Goal: Contribute content: Contribute content

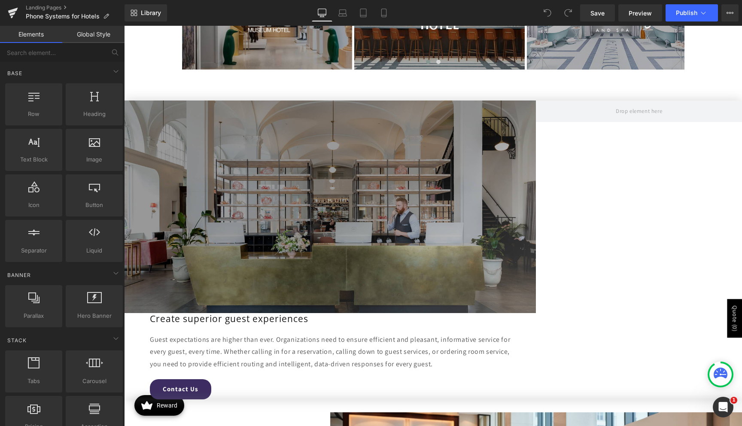
scroll to position [1096, 0]
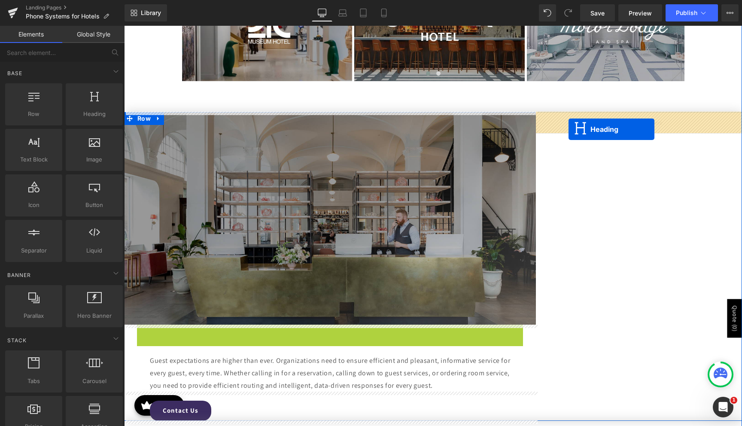
drag, startPoint x: 322, startPoint y: 330, endPoint x: 569, endPoint y: 129, distance: 317.9
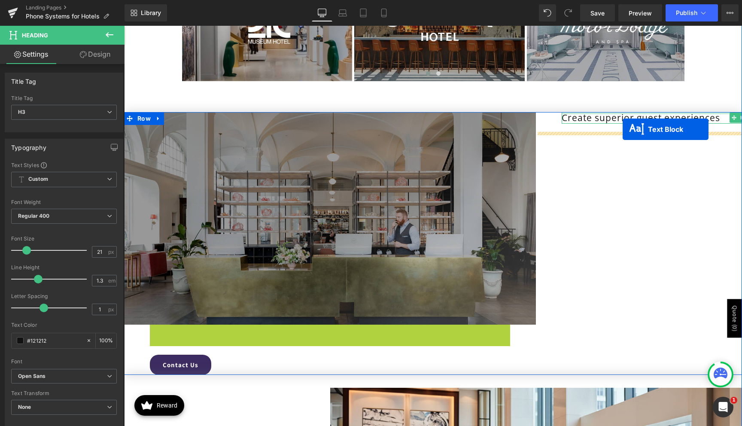
drag, startPoint x: 306, startPoint y: 344, endPoint x: 622, endPoint y: 129, distance: 382.0
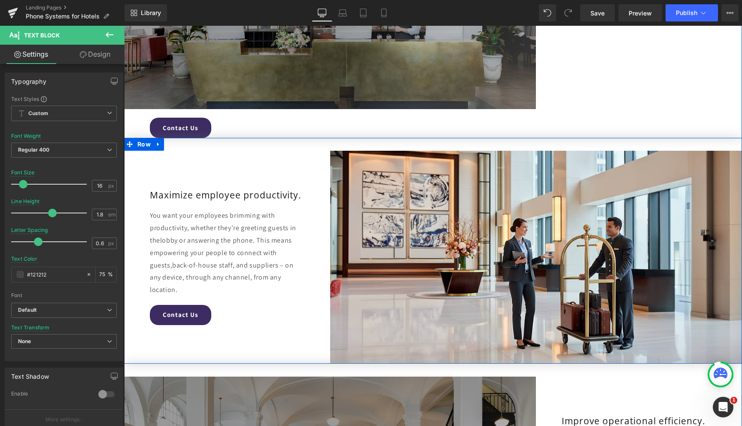
scroll to position [1196, 0]
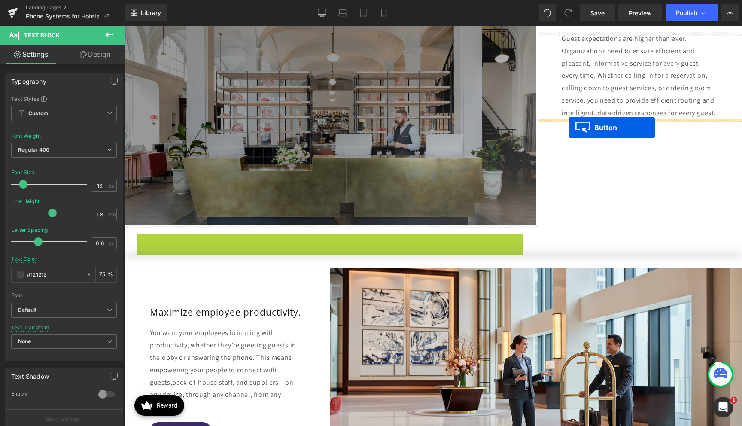
drag, startPoint x: 163, startPoint y: 244, endPoint x: 569, endPoint y: 128, distance: 422.3
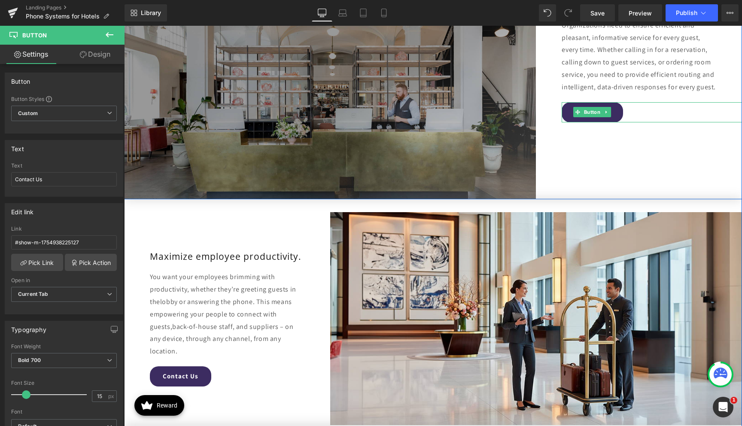
scroll to position [1241, 0]
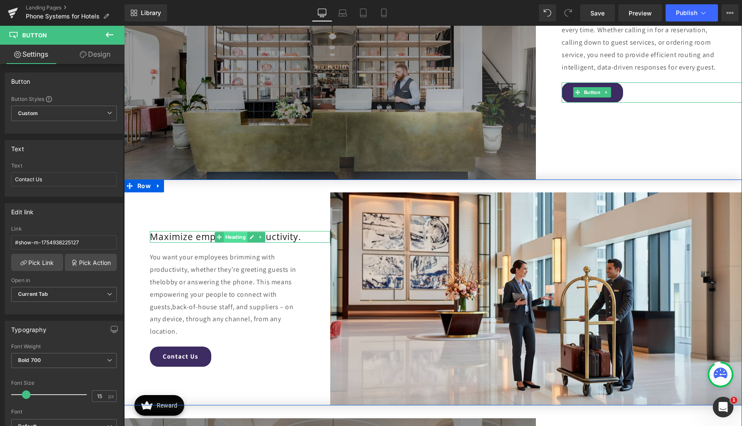
click at [239, 235] on span "Heading" at bounding box center [236, 237] width 24 height 10
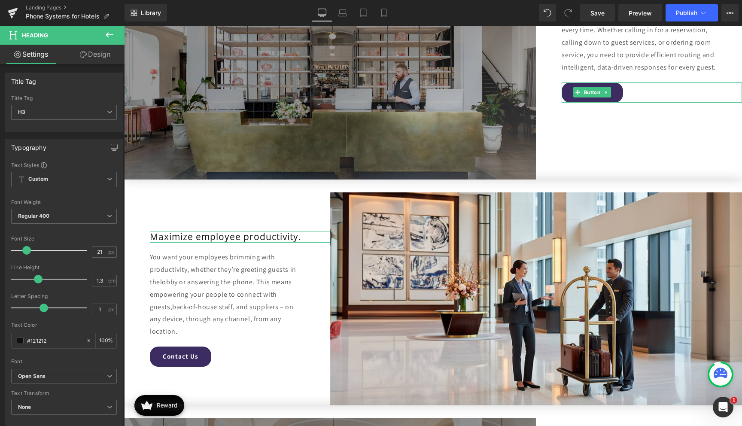
click at [95, 54] on link "Design" at bounding box center [95, 54] width 62 height 19
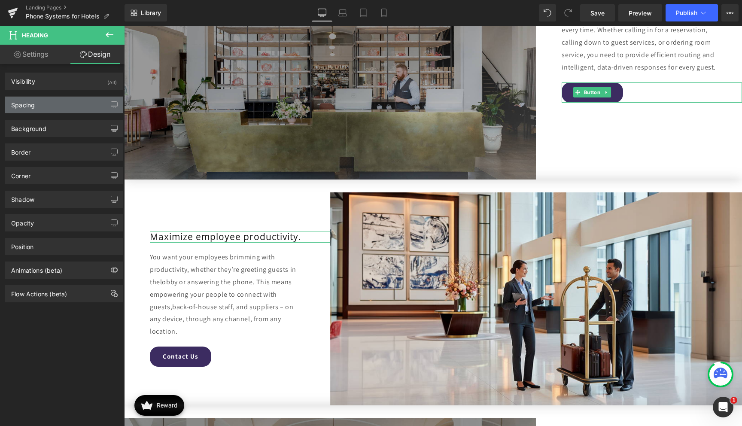
click at [64, 108] on div "Spacing" at bounding box center [64, 105] width 118 height 16
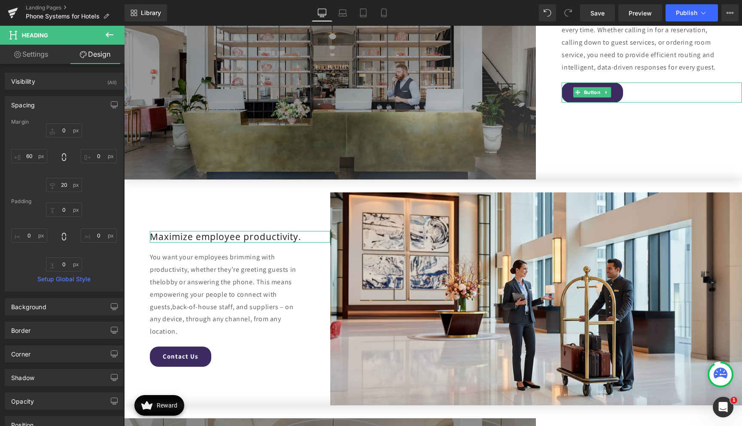
click at [64, 108] on div "Spacing" at bounding box center [64, 105] width 118 height 16
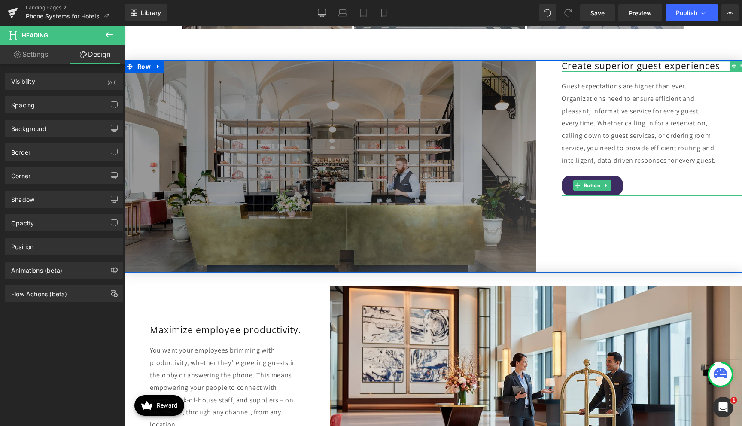
scroll to position [1134, 0]
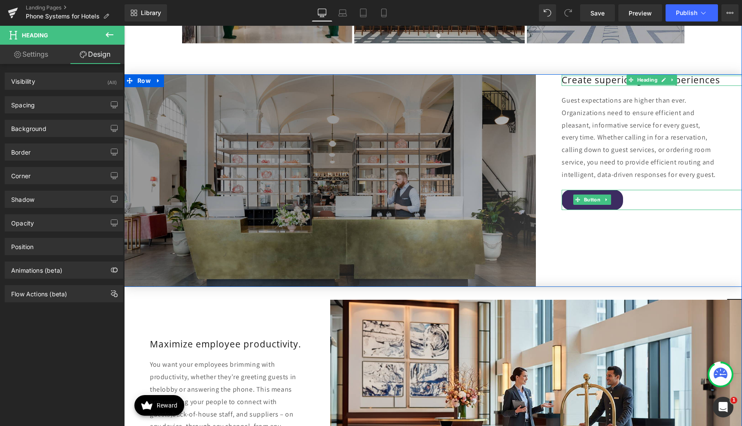
click at [573, 83] on div "Create superior guest experiences" at bounding box center [652, 80] width 180 height 12
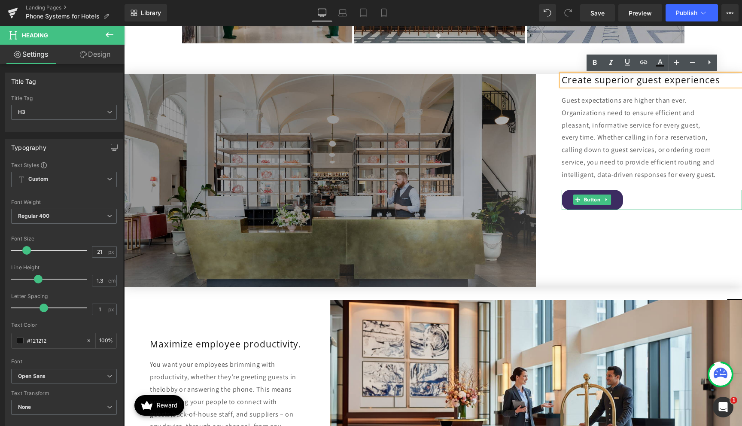
click at [558, 217] on div "Create superior guest experiences Heading Guest expectations are higher than ev…" at bounding box center [639, 180] width 206 height 213
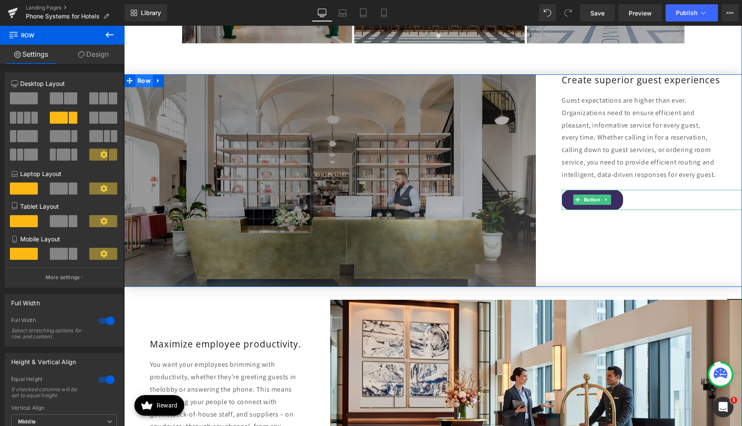
click at [137, 81] on span "Row" at bounding box center [144, 80] width 18 height 13
click at [630, 80] on icon at bounding box center [631, 80] width 5 height 5
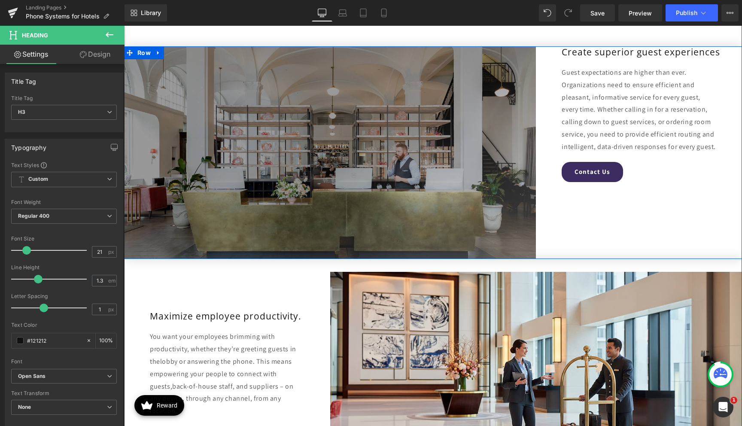
scroll to position [1149, 0]
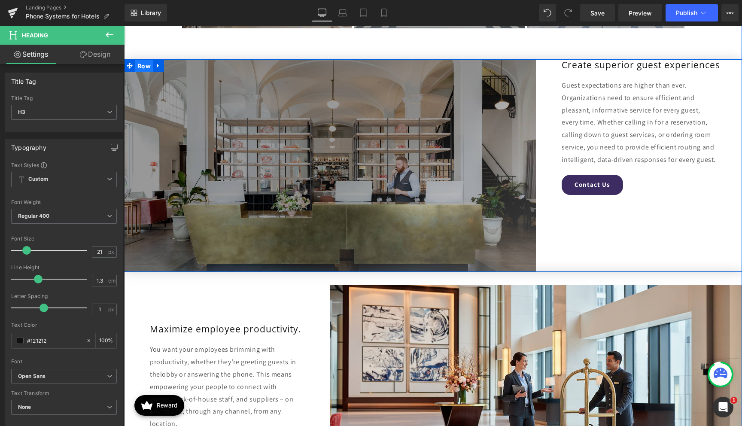
click at [147, 65] on span "Row" at bounding box center [144, 66] width 18 height 13
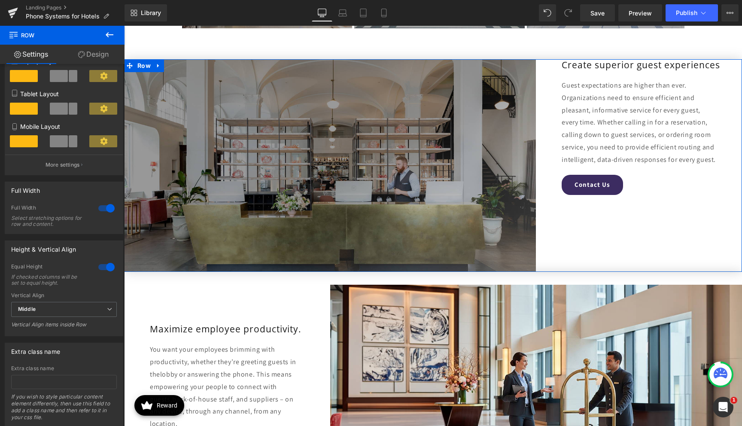
scroll to position [125, 0]
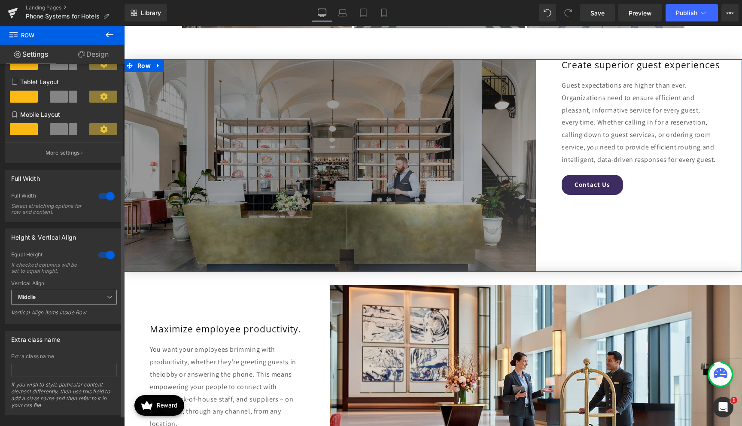
click at [59, 299] on span "Middle" at bounding box center [64, 297] width 106 height 15
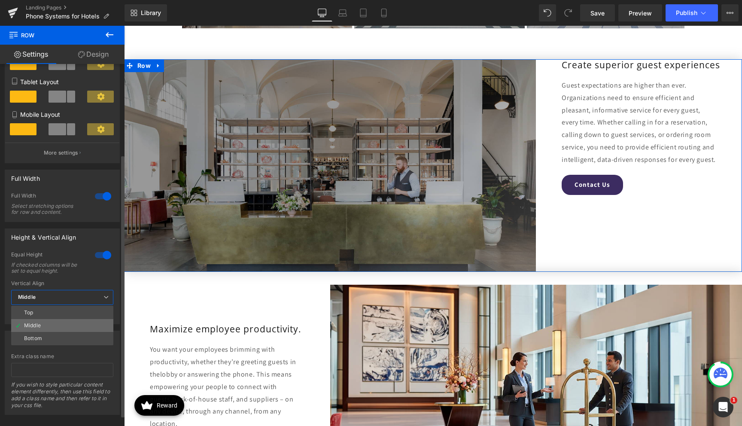
click at [56, 322] on li "Middle" at bounding box center [62, 325] width 102 height 13
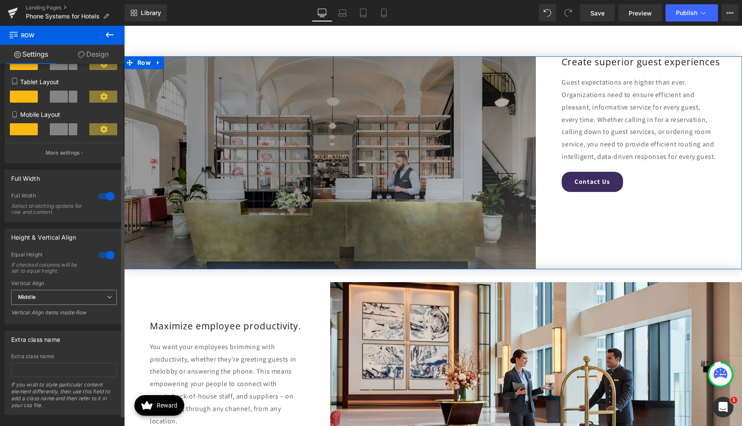
click at [63, 301] on span "Middle" at bounding box center [64, 297] width 106 height 15
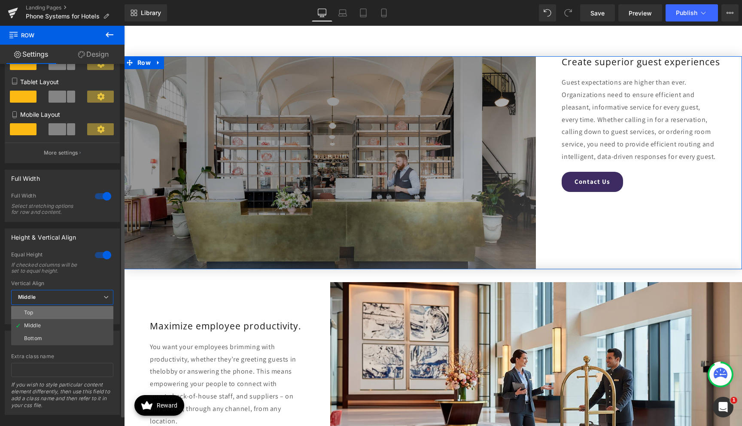
click at [56, 311] on li "Top" at bounding box center [62, 312] width 102 height 13
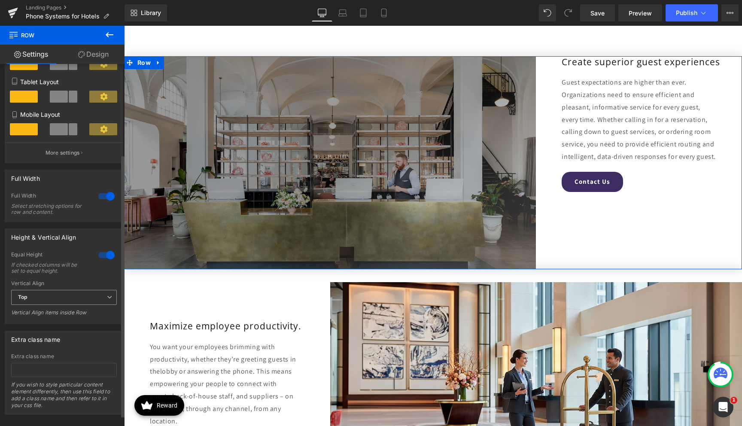
click at [64, 301] on span "Top" at bounding box center [64, 297] width 106 height 15
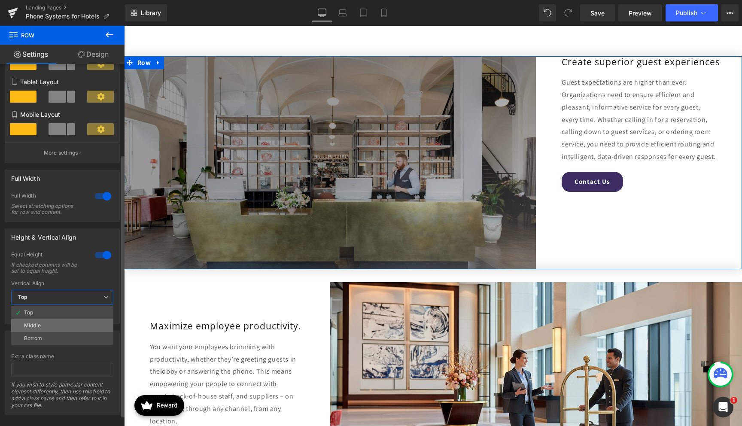
click at [57, 329] on li "Middle" at bounding box center [62, 325] width 102 height 13
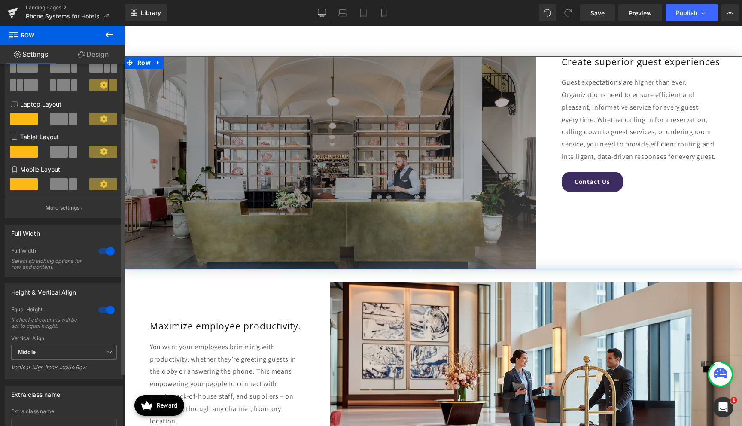
scroll to position [0, 0]
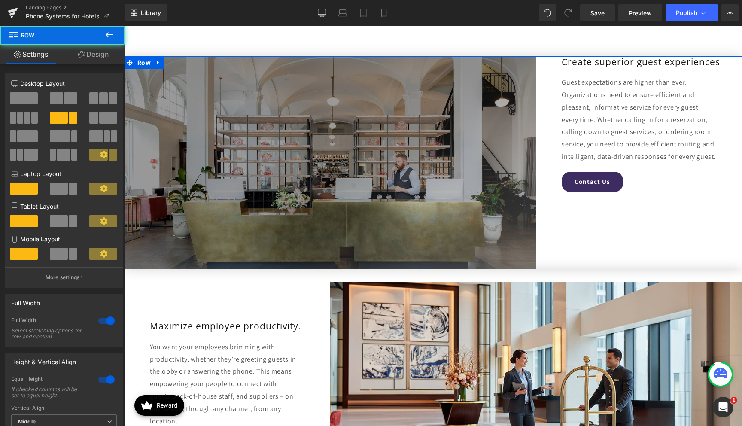
click at [552, 60] on div "Create superior guest experiences Heading Guest expectations are higher than ev…" at bounding box center [639, 162] width 206 height 213
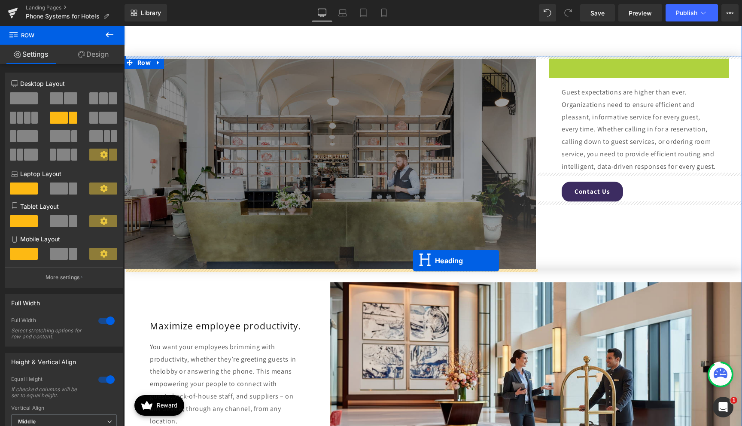
drag, startPoint x: 631, startPoint y: 62, endPoint x: 413, endPoint y: 261, distance: 295.0
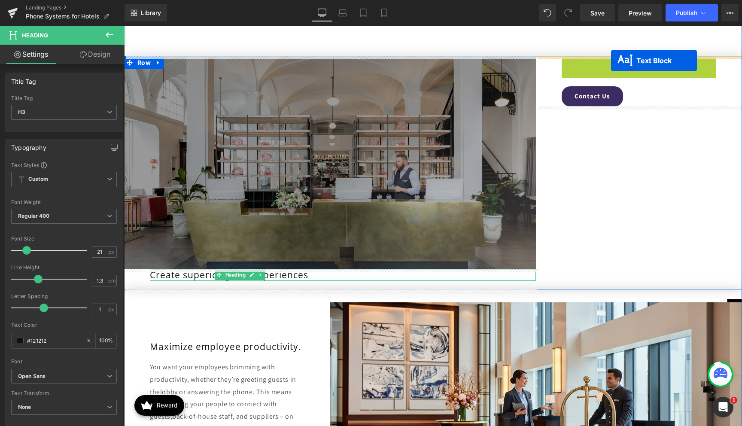
drag, startPoint x: 614, startPoint y: 98, endPoint x: 611, endPoint y: 61, distance: 37.9
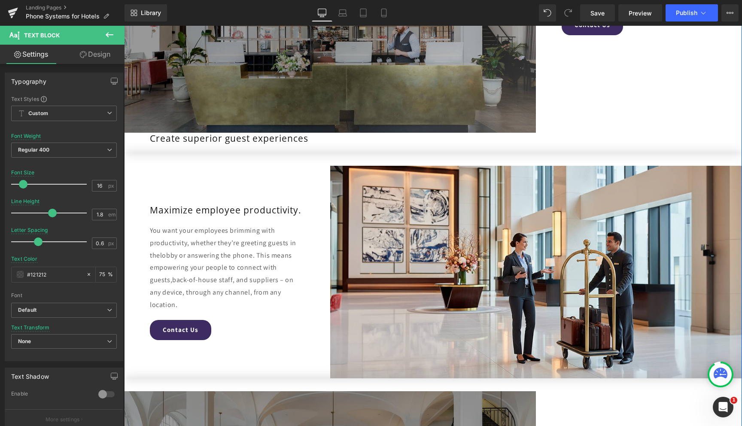
scroll to position [1220, 0]
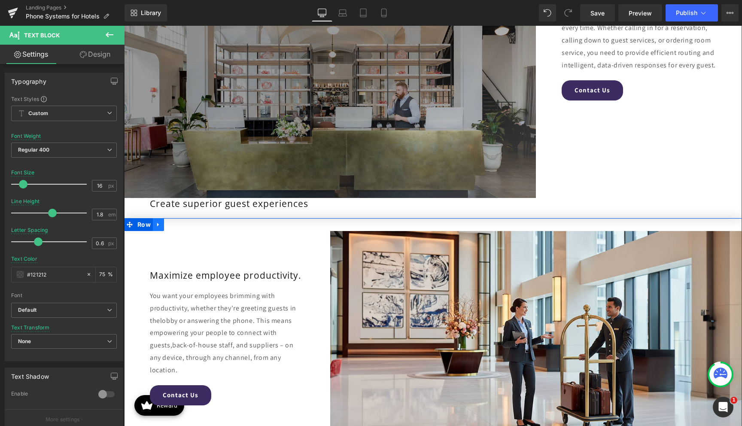
click at [158, 227] on icon at bounding box center [159, 224] width 6 height 6
click at [169, 227] on icon at bounding box center [170, 225] width 6 height 6
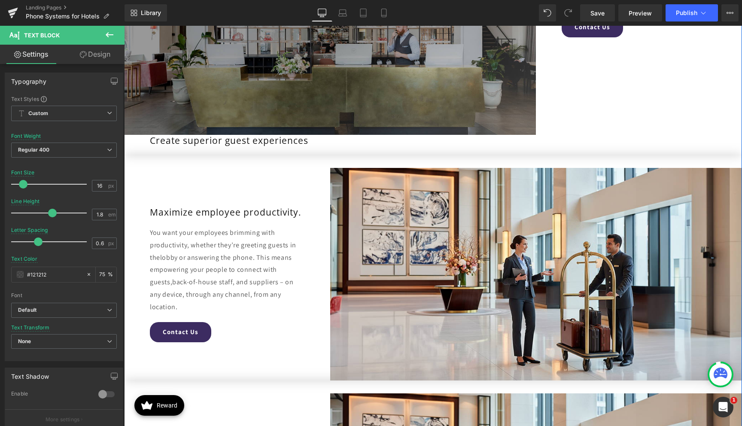
scroll to position [1282, 0]
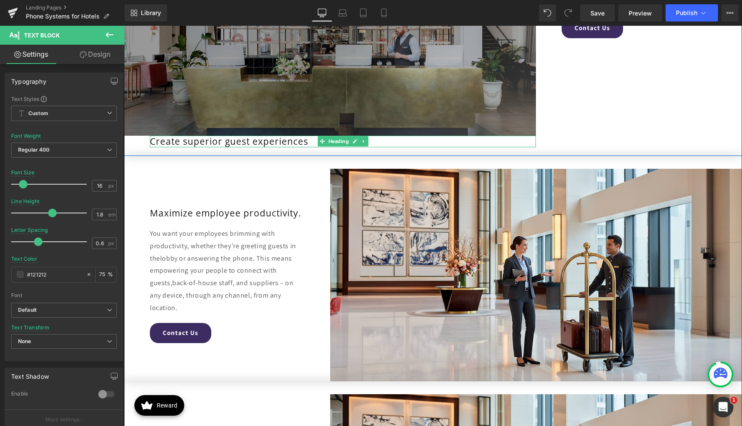
click at [261, 143] on div "Create superior guest experiences" at bounding box center [343, 142] width 386 height 12
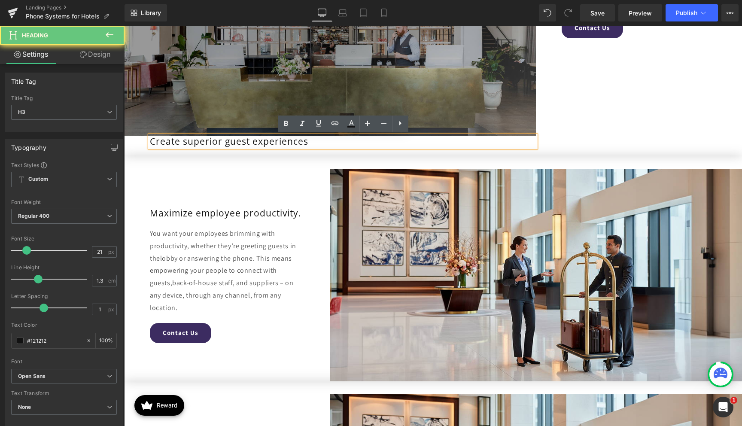
click at [266, 143] on div "Create superior guest experiences" at bounding box center [343, 142] width 386 height 12
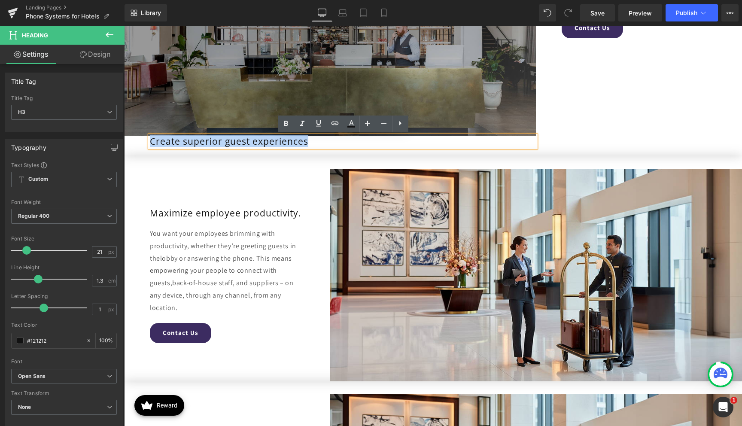
click at [266, 143] on div "Create superior guest experiences" at bounding box center [343, 142] width 386 height 12
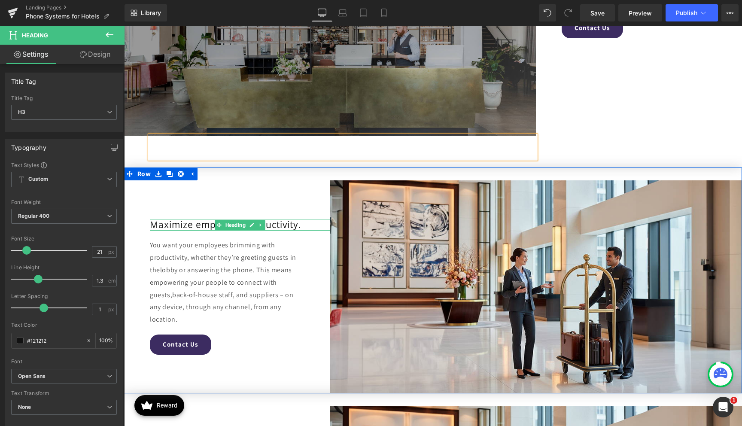
click at [234, 224] on span "Heading" at bounding box center [236, 225] width 24 height 10
click at [196, 226] on div "Maximize employee productivity." at bounding box center [240, 225] width 180 height 12
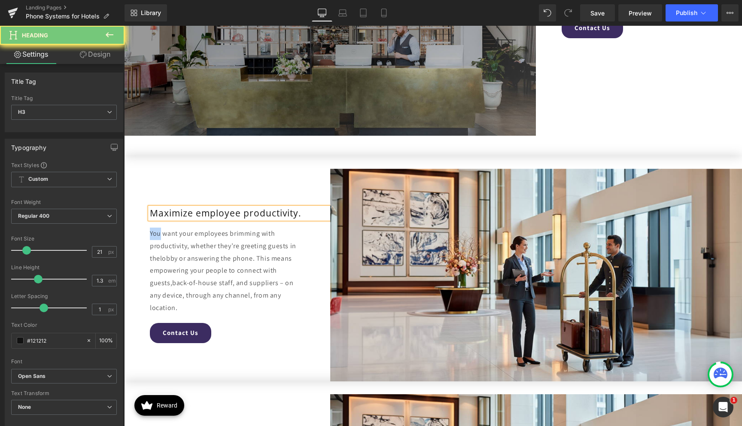
click at [196, 226] on div "Maximize employee productivity. Heading You want your employees brimming with p…" at bounding box center [227, 275] width 206 height 213
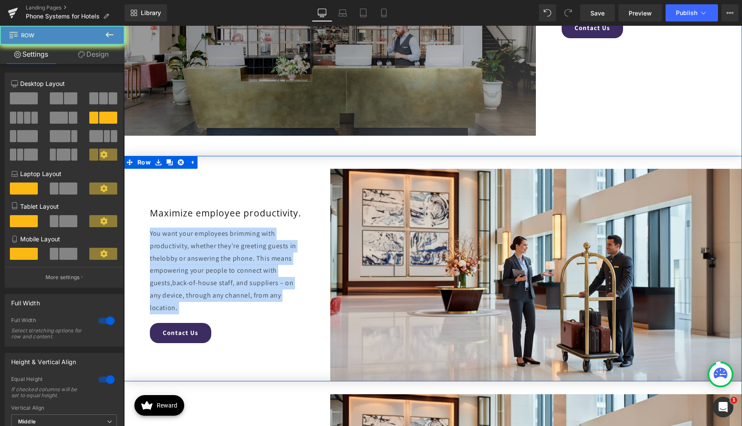
click at [196, 226] on div "Maximize employee productivity. Heading You want your employees brimming with p…" at bounding box center [227, 275] width 206 height 213
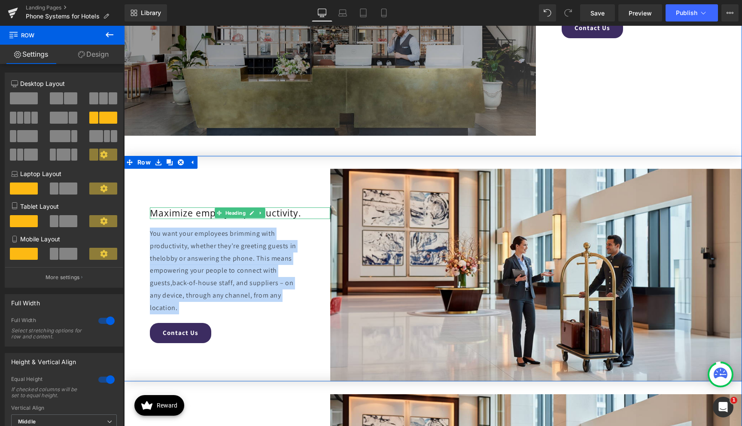
click at [198, 214] on div "Maximize employee productivity." at bounding box center [240, 213] width 180 height 12
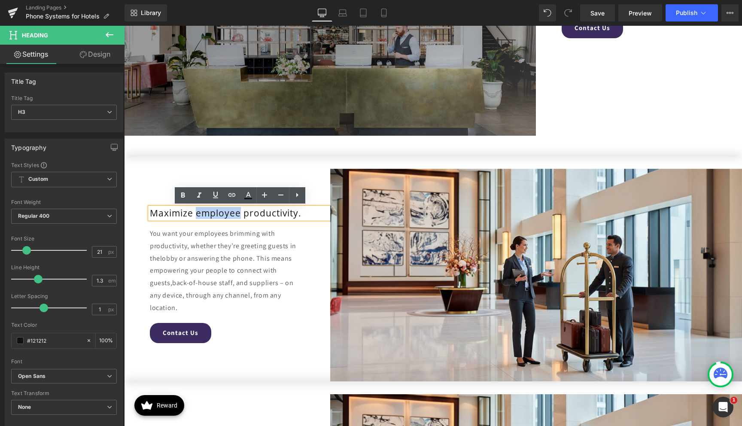
click at [198, 214] on div "Maximize employee productivity." at bounding box center [240, 213] width 180 height 12
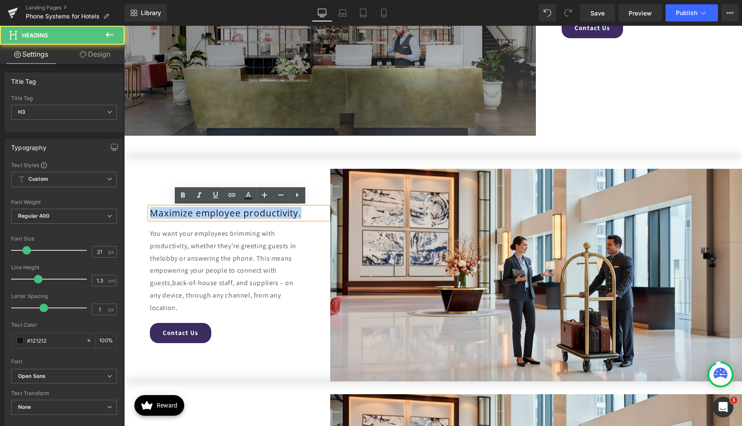
paste div
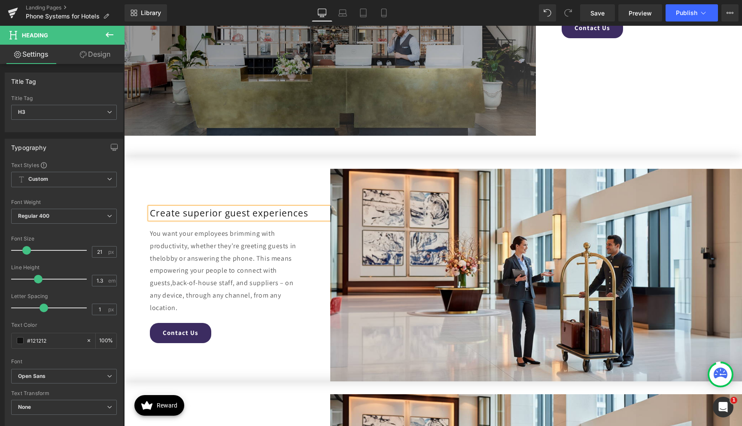
click at [209, 140] on div at bounding box center [343, 142] width 386 height 12
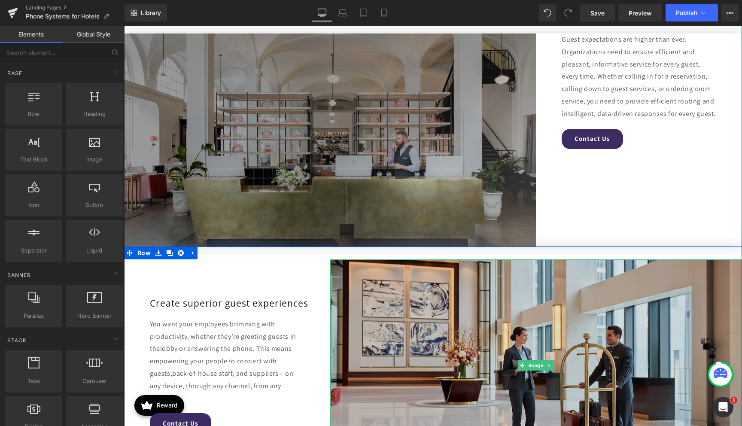
scroll to position [1171, 0]
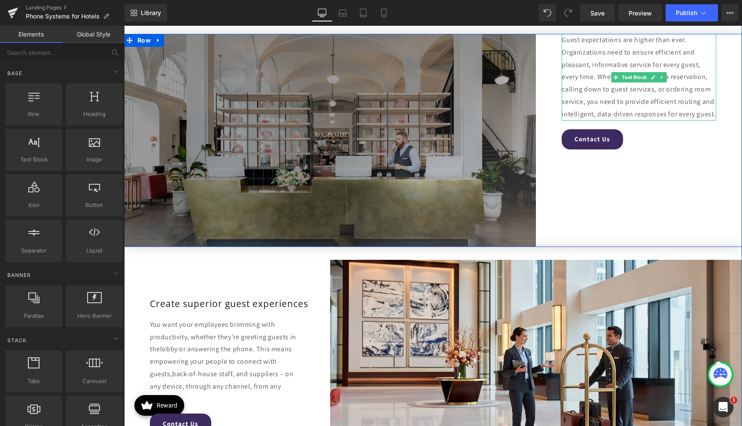
click at [573, 92] on div "Guest expectations are higher than ever. Organizations need to ensure efficient…" at bounding box center [639, 77] width 155 height 87
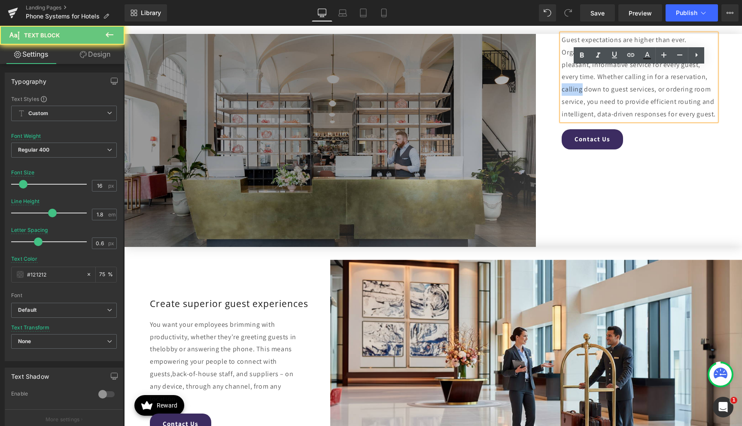
click at [573, 92] on div "Guest expectations are higher than ever. Organizations need to ensure efficient…" at bounding box center [639, 77] width 155 height 87
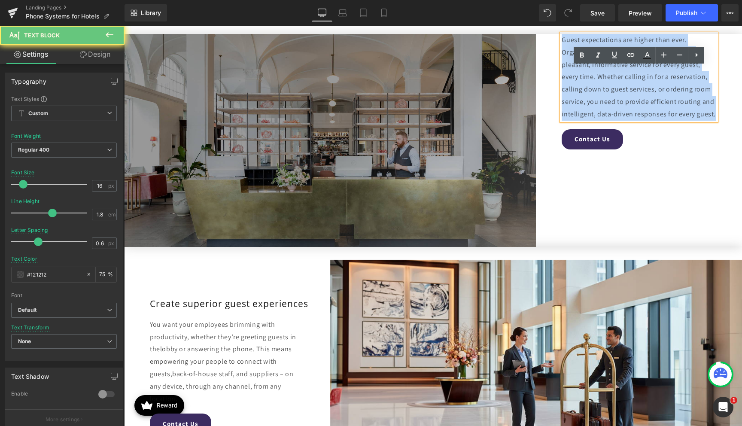
click at [573, 92] on div "Guest expectations are higher than ever. Organizations need to ensure efficient…" at bounding box center [639, 77] width 155 height 87
copy div "Guest expectations are higher than ever. Organizations need to ensure efficient…"
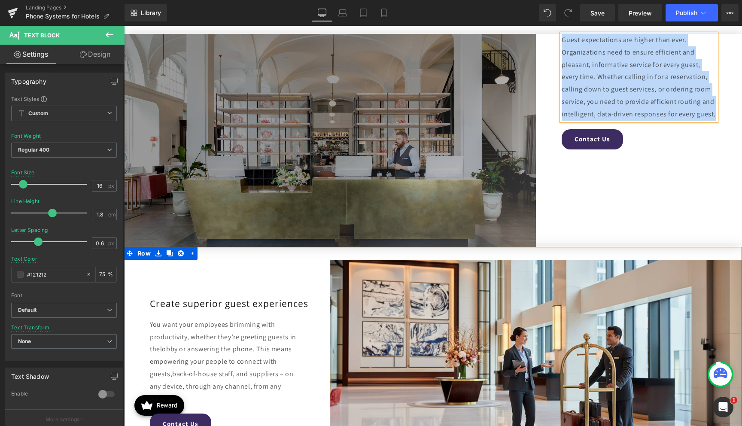
click at [183, 355] on div "You want your employees brimming with productivity, whether they’re greeting gu…" at bounding box center [227, 362] width 155 height 87
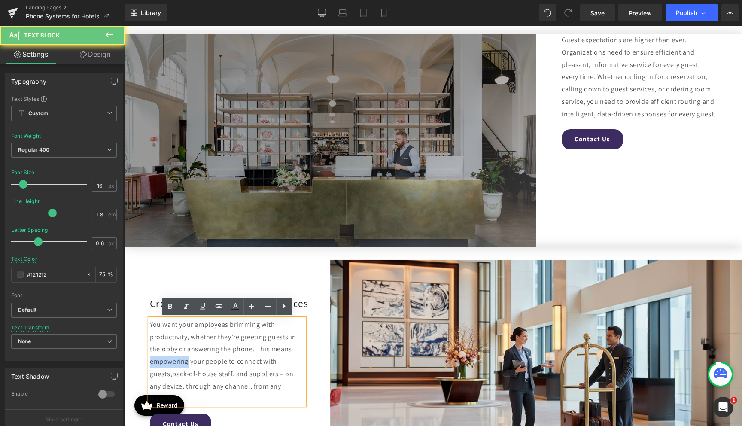
click at [183, 355] on div "You want your employees brimming with productivity, whether they’re greeting gu…" at bounding box center [227, 362] width 155 height 87
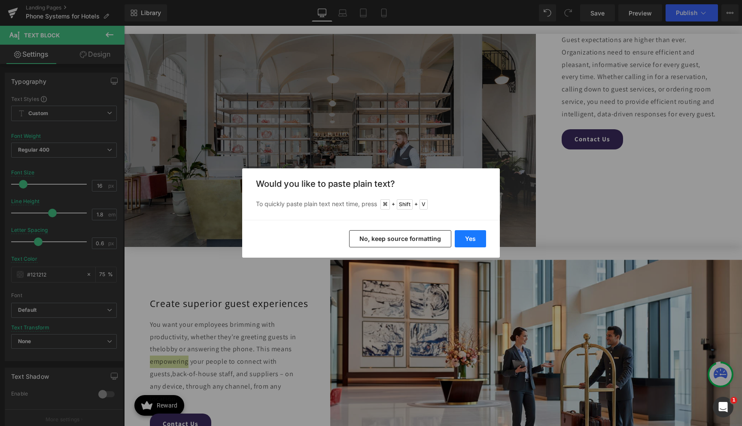
click at [473, 239] on button "Yes" at bounding box center [470, 238] width 31 height 17
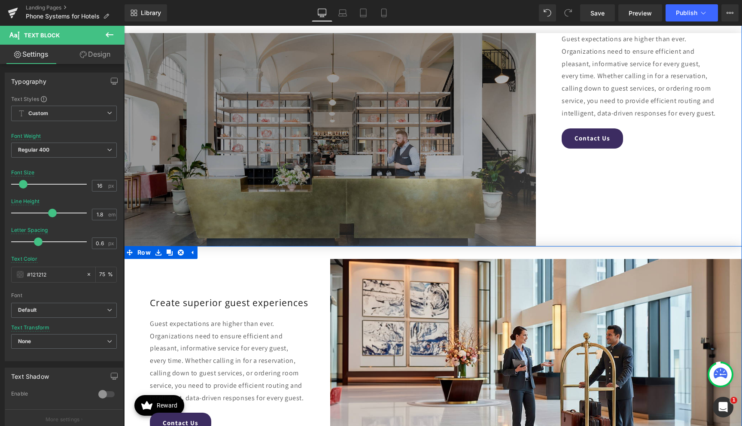
scroll to position [1171, 0]
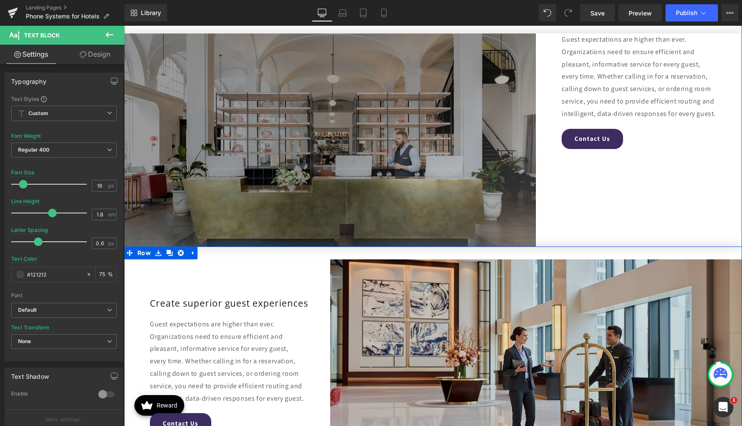
click at [506, 350] on img at bounding box center [536, 365] width 412 height 213
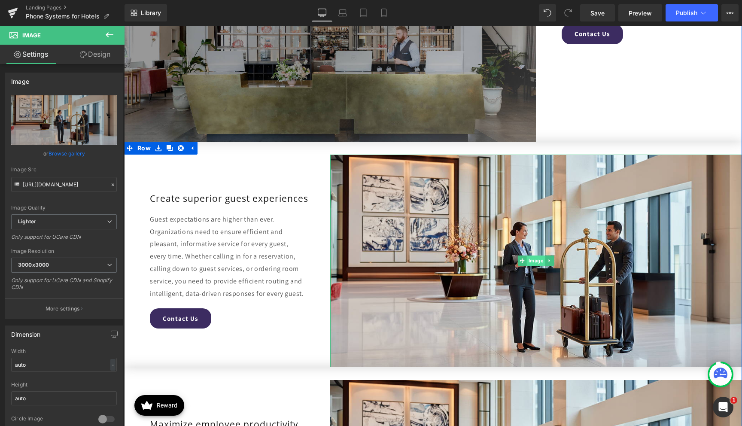
scroll to position [1275, 0]
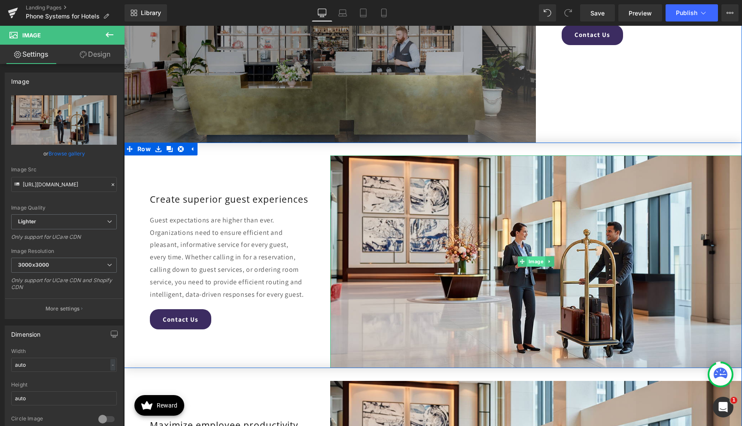
click at [529, 261] on span "Image" at bounding box center [536, 261] width 18 height 10
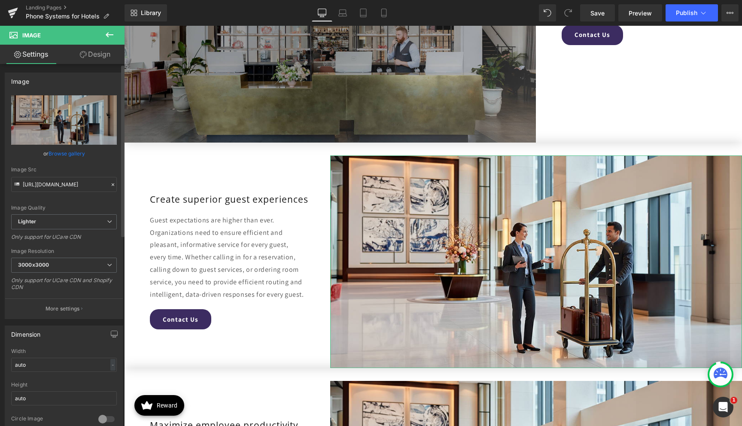
click at [72, 156] on link "Browse gallery" at bounding box center [67, 153] width 37 height 15
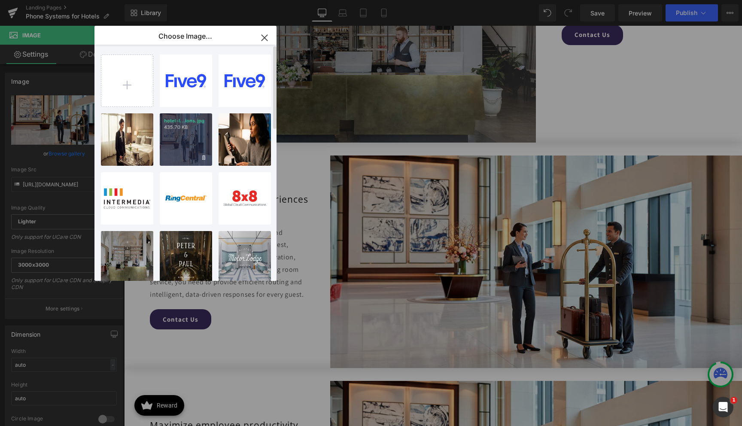
scroll to position [15, 0]
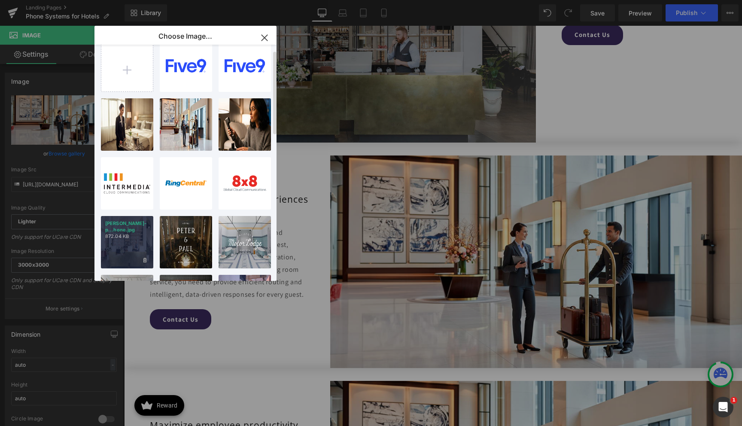
click at [133, 233] on p "872.04 KB" at bounding box center [127, 236] width 44 height 6
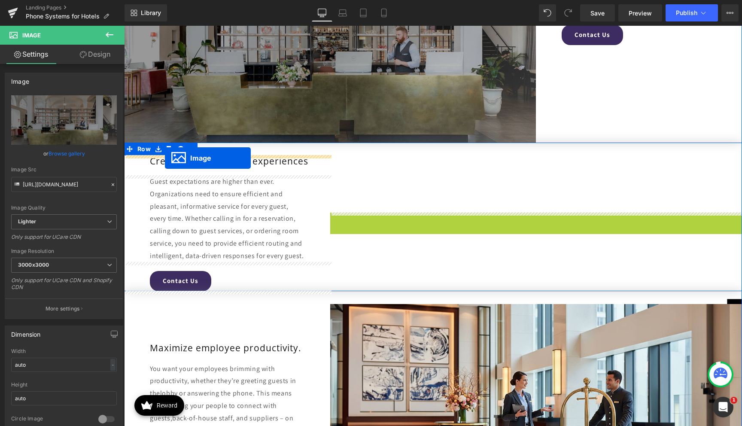
drag, startPoint x: 523, startPoint y: 261, endPoint x: 165, endPoint y: 159, distance: 372.0
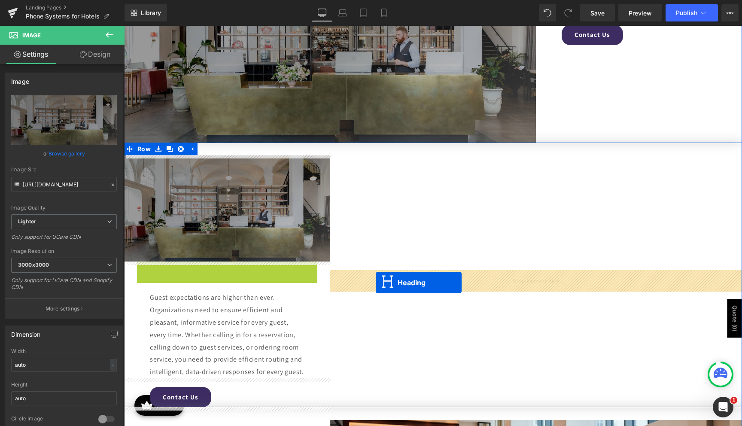
drag, startPoint x: 218, startPoint y: 266, endPoint x: 375, endPoint y: 282, distance: 158.5
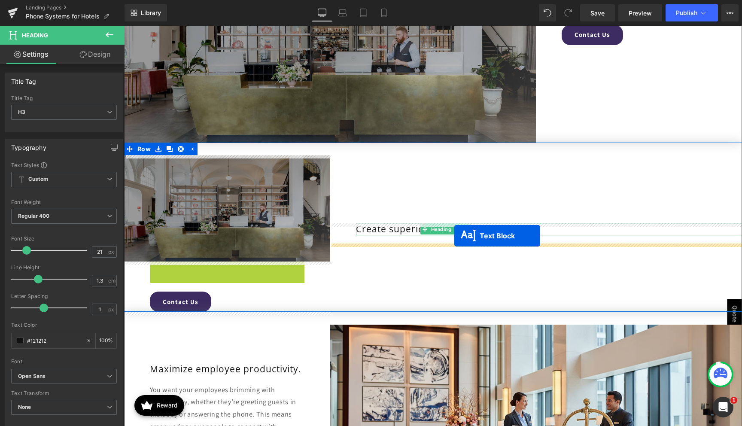
drag, startPoint x: 202, startPoint y: 303, endPoint x: 454, endPoint y: 235, distance: 261.0
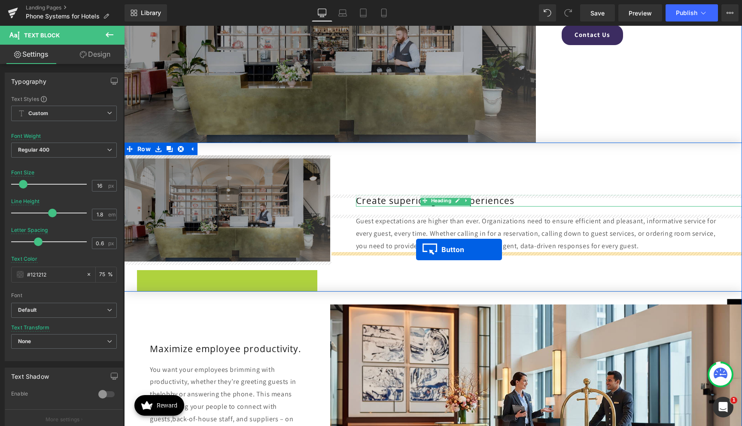
drag, startPoint x: 164, startPoint y: 277, endPoint x: 415, endPoint y: 250, distance: 252.8
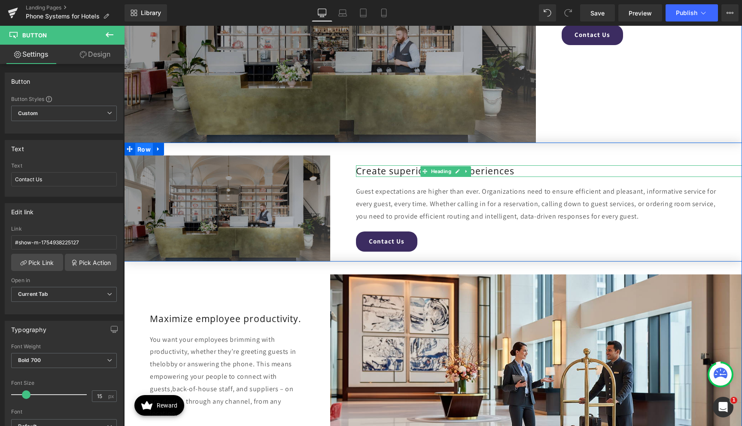
click at [142, 148] on span "Row" at bounding box center [144, 149] width 18 height 13
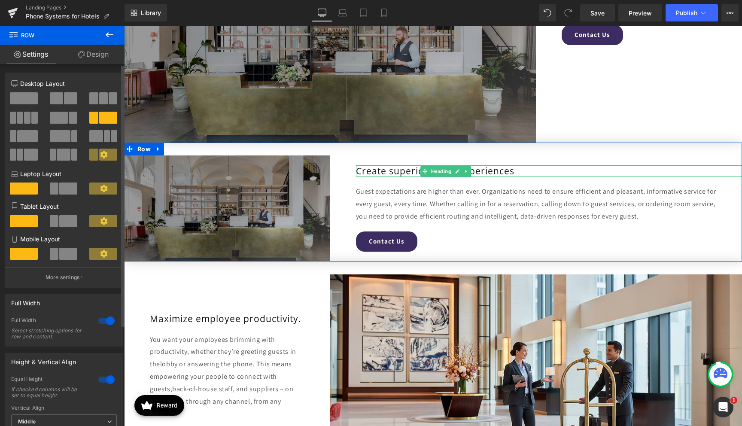
click at [33, 140] on span at bounding box center [27, 136] width 21 height 12
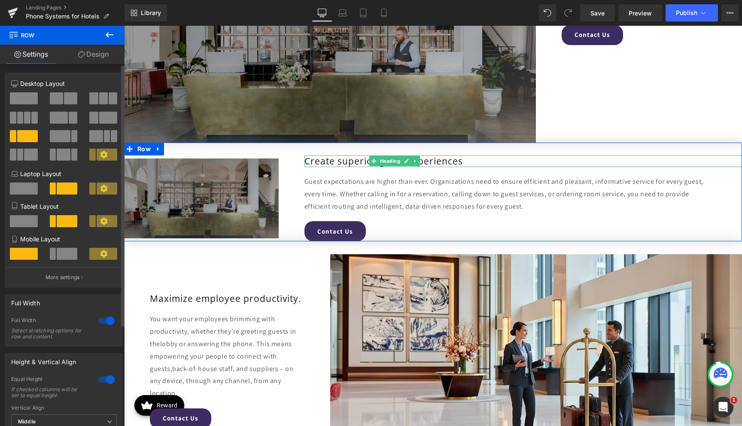
click at [54, 120] on span at bounding box center [59, 118] width 18 height 12
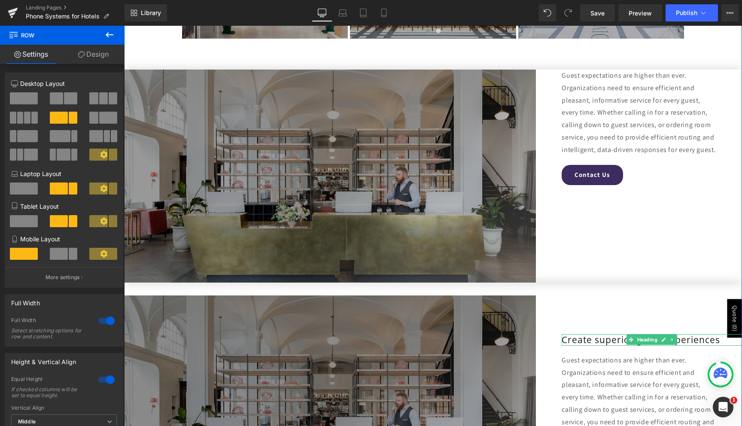
scroll to position [1138, 0]
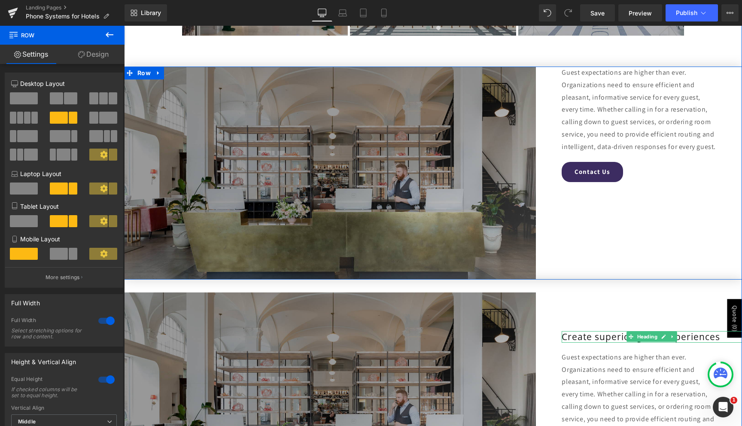
click at [561, 235] on div "Guest expectations are higher than ever. Organizations need to ensure efficient…" at bounding box center [639, 173] width 206 height 213
click at [159, 74] on icon at bounding box center [159, 73] width 6 height 6
click at [169, 74] on icon at bounding box center [170, 73] width 6 height 6
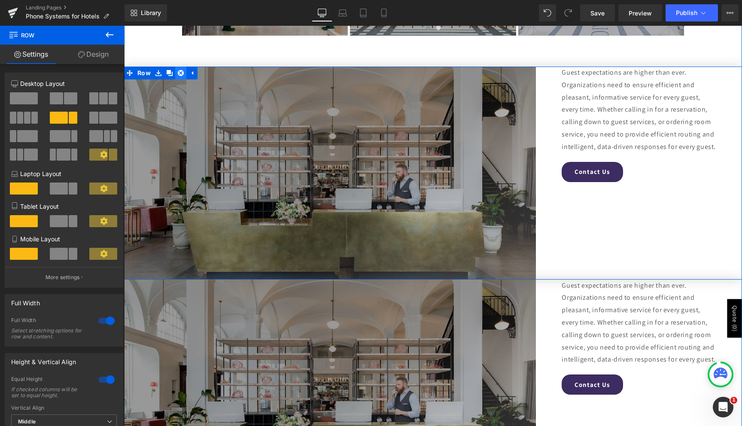
click at [178, 73] on icon at bounding box center [181, 73] width 6 height 6
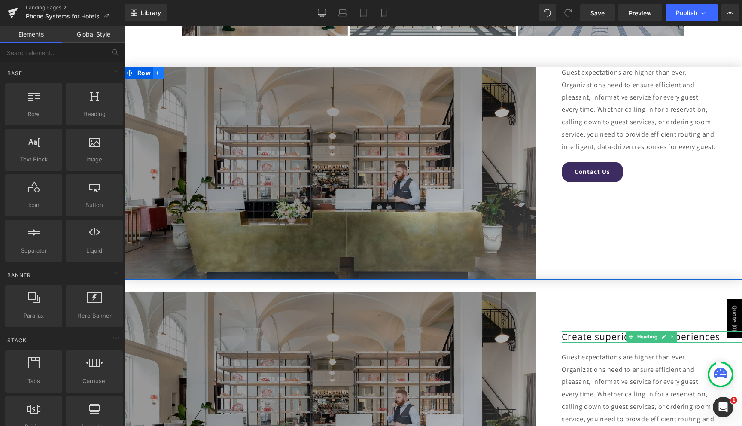
click at [156, 72] on icon at bounding box center [159, 73] width 6 height 6
click at [178, 72] on icon at bounding box center [181, 73] width 6 height 6
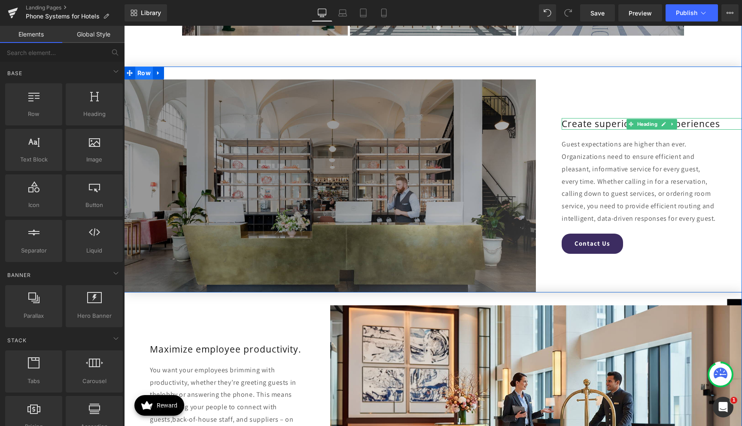
click at [143, 73] on span "Row" at bounding box center [144, 73] width 18 height 13
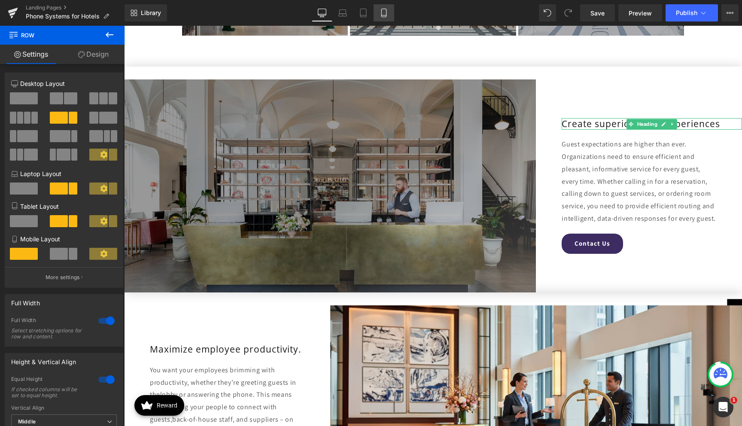
click at [380, 16] on link "Mobile" at bounding box center [384, 12] width 21 height 17
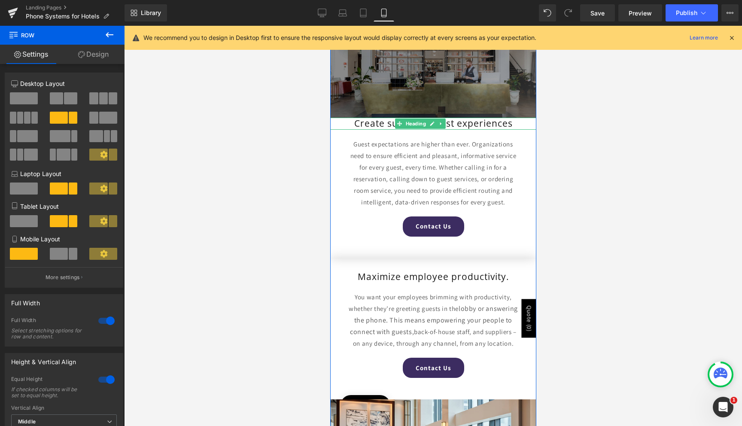
scroll to position [1712, 0]
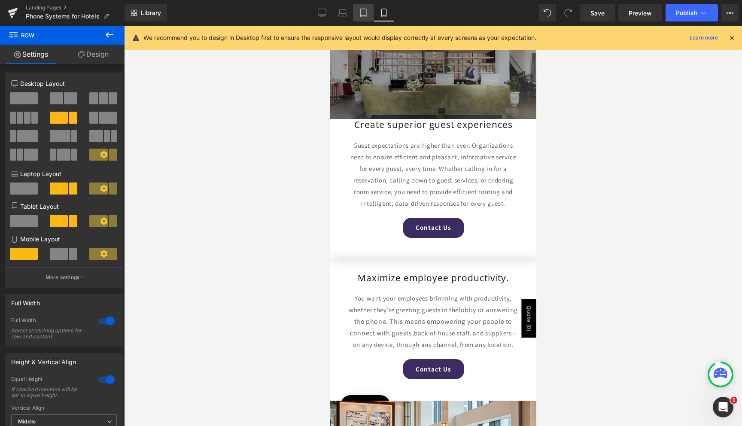
click at [366, 14] on icon at bounding box center [363, 13] width 9 height 9
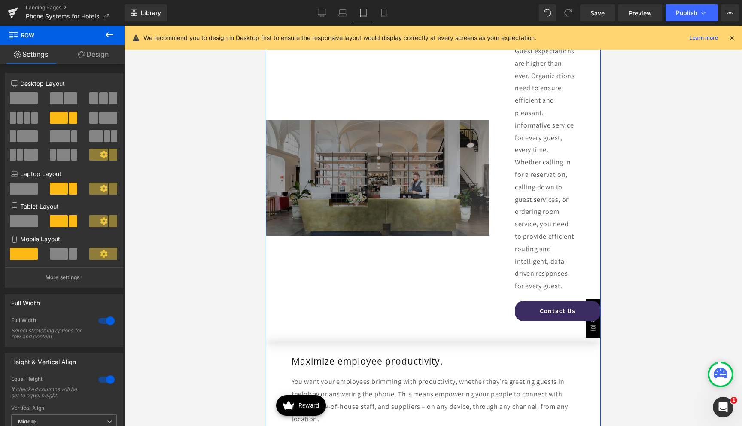
scroll to position [1755, 0]
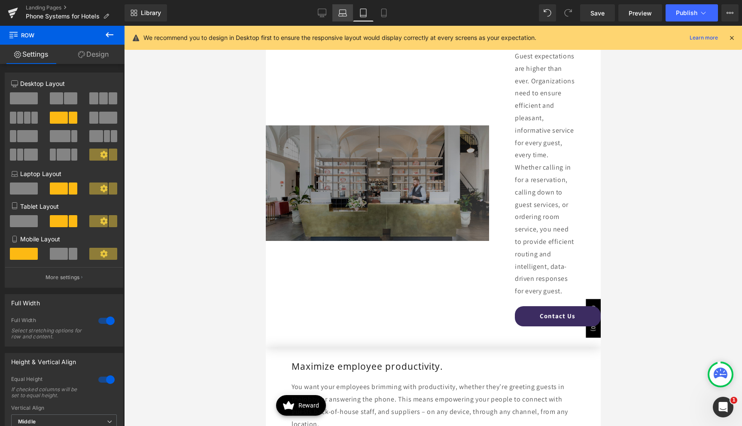
click at [342, 10] on icon at bounding box center [343, 13] width 9 height 9
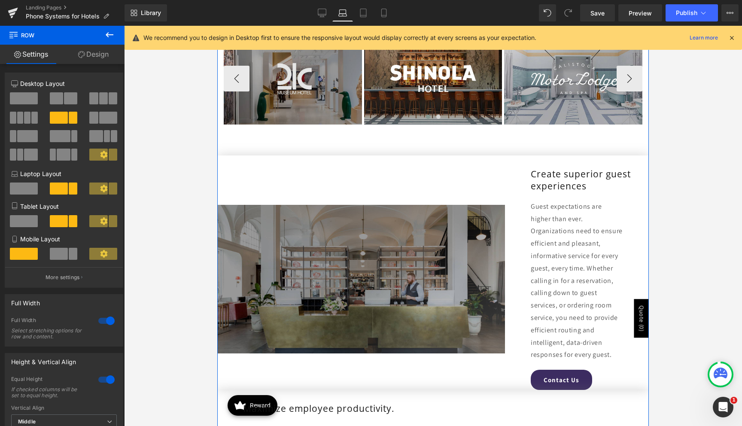
scroll to position [1065, 0]
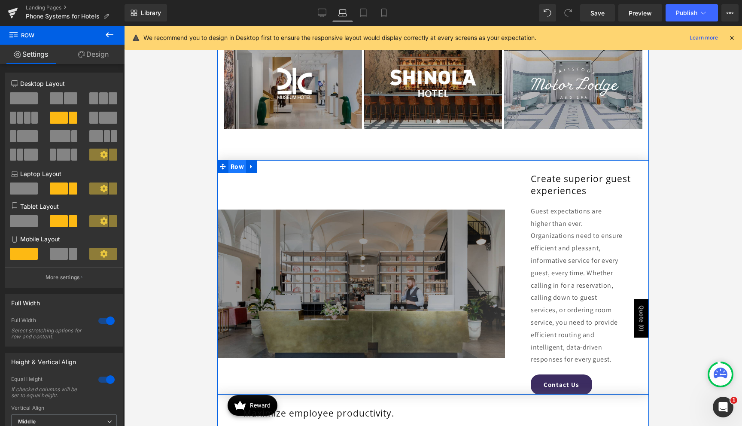
click at [237, 169] on span "Row" at bounding box center [238, 166] width 18 height 13
click at [26, 101] on span at bounding box center [24, 98] width 28 height 12
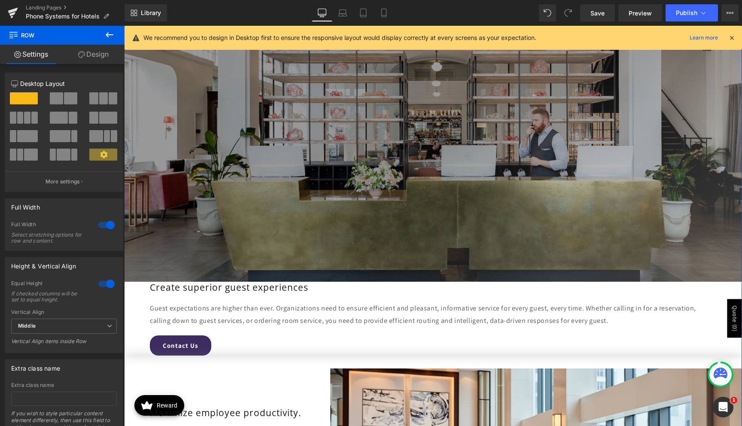
scroll to position [1254, 0]
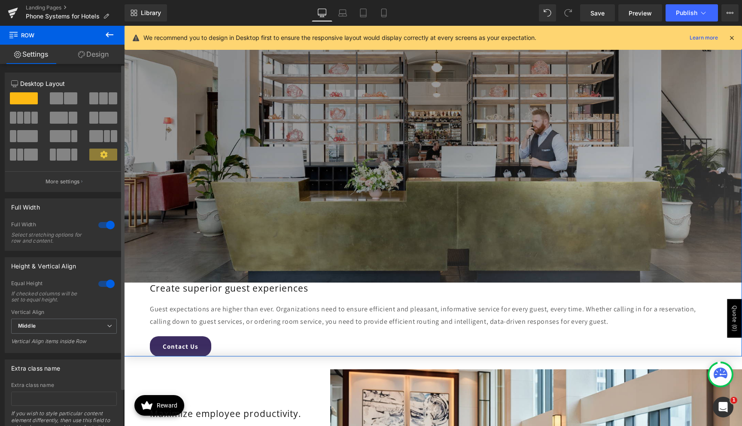
click at [64, 102] on span at bounding box center [70, 98] width 13 height 12
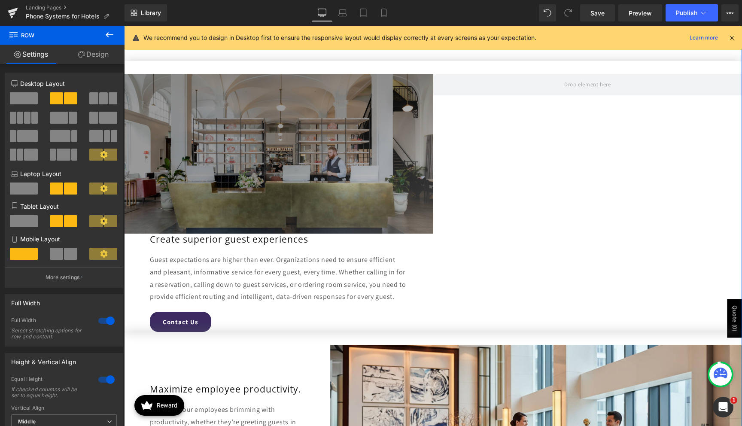
scroll to position [1143, 0]
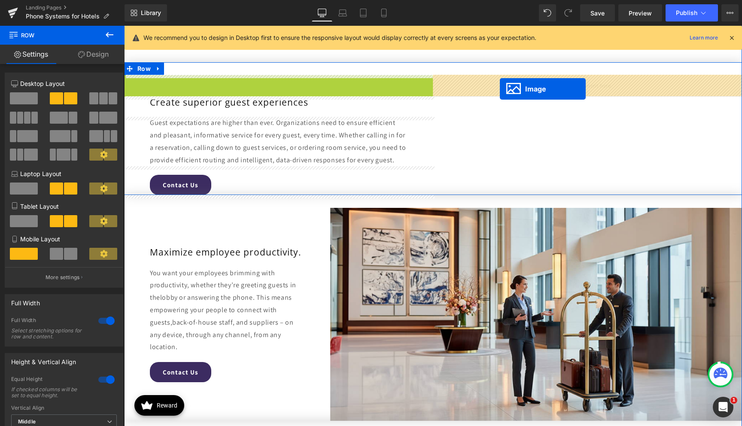
drag, startPoint x: 265, startPoint y: 154, endPoint x: 500, endPoint y: 88, distance: 244.0
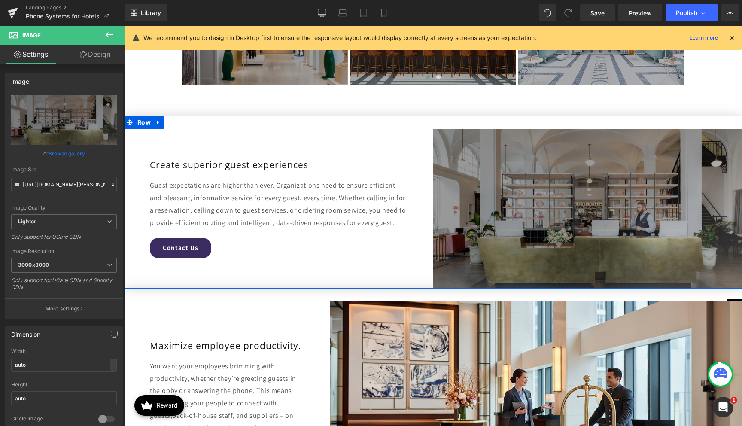
scroll to position [1076, 0]
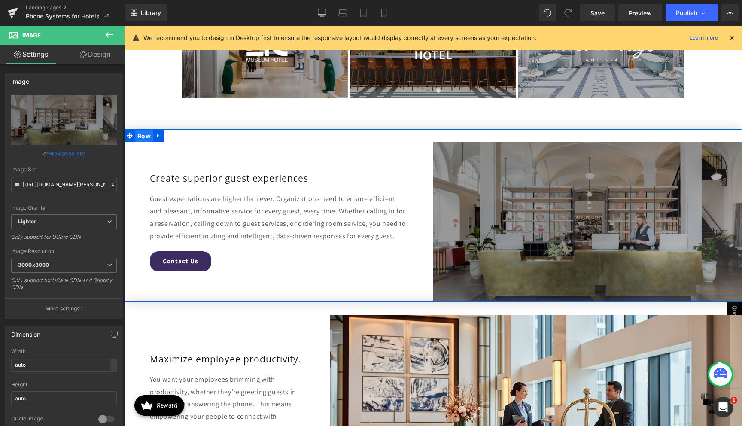
click at [141, 133] on span "Row" at bounding box center [144, 136] width 18 height 13
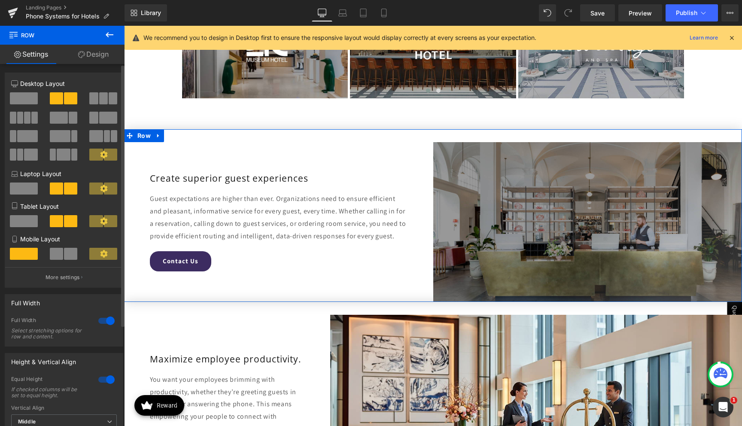
click at [100, 119] on span at bounding box center [108, 118] width 18 height 12
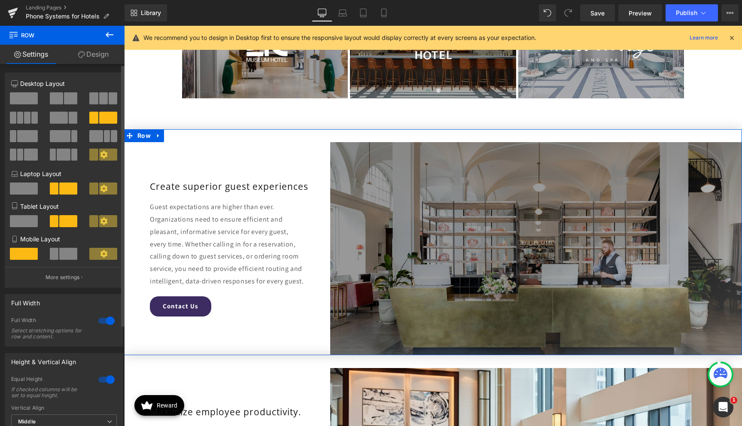
click at [57, 116] on span at bounding box center [59, 118] width 18 height 12
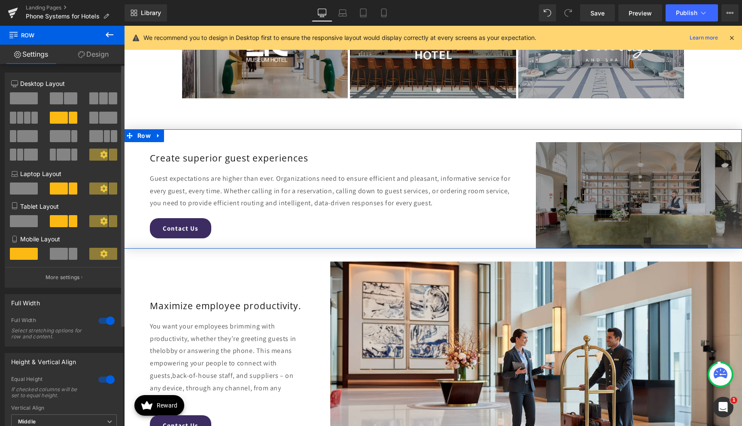
click at [57, 116] on span at bounding box center [59, 118] width 18 height 12
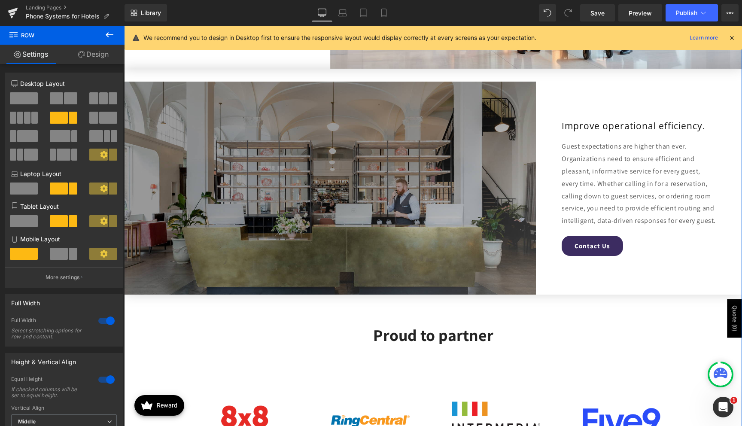
scroll to position [1484, 0]
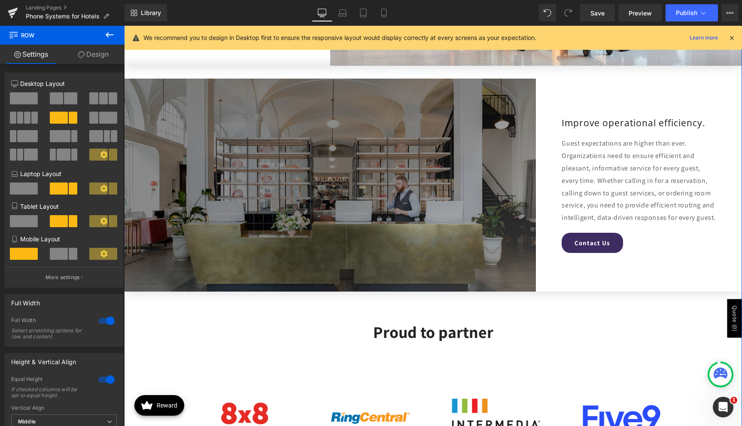
click at [255, 184] on img at bounding box center [330, 185] width 412 height 213
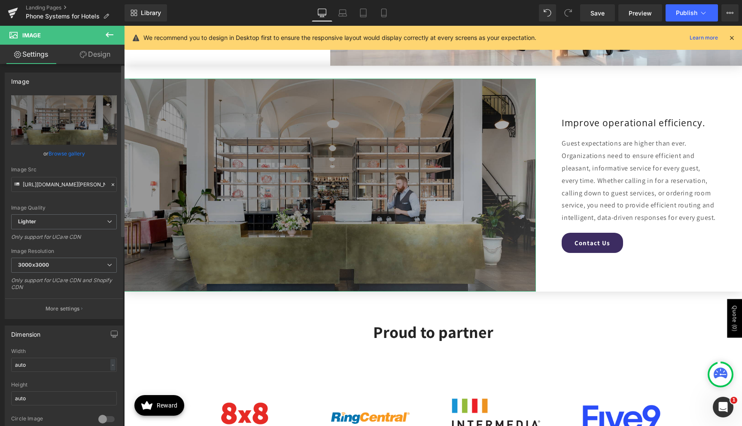
click at [50, 154] on link "Browse gallery" at bounding box center [67, 153] width 37 height 15
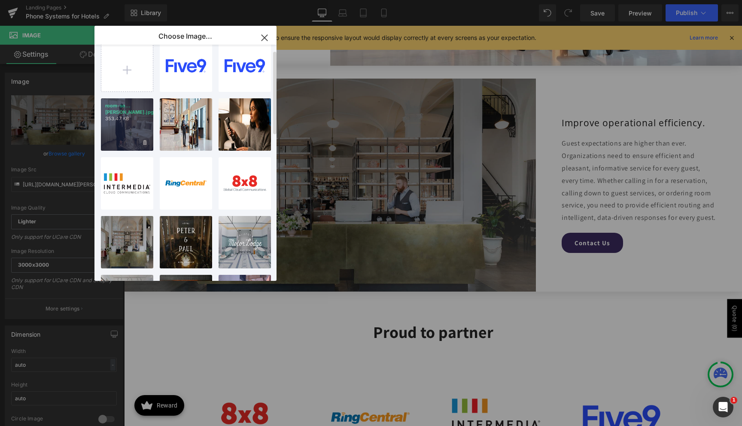
click at [122, 116] on p "353.47 KB" at bounding box center [127, 119] width 44 height 6
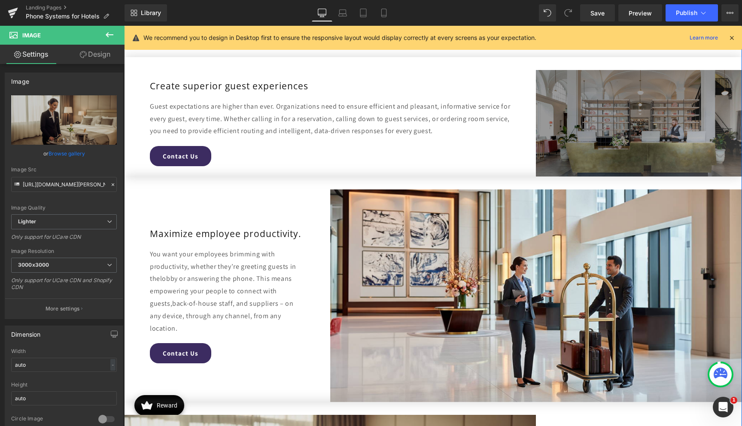
scroll to position [1128, 0]
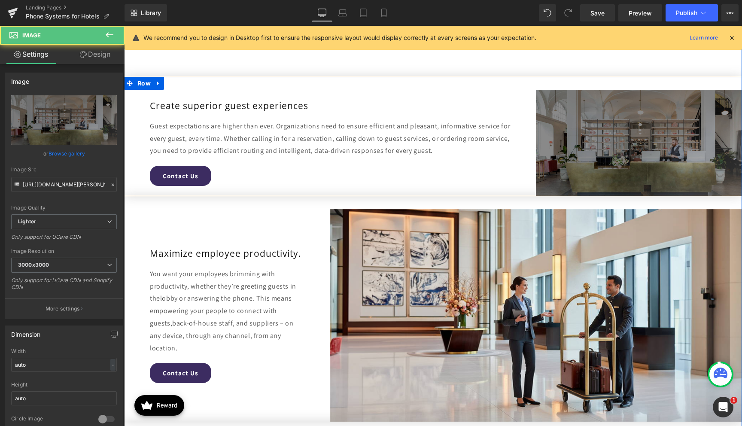
click at [567, 138] on img at bounding box center [639, 143] width 206 height 107
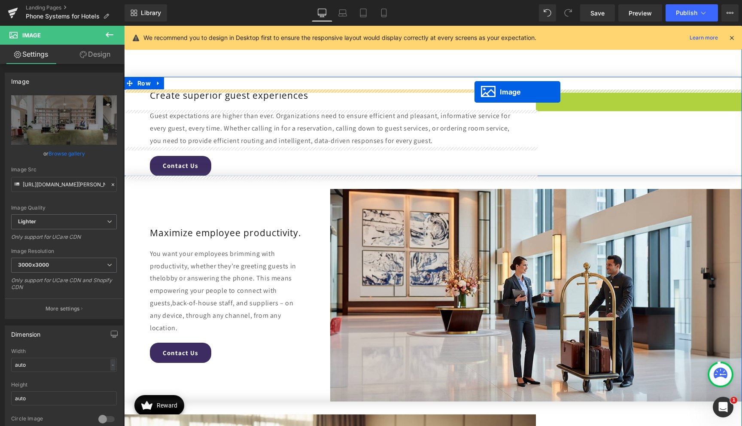
drag, startPoint x: 627, startPoint y: 144, endPoint x: 475, endPoint y: 92, distance: 161.1
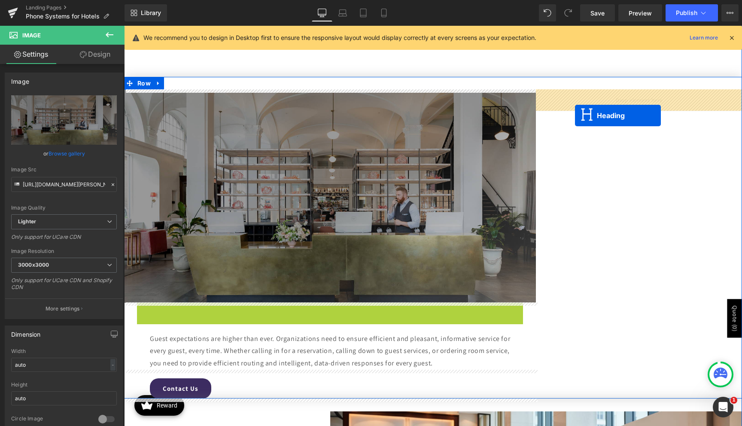
drag, startPoint x: 322, startPoint y: 307, endPoint x: 575, endPoint y: 116, distance: 317.5
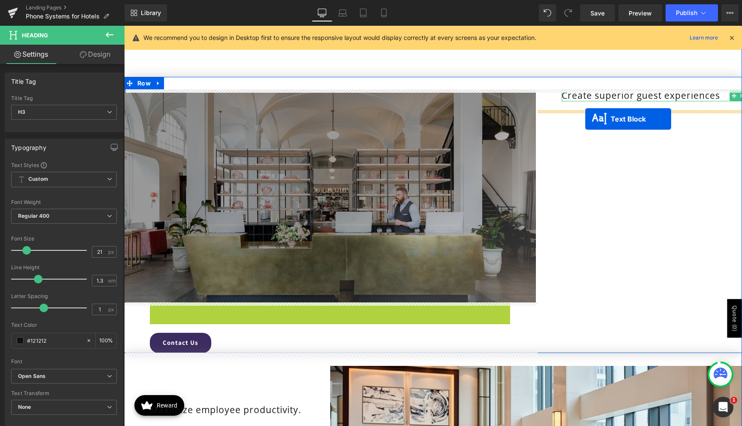
drag, startPoint x: 305, startPoint y: 319, endPoint x: 586, endPoint y: 119, distance: 344.6
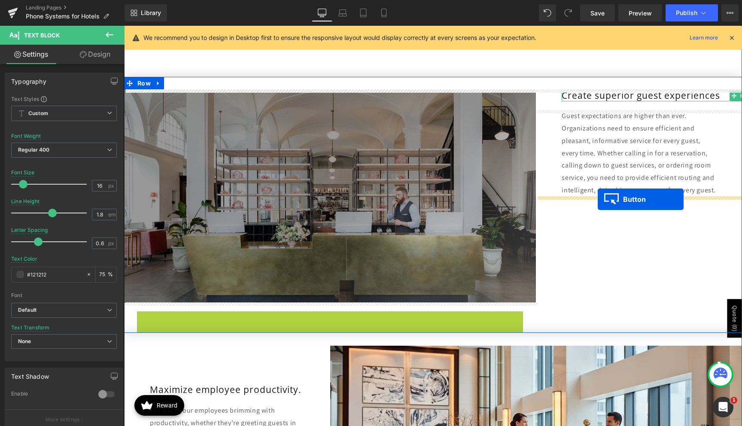
drag, startPoint x: 164, startPoint y: 323, endPoint x: 598, endPoint y: 199, distance: 451.3
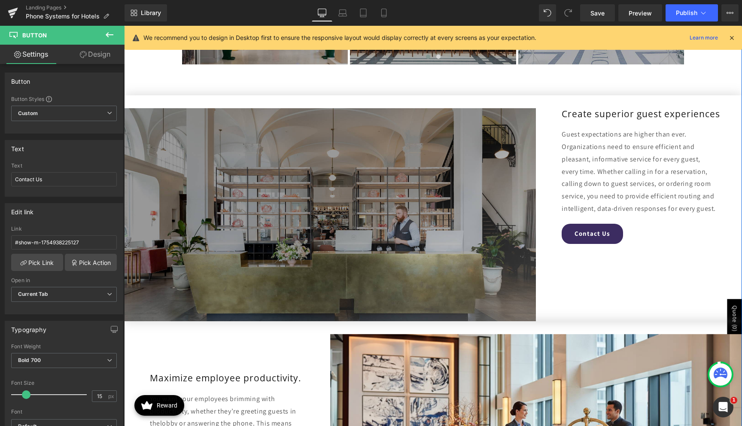
scroll to position [1080, 0]
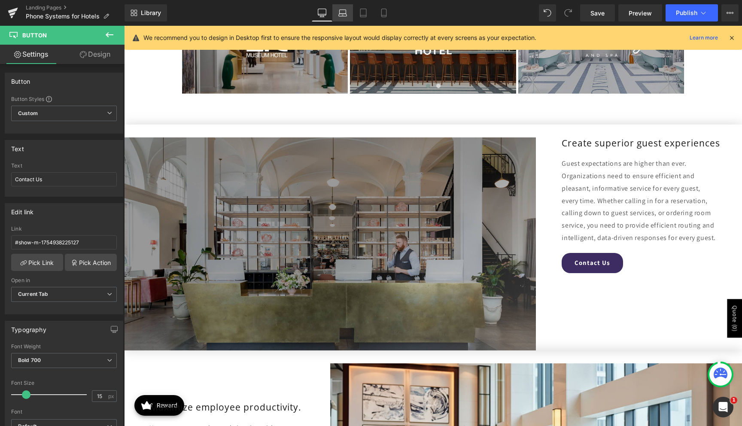
click at [344, 14] on icon at bounding box center [343, 15] width 8 height 3
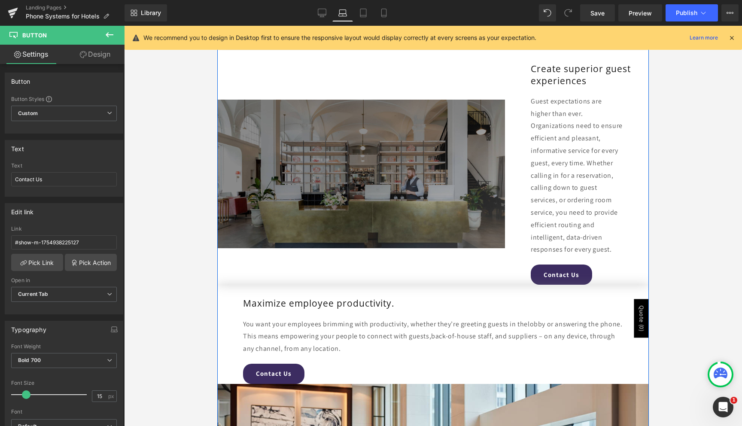
scroll to position [1115, 0]
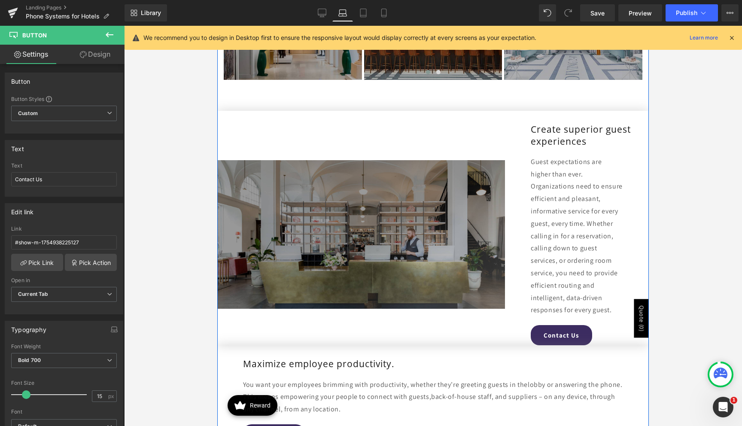
click at [378, 130] on div "Image" at bounding box center [361, 235] width 288 height 222
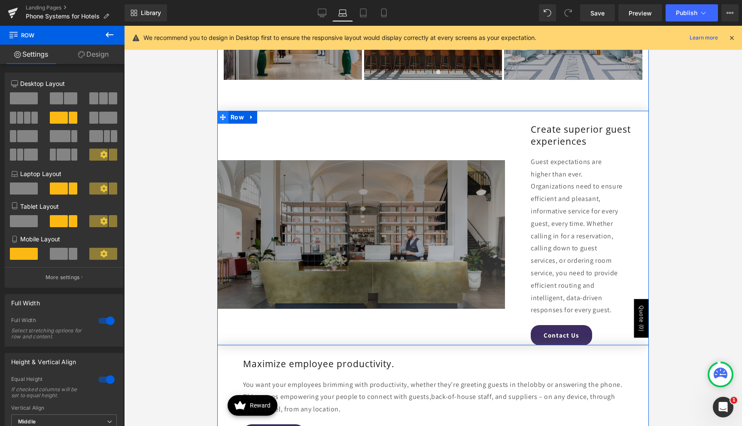
click at [226, 119] on icon at bounding box center [223, 117] width 6 height 6
click at [25, 99] on span at bounding box center [24, 98] width 28 height 12
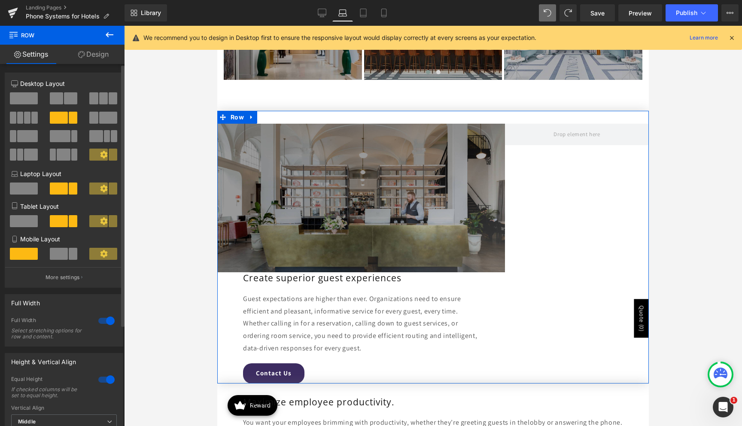
click at [30, 189] on span at bounding box center [24, 189] width 28 height 12
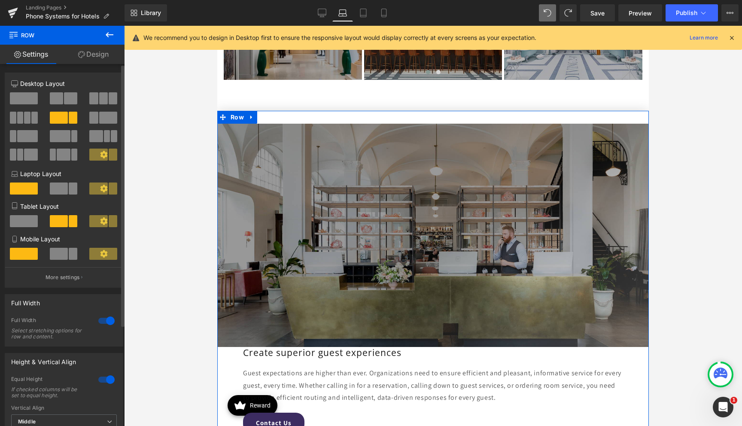
click at [30, 222] on span at bounding box center [24, 221] width 28 height 12
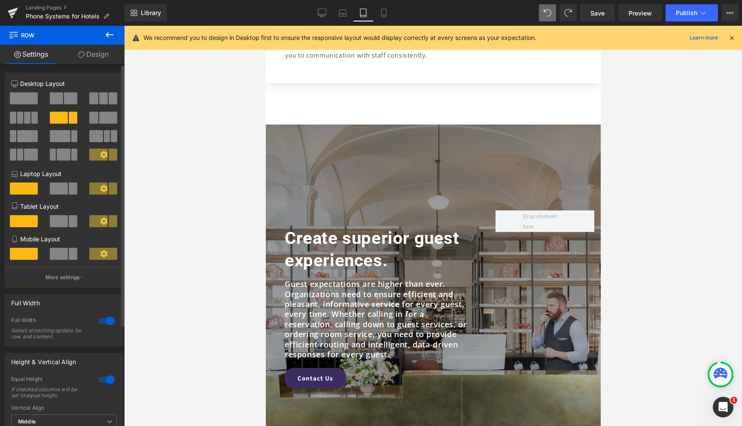
scroll to position [1671, 0]
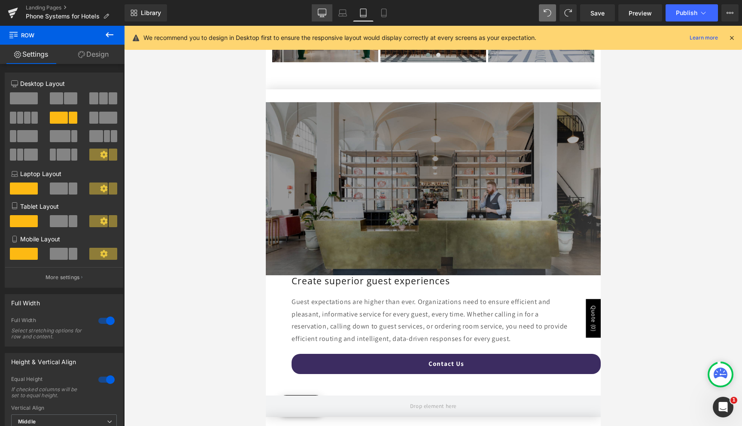
click at [324, 18] on link "Desktop" at bounding box center [322, 12] width 21 height 17
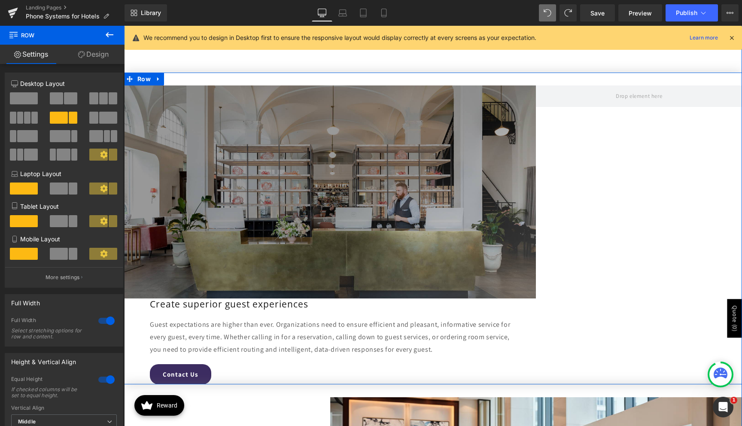
scroll to position [1117, 0]
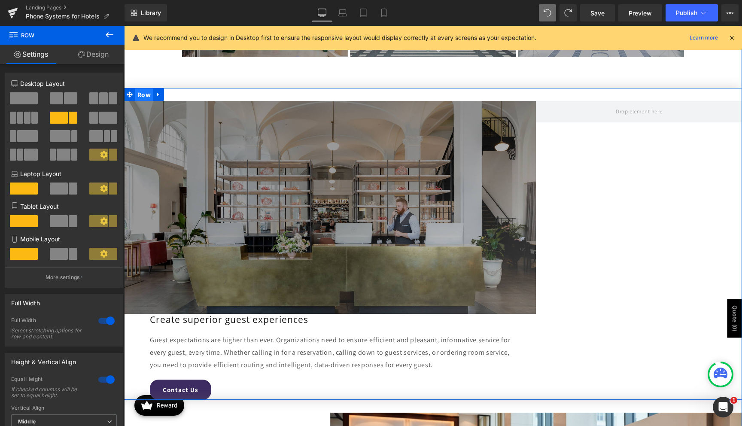
click at [145, 96] on span "Row" at bounding box center [144, 94] width 18 height 13
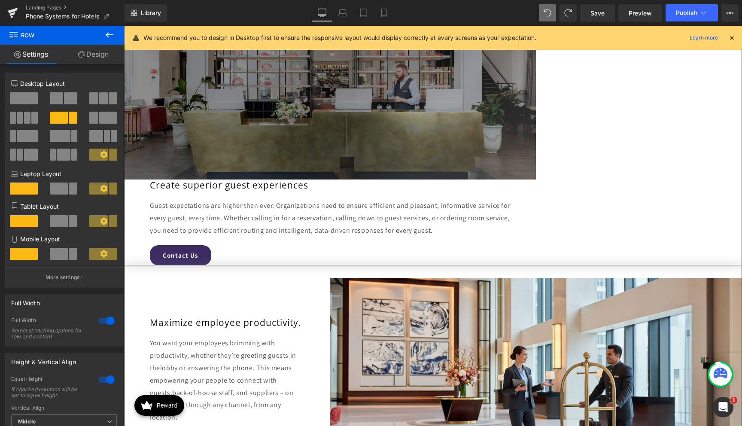
scroll to position [1354, 0]
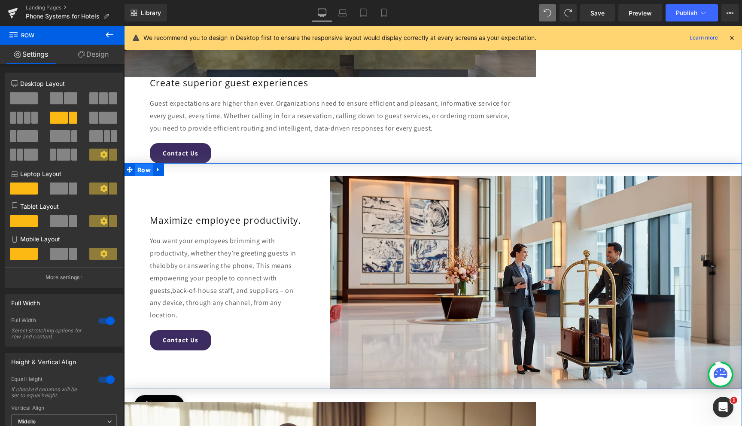
click at [145, 170] on span "Row" at bounding box center [144, 170] width 18 height 13
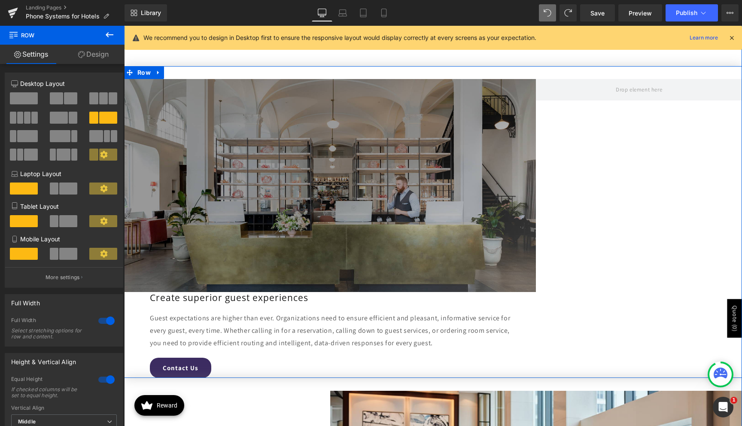
scroll to position [1109, 0]
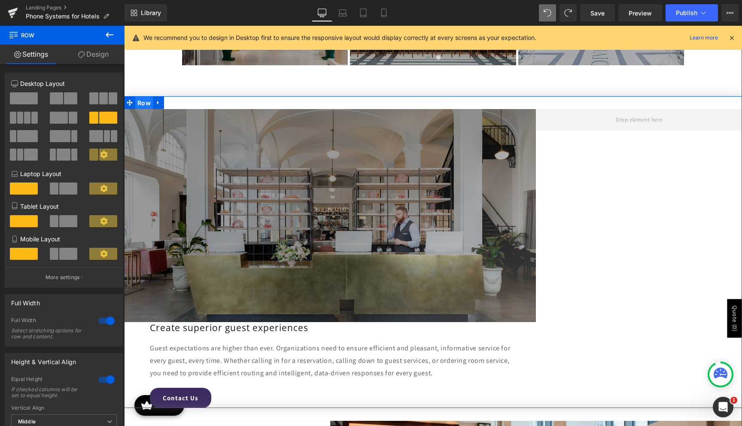
click at [143, 101] on span "Row" at bounding box center [144, 103] width 18 height 13
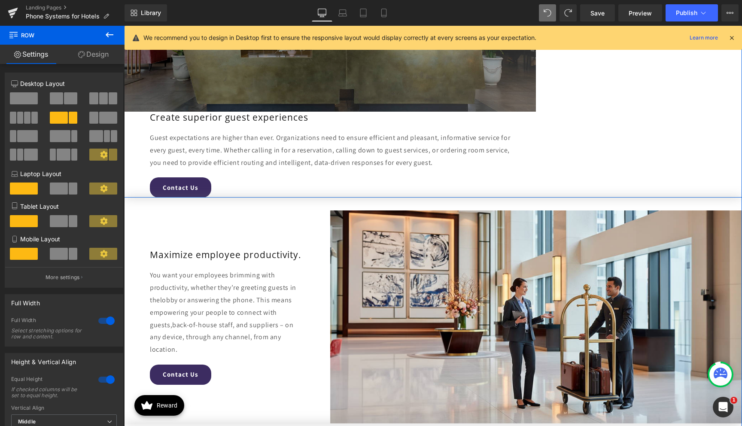
scroll to position [1323, 0]
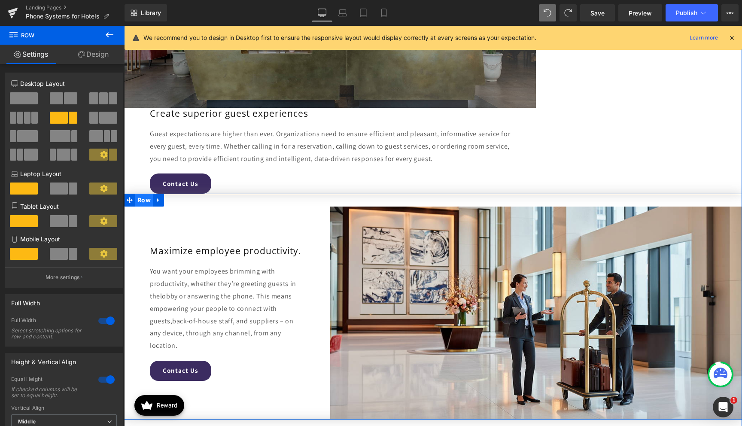
click at [143, 202] on span "Row" at bounding box center [144, 200] width 18 height 13
click at [146, 203] on span "Row" at bounding box center [144, 200] width 18 height 13
click at [159, 202] on icon at bounding box center [159, 200] width 6 height 6
click at [165, 202] on link at bounding box center [169, 200] width 11 height 13
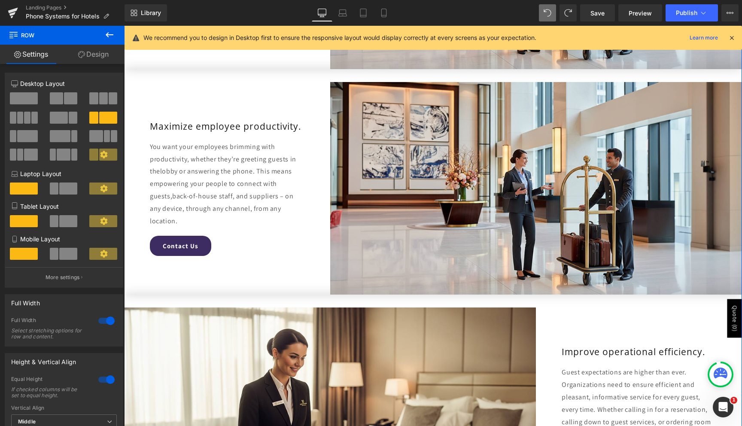
scroll to position [1683, 0]
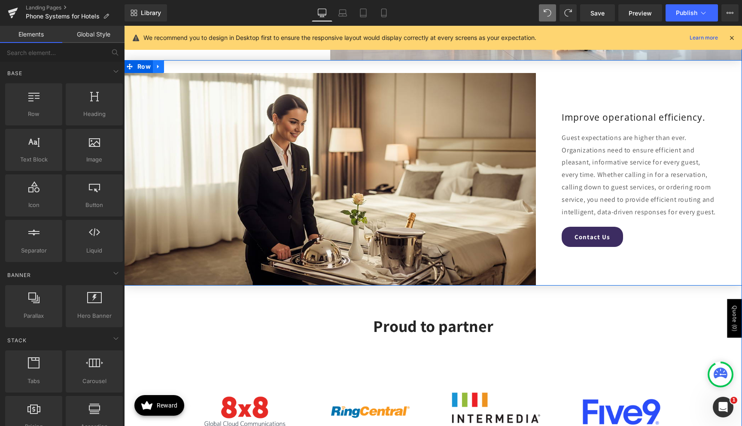
click at [156, 71] on link at bounding box center [158, 66] width 11 height 13
click at [169, 67] on icon at bounding box center [170, 67] width 6 height 6
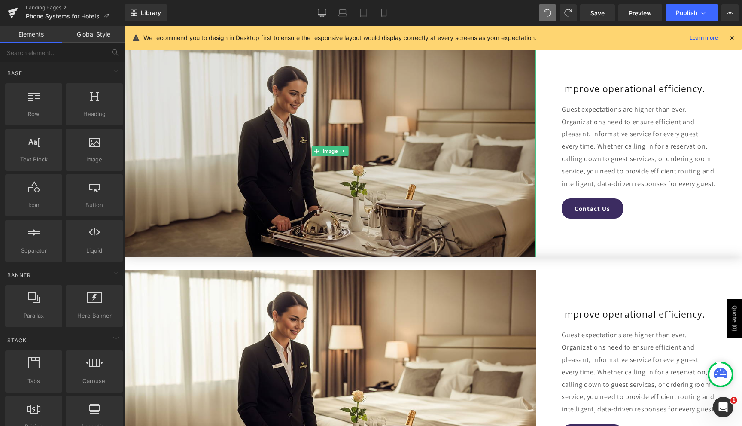
scroll to position [1714, 0]
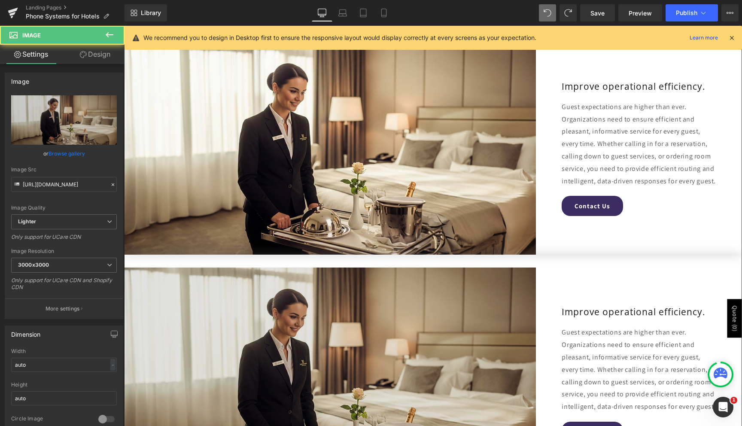
click at [140, 329] on img at bounding box center [330, 374] width 412 height 213
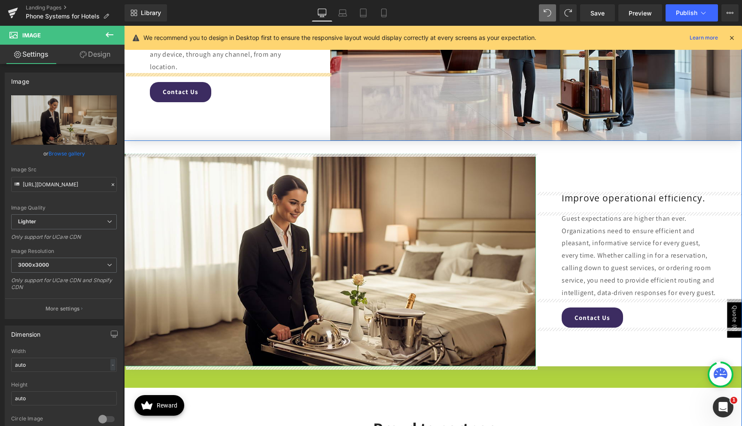
scroll to position [1568, 0]
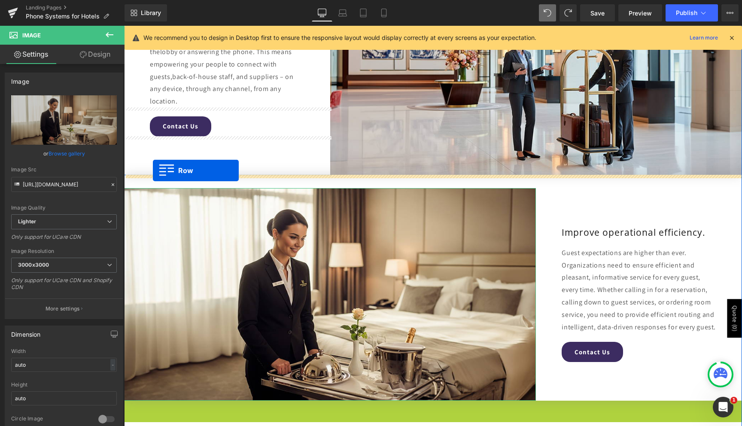
drag, startPoint x: 130, startPoint y: 265, endPoint x: 153, endPoint y: 171, distance: 96.8
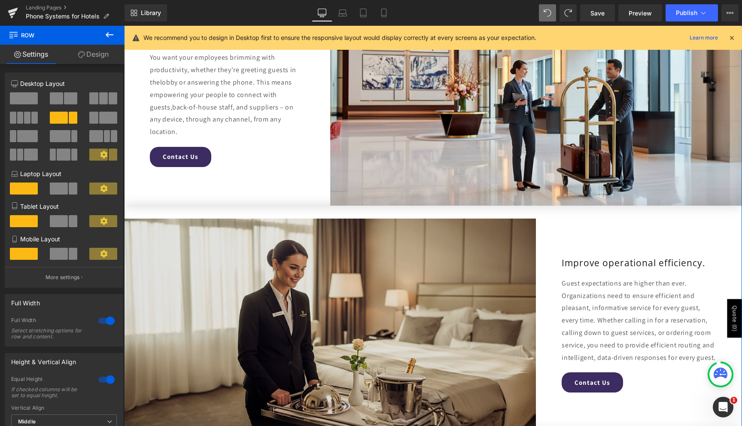
scroll to position [1531, 0]
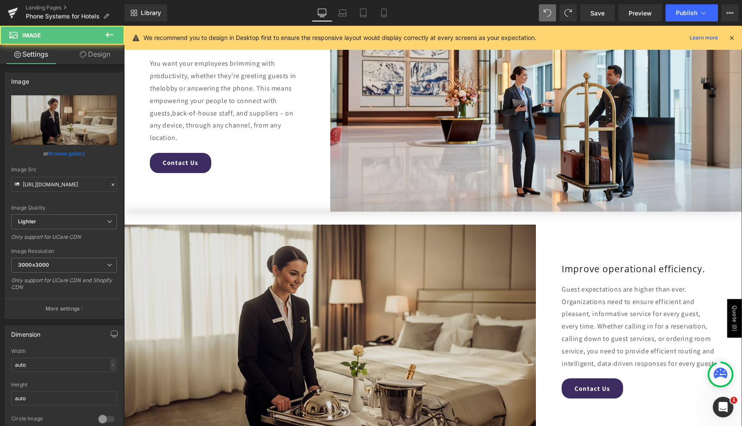
click at [171, 279] on img at bounding box center [330, 331] width 412 height 213
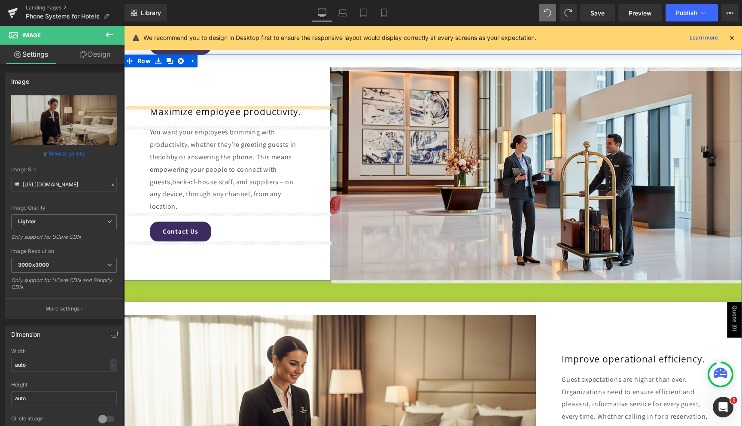
scroll to position [1411, 0]
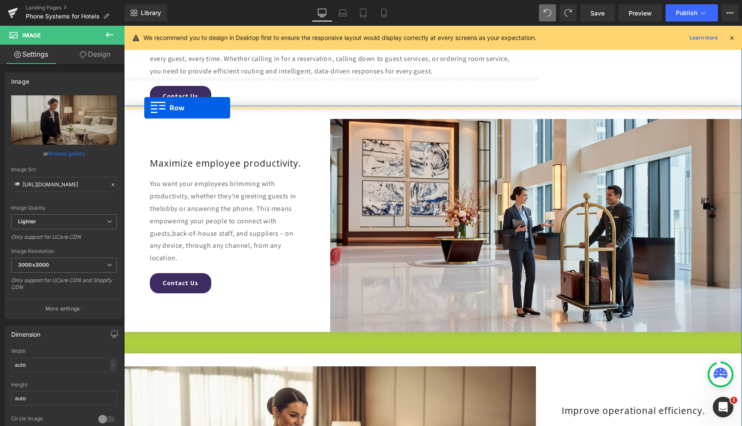
drag, startPoint x: 131, startPoint y: 220, endPoint x: 144, endPoint y: 108, distance: 113.4
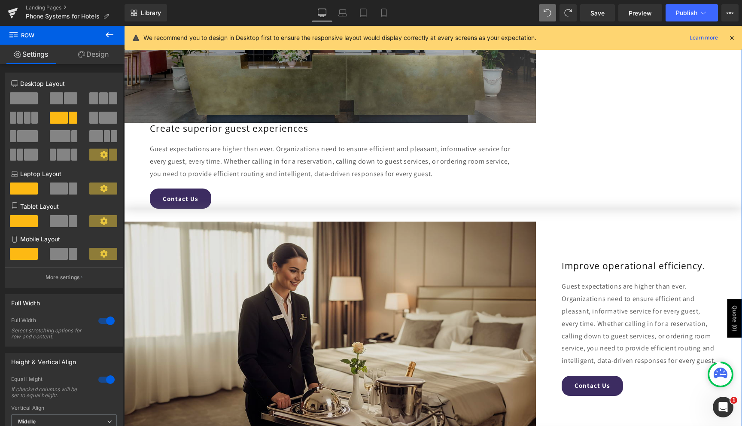
scroll to position [1310, 0]
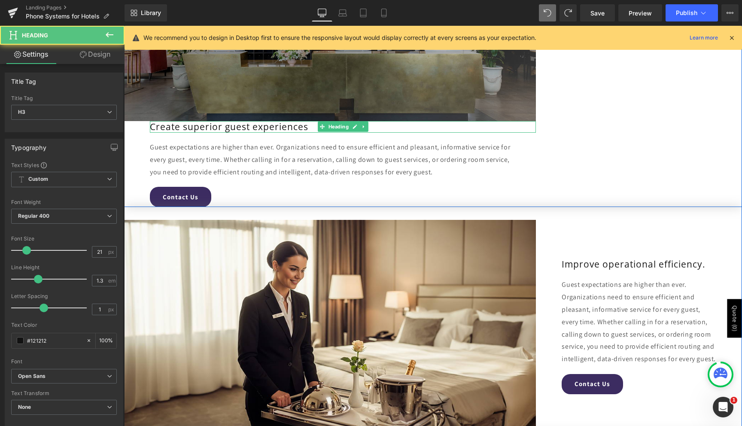
click at [229, 128] on div "Create superior guest experiences" at bounding box center [343, 127] width 386 height 12
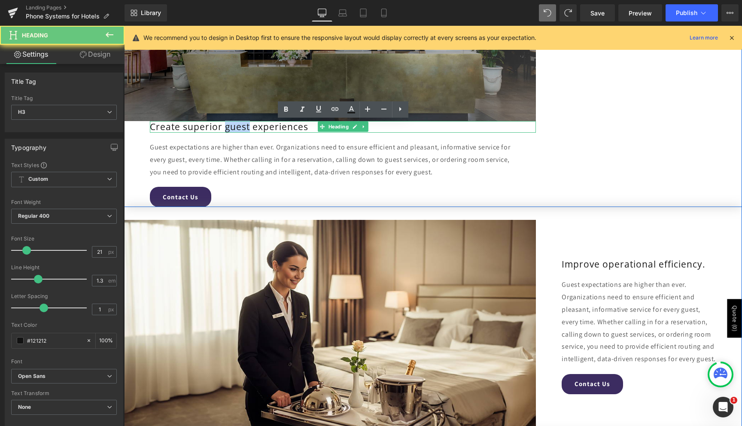
click at [229, 128] on div "Create superior guest experiences" at bounding box center [343, 127] width 386 height 12
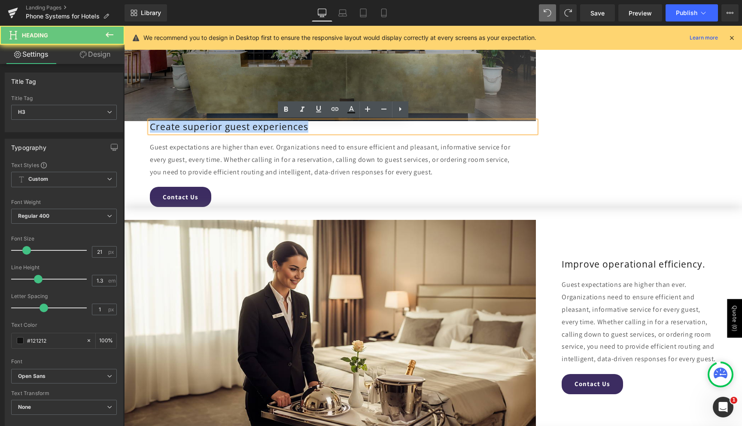
click at [229, 128] on div "Create superior guest experiences" at bounding box center [343, 127] width 386 height 12
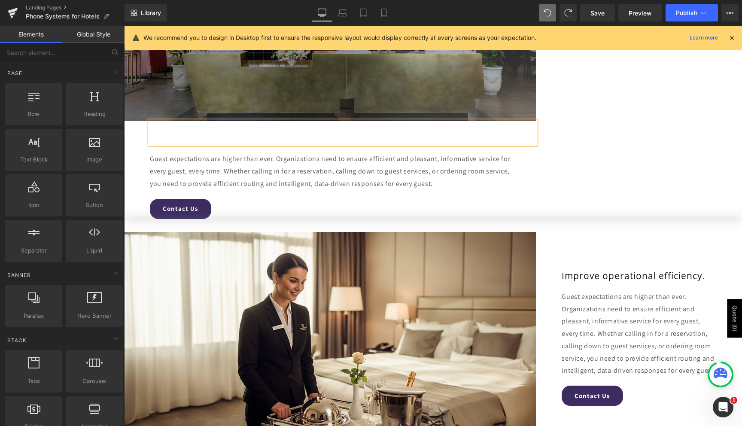
click at [280, 158] on div "Guest expectations are higher than ever. Organizations need to ensure efficient…" at bounding box center [330, 171] width 360 height 37
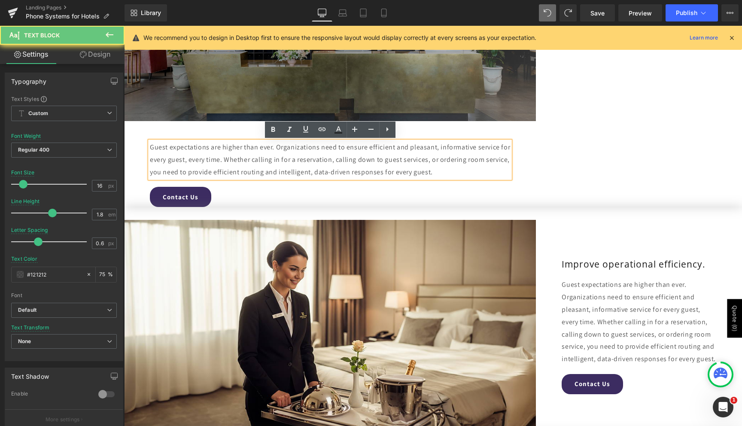
click at [233, 141] on div "Guest expectations are higher than ever. Organizations need to ensure efficient…" at bounding box center [330, 159] width 360 height 37
click at [237, 131] on div "Heading" at bounding box center [343, 127] width 386 height 12
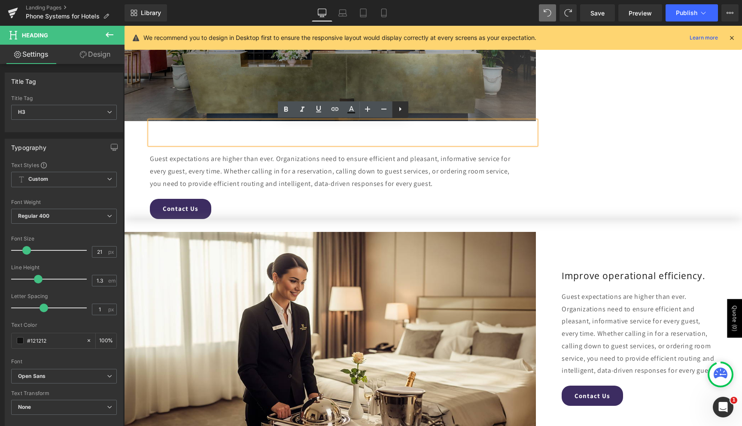
click at [400, 109] on icon at bounding box center [401, 109] width 2 height 4
click at [416, 110] on icon at bounding box center [417, 109] width 10 height 10
click at [565, 142] on div at bounding box center [639, 63] width 206 height 311
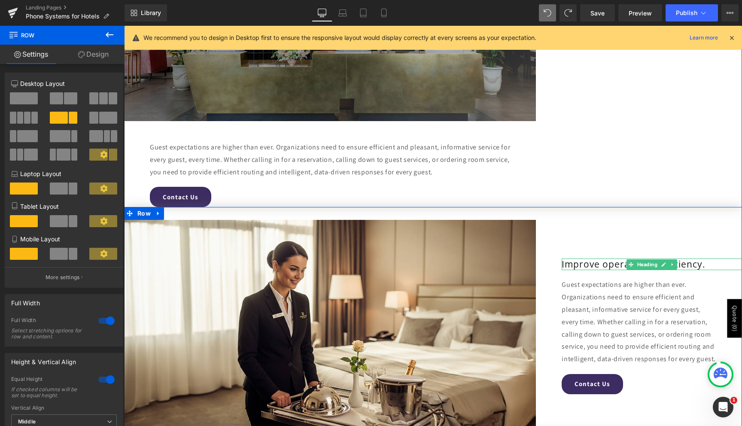
click at [574, 262] on div "Improve operational efficiency." at bounding box center [652, 265] width 180 height 12
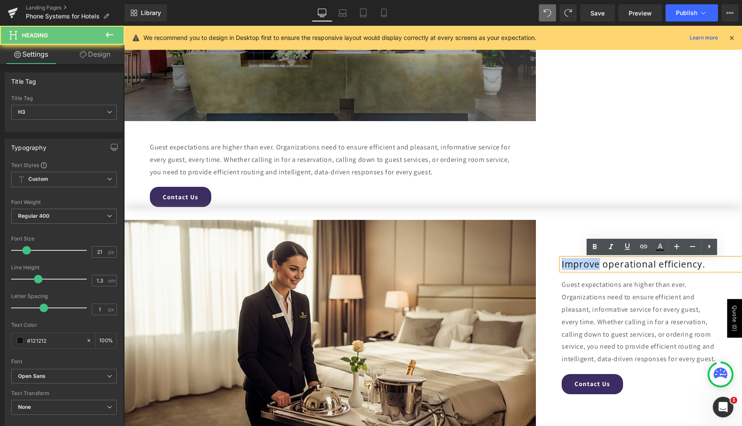
click at [574, 262] on div "Improve operational efficiency." at bounding box center [652, 265] width 180 height 12
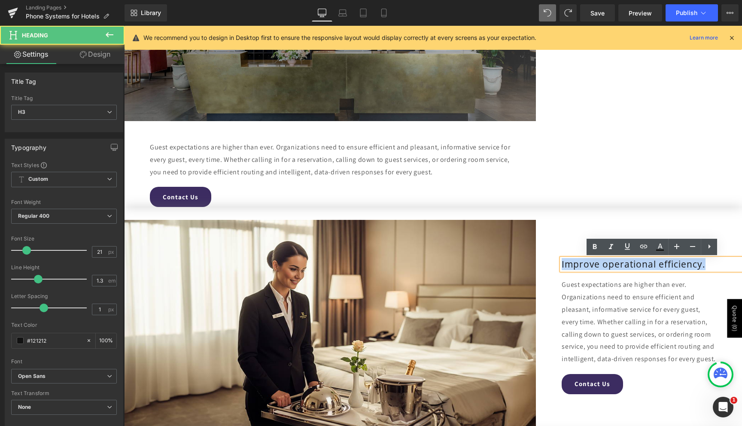
click at [574, 262] on div "Improve operational efficiency." at bounding box center [652, 265] width 180 height 12
paste div
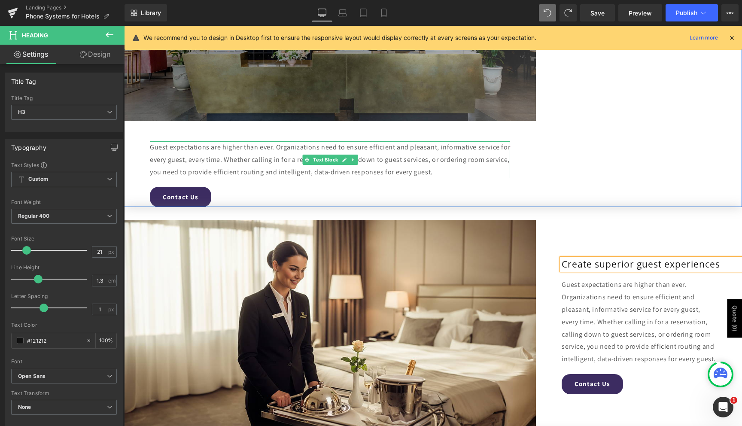
click at [347, 152] on div "Guest expectations are higher than ever. Organizations need to ensure efficient…" at bounding box center [330, 159] width 360 height 37
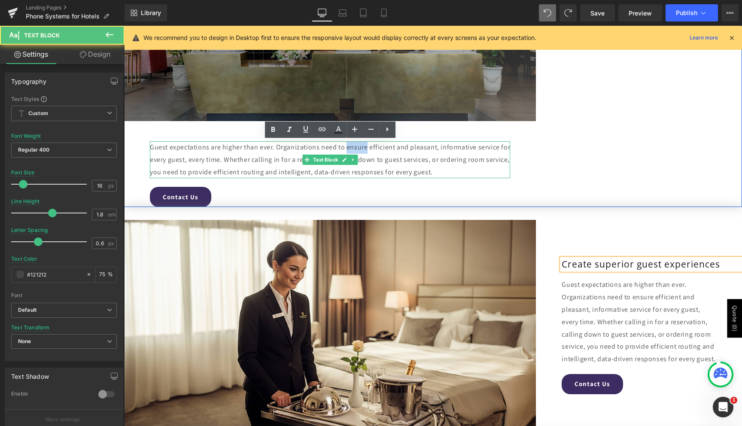
click at [347, 152] on div "Guest expectations are higher than ever. Organizations need to ensure efficient…" at bounding box center [330, 159] width 360 height 37
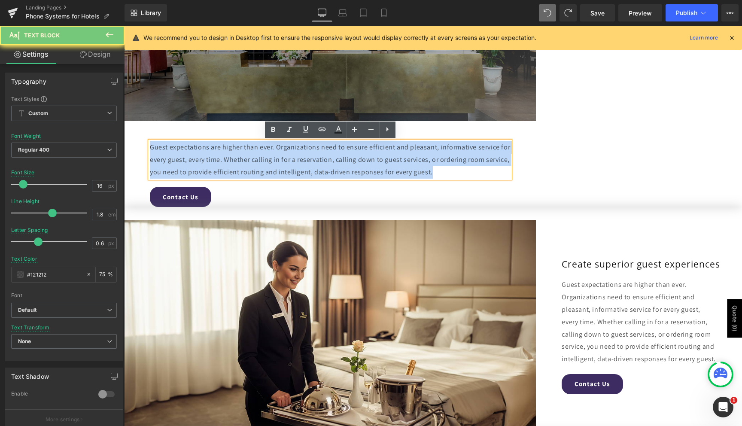
click at [347, 152] on div "Guest expectations are higher than ever. Organizations need to ensure efficient…" at bounding box center [330, 159] width 360 height 37
copy div "Guest expectations are higher than ever. Organizations need to ensure efficient…"
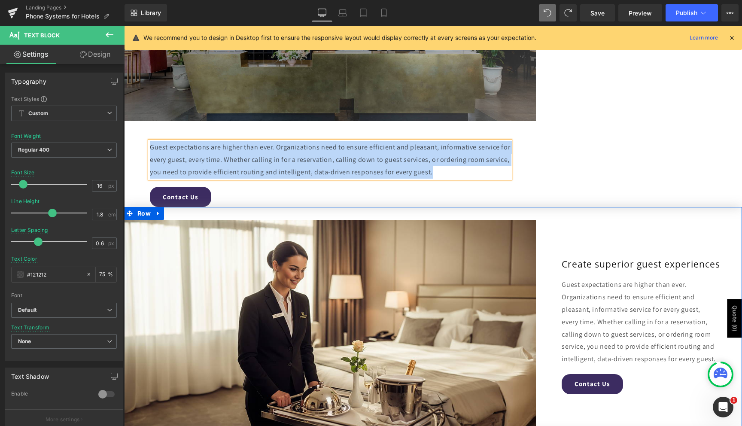
click at [589, 298] on div "Guest expectations are higher than ever. Organizations need to ensure efficient…" at bounding box center [639, 322] width 155 height 87
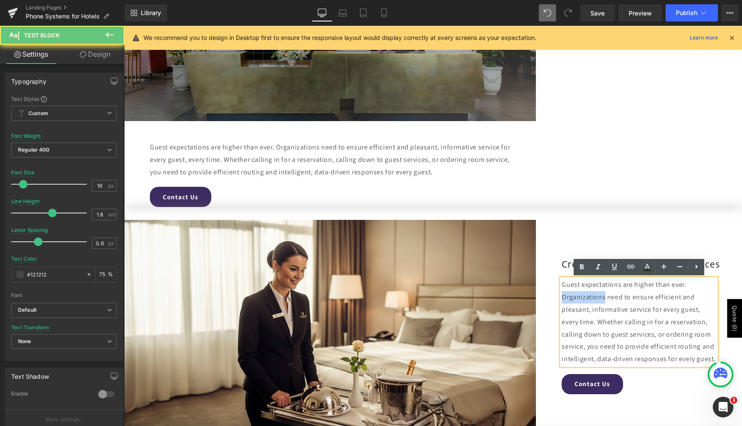
click at [589, 298] on div "Guest expectations are higher than ever. Organizations need to ensure efficient…" at bounding box center [639, 322] width 155 height 87
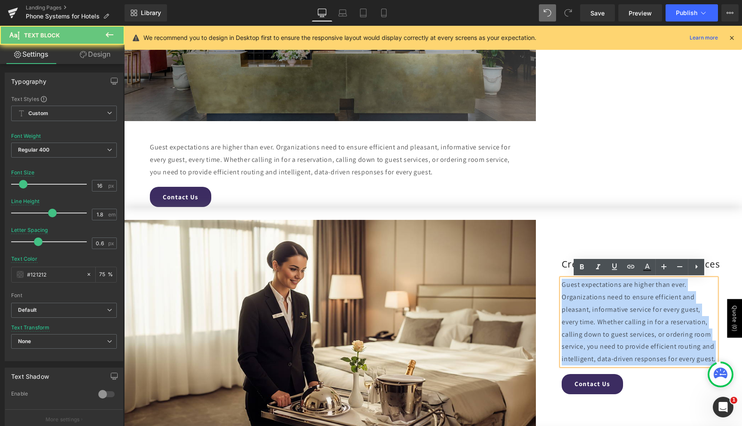
click at [589, 298] on div "Guest expectations are higher than ever. Organizations need to ensure efficient…" at bounding box center [639, 322] width 155 height 87
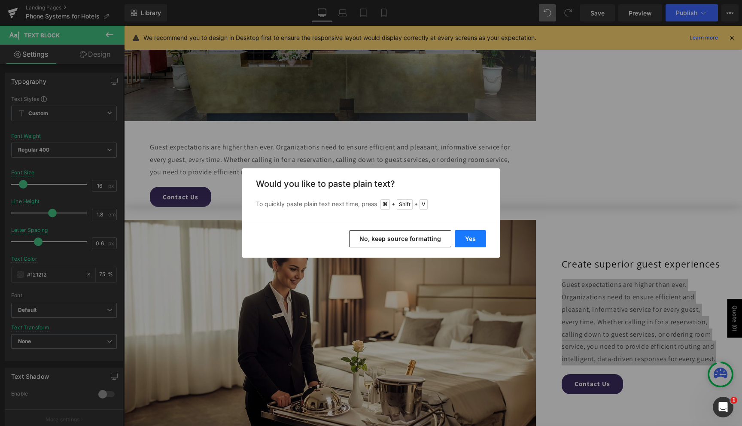
click at [466, 240] on button "Yes" at bounding box center [470, 238] width 31 height 17
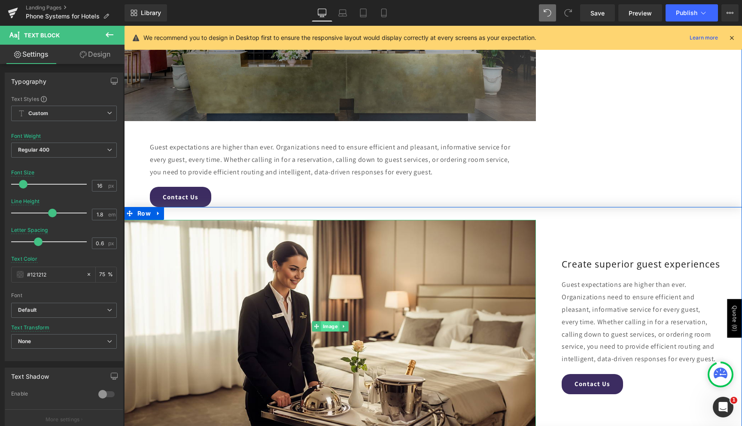
click at [331, 324] on span "Image" at bounding box center [330, 326] width 18 height 10
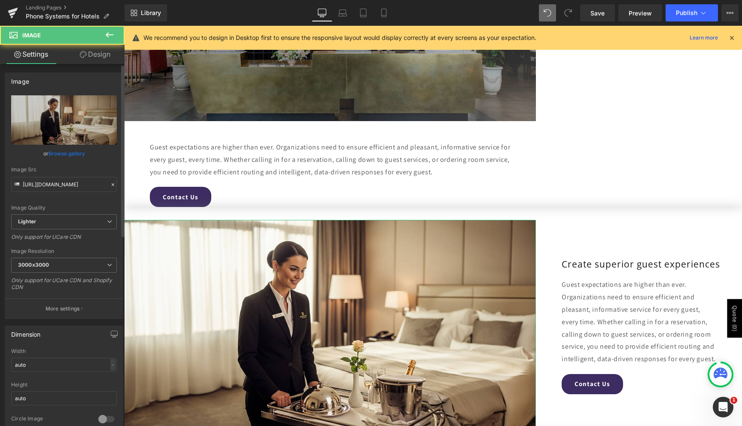
click at [76, 155] on link "Browse gallery" at bounding box center [67, 153] width 37 height 15
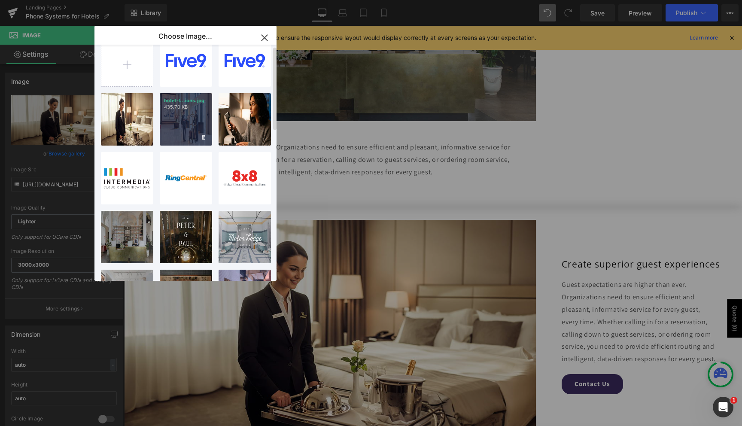
scroll to position [24, 0]
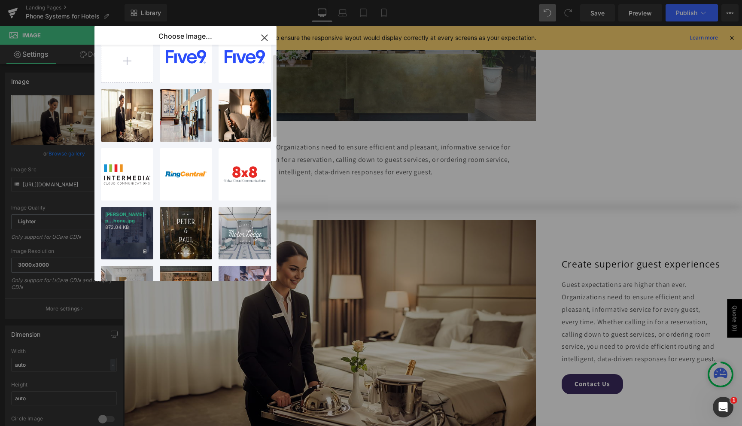
click at [125, 224] on p "872.04 KB" at bounding box center [127, 227] width 44 height 6
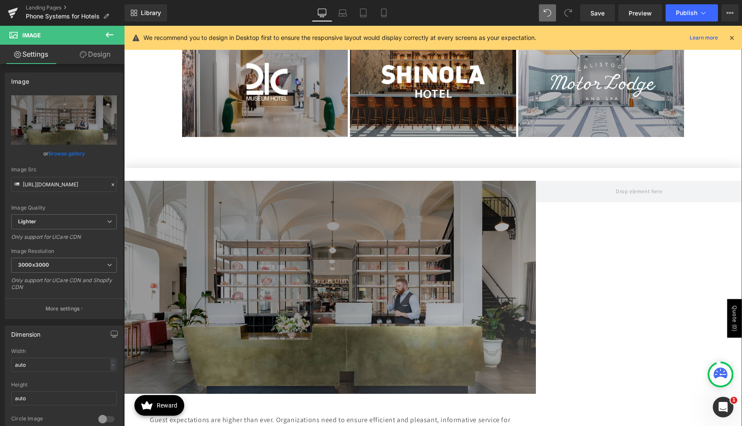
scroll to position [1040, 0]
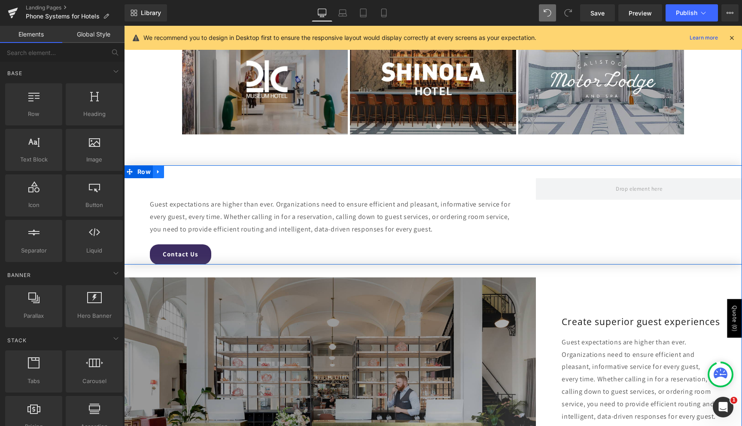
click at [160, 171] on icon at bounding box center [159, 171] width 6 height 6
click at [179, 171] on icon at bounding box center [181, 172] width 6 height 6
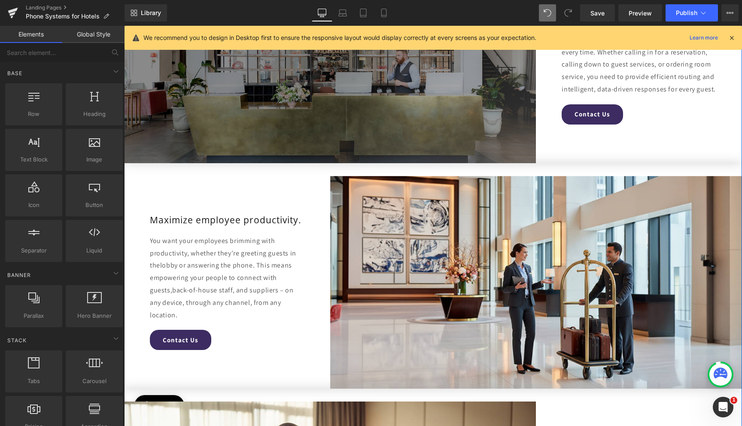
scroll to position [1196, 0]
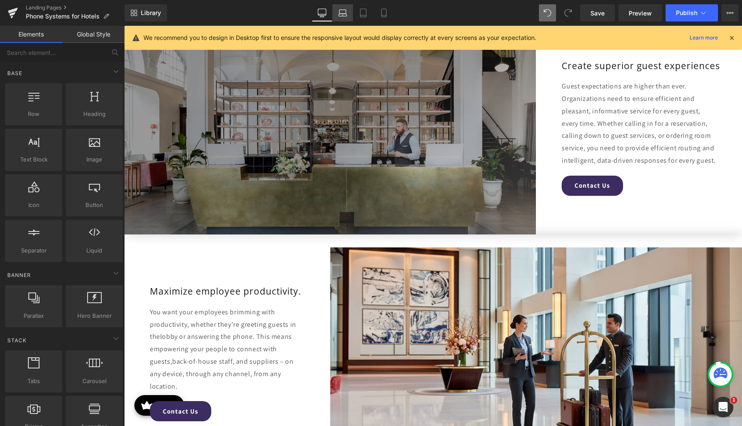
click at [347, 13] on icon at bounding box center [343, 13] width 9 height 9
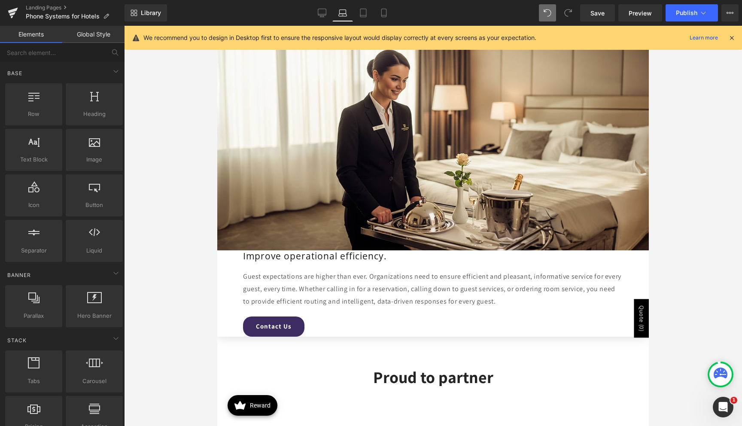
scroll to position [1864, 0]
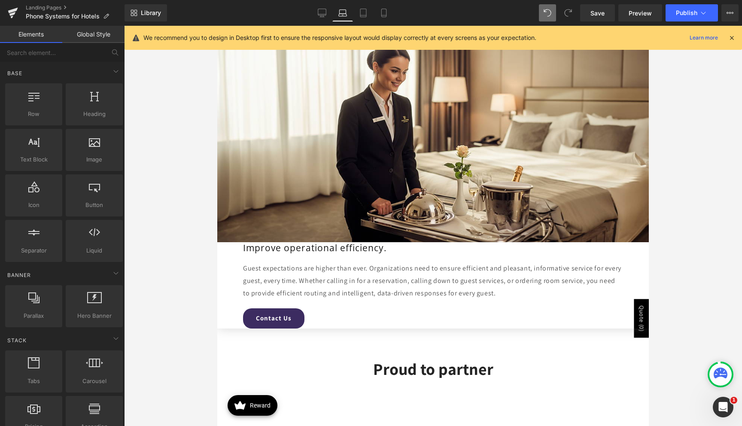
click at [346, 124] on img at bounding box center [433, 130] width 432 height 223
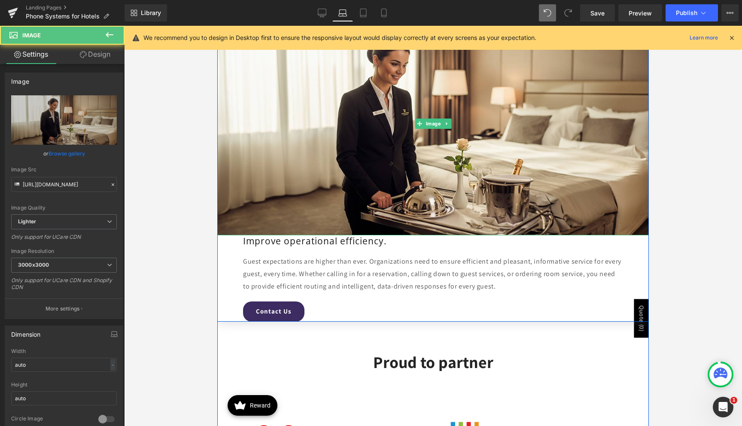
scroll to position [1873, 0]
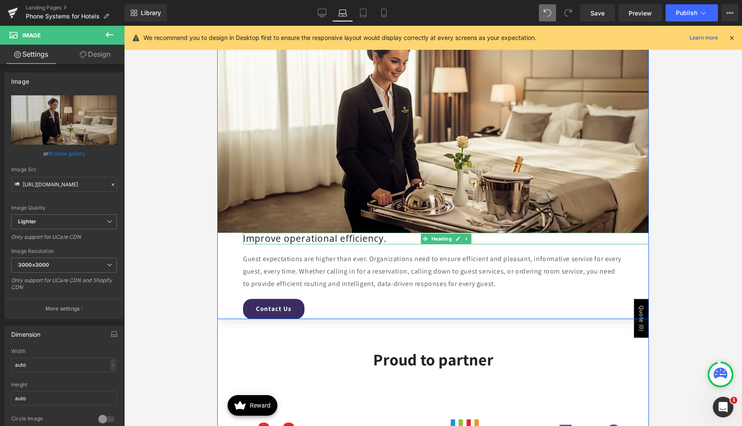
click at [277, 238] on div "Improve operational efficiency." at bounding box center [446, 239] width 406 height 12
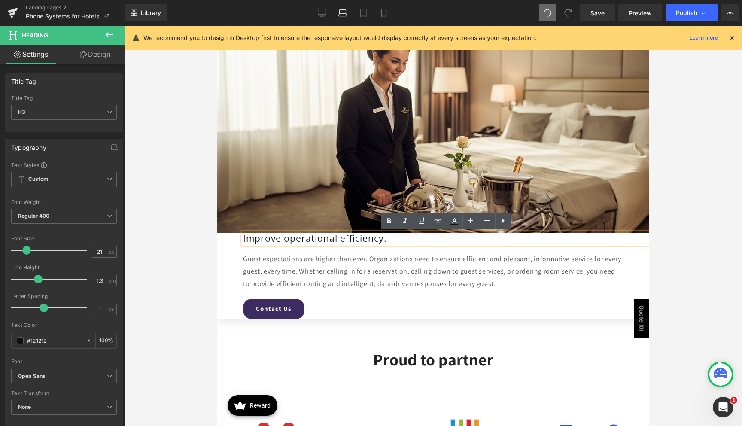
click at [342, 241] on div "Improve operational efficiency." at bounding box center [446, 239] width 406 height 12
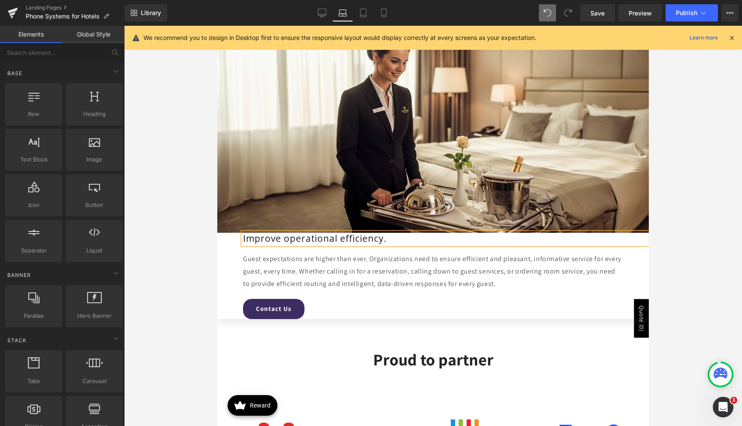
click at [202, 263] on div at bounding box center [433, 226] width 618 height 400
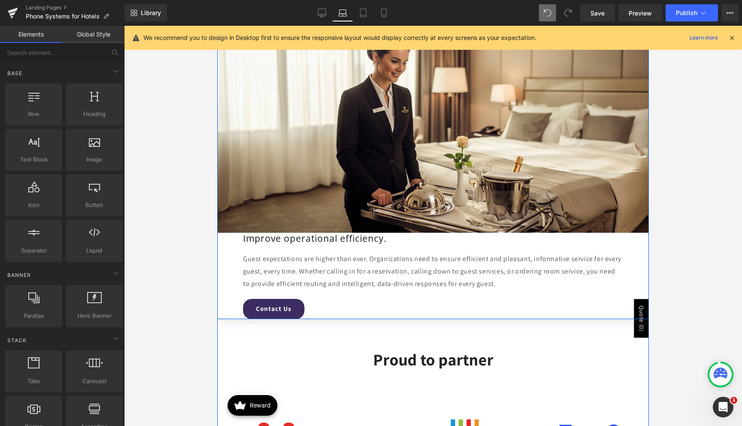
click at [260, 245] on div "Improve operational efficiency. Heading Guest expectations are higher than ever…" at bounding box center [433, 276] width 432 height 86
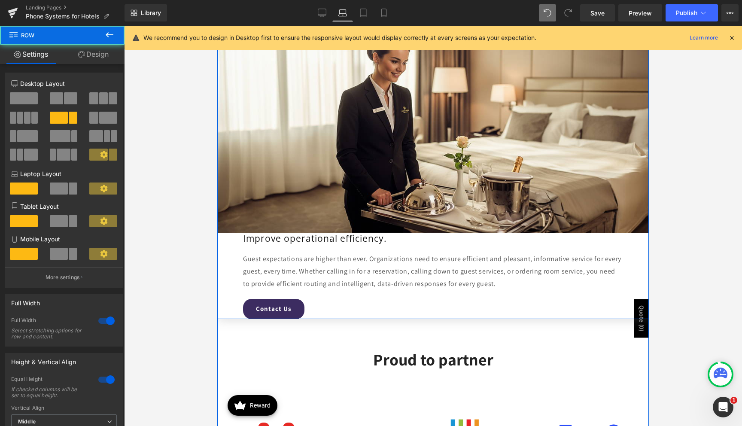
click at [217, 26] on div at bounding box center [217, 26] width 0 height 0
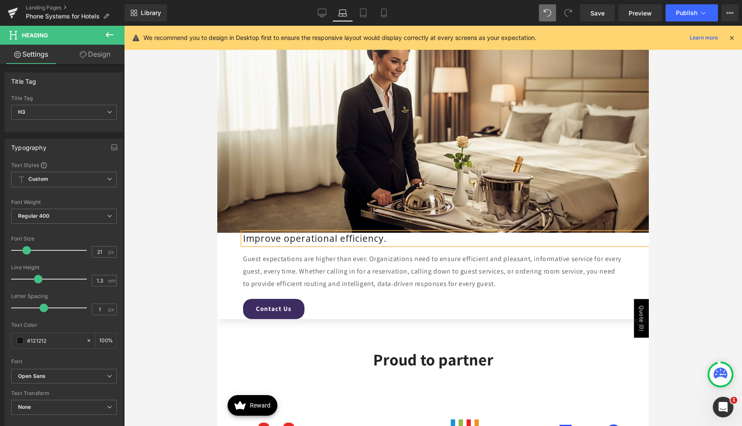
click at [230, 241] on div "Improve operational efficiency. Heading Guest expectations are higher than ever…" at bounding box center [433, 276] width 432 height 86
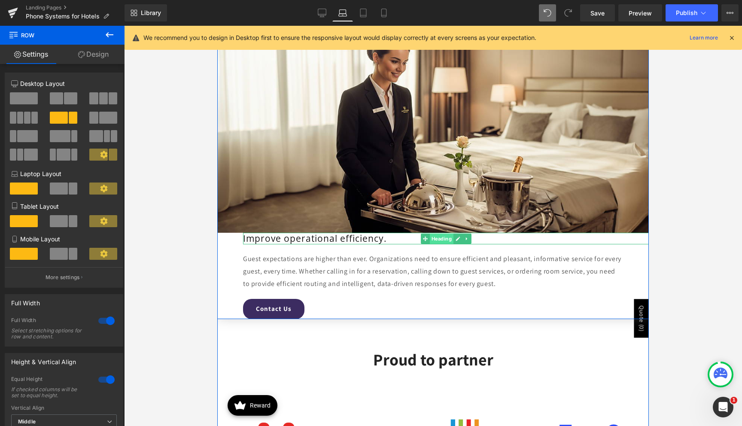
click at [431, 240] on span "Heading" at bounding box center [442, 239] width 24 height 10
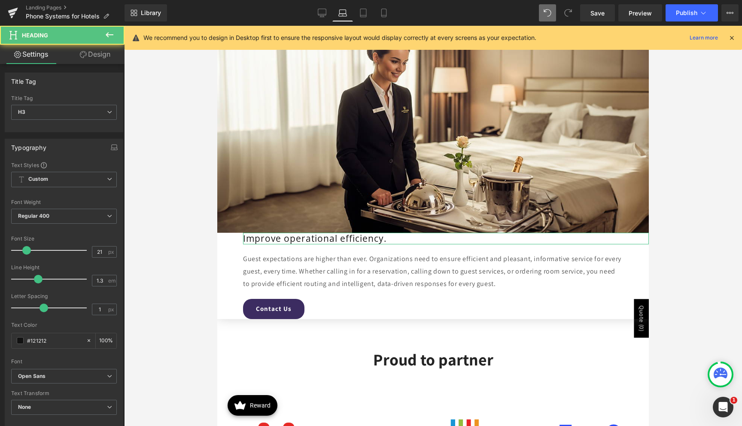
click at [80, 58] on icon at bounding box center [83, 54] width 7 height 7
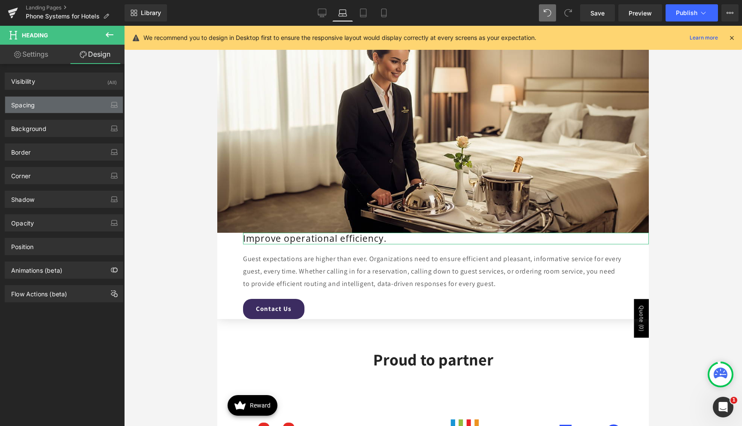
click at [59, 105] on div "Spacing" at bounding box center [64, 105] width 118 height 16
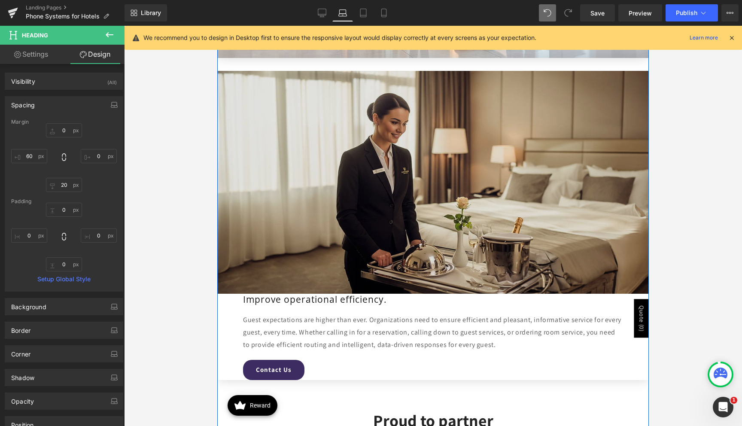
scroll to position [1813, 0]
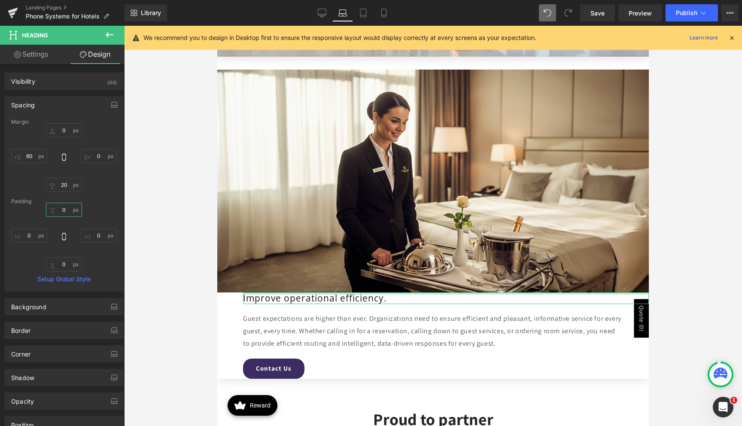
click at [62, 211] on input "text" at bounding box center [64, 210] width 36 height 14
type input "50"
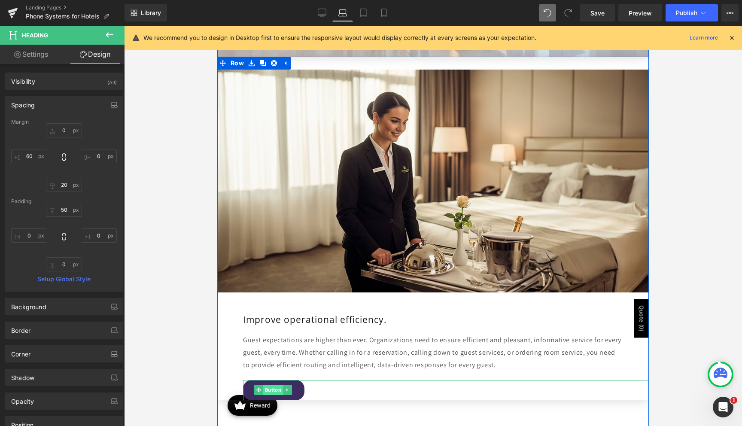
click at [275, 390] on span "Button" at bounding box center [273, 390] width 20 height 10
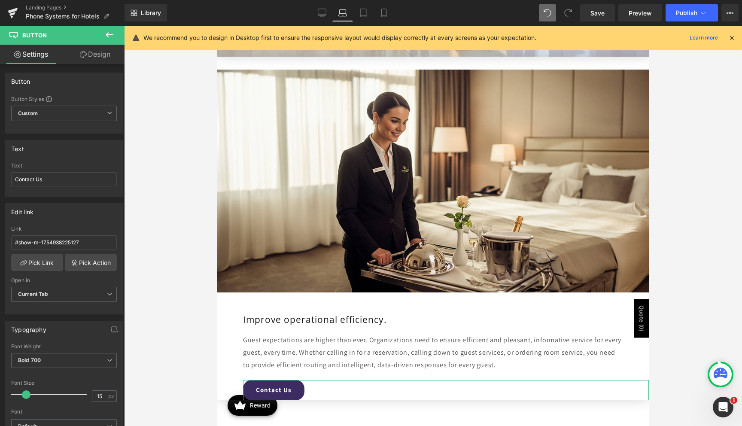
click at [100, 58] on link "Design" at bounding box center [95, 54] width 62 height 19
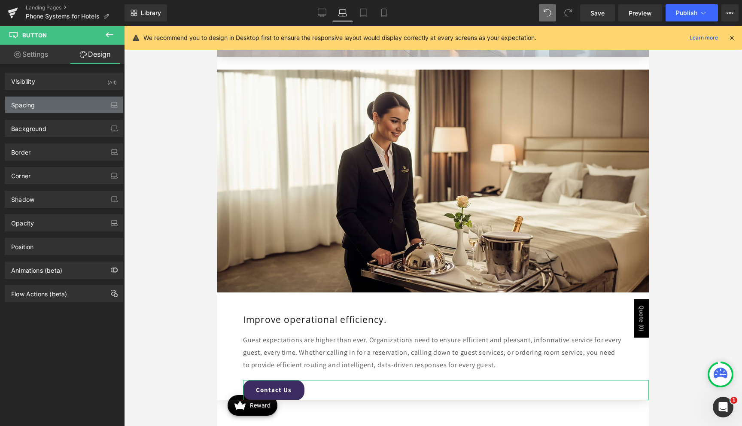
click at [51, 110] on div "Spacing" at bounding box center [64, 105] width 118 height 16
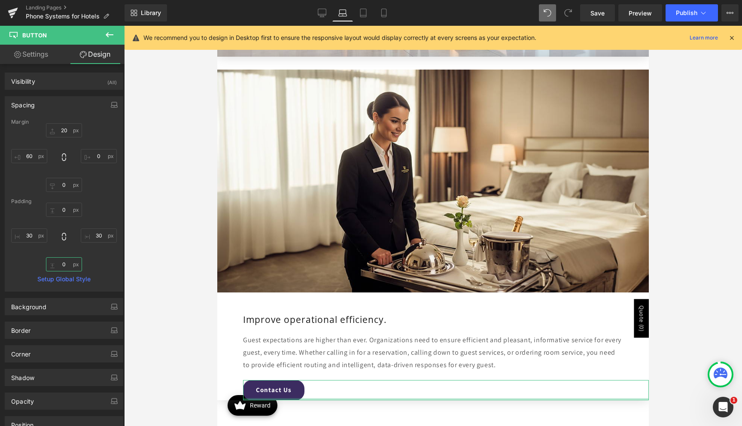
click at [60, 264] on input "text" at bounding box center [64, 264] width 36 height 14
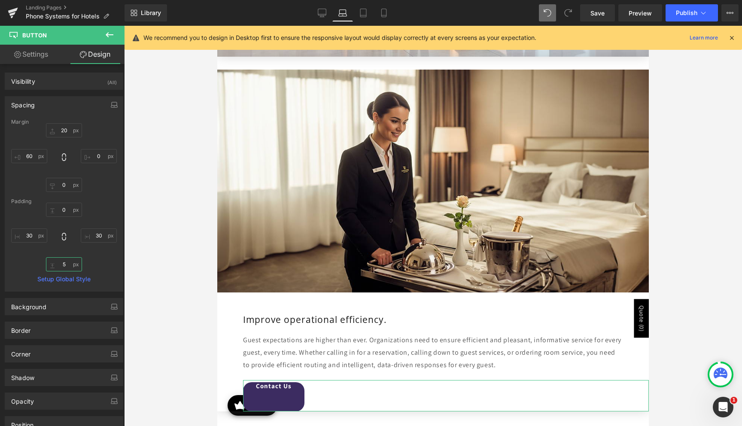
type input "0"
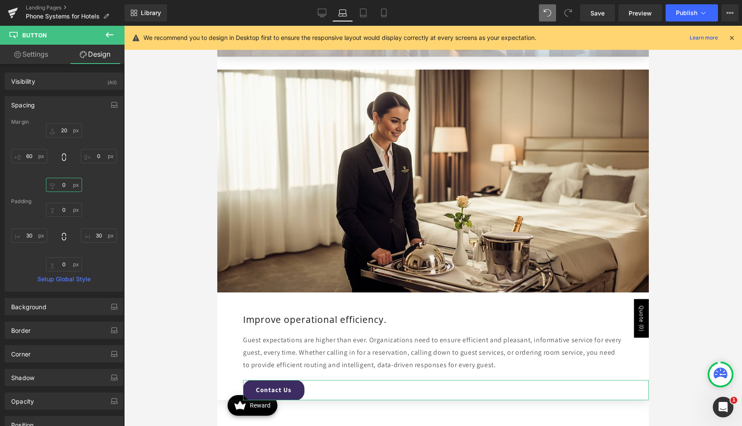
click at [58, 187] on input "text" at bounding box center [64, 185] width 36 height 14
type input "50"
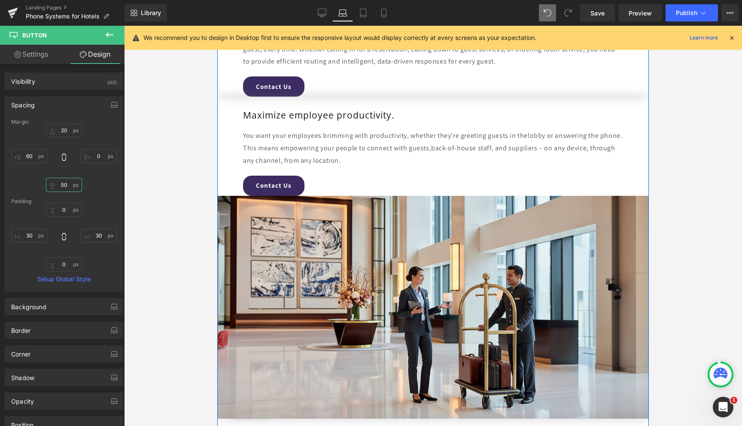
scroll to position [1445, 0]
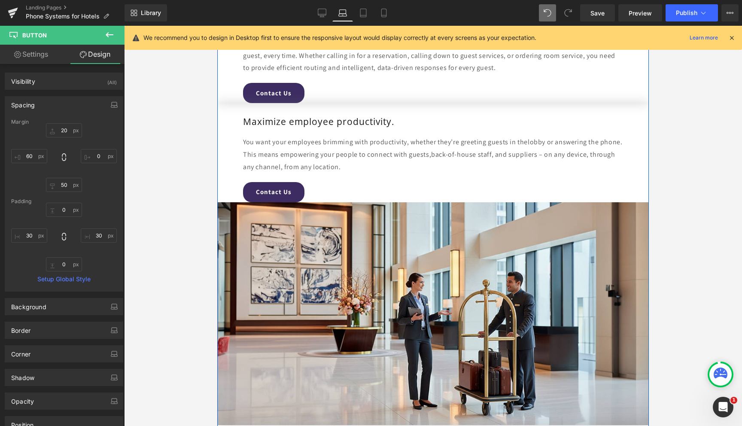
click at [272, 191] on div "Contact Us Button" at bounding box center [446, 192] width 406 height 20
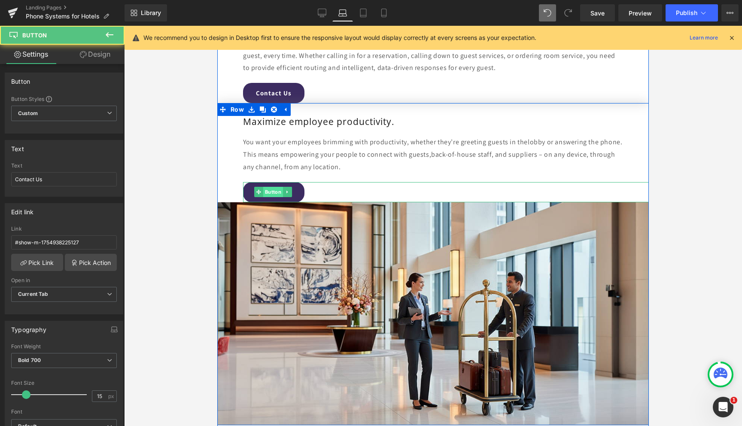
click at [269, 195] on span "Button" at bounding box center [273, 192] width 20 height 10
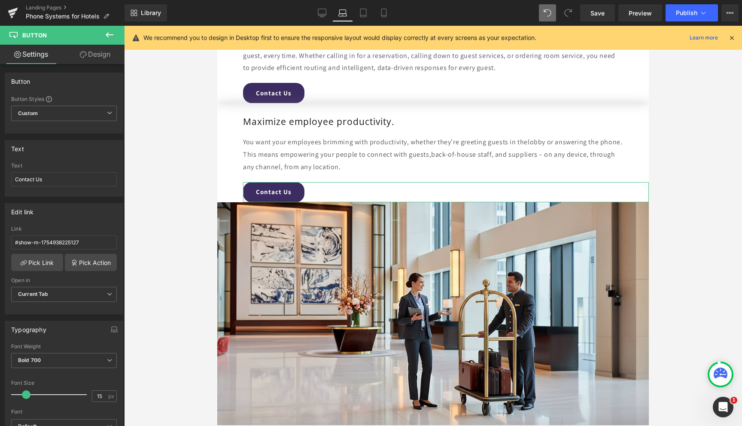
click at [103, 58] on link "Design" at bounding box center [95, 54] width 62 height 19
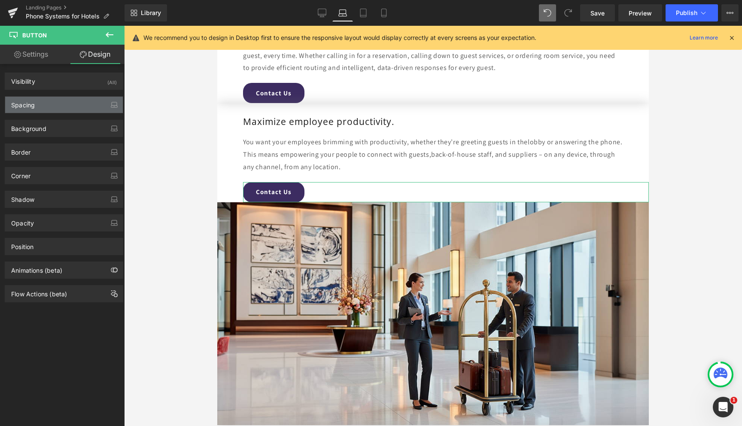
click at [75, 104] on div "Spacing" at bounding box center [64, 105] width 118 height 16
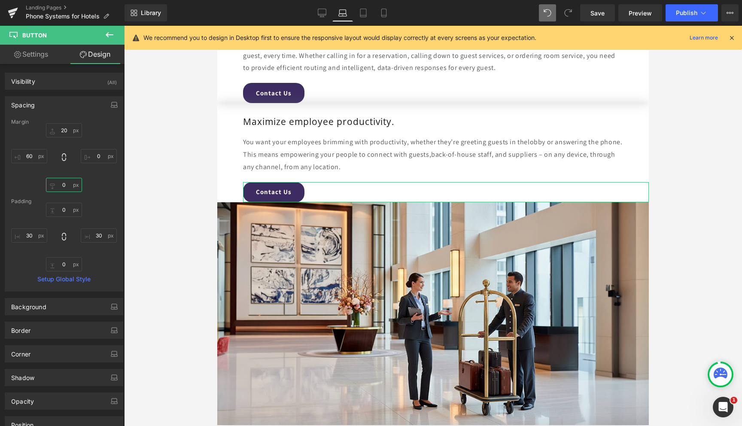
click at [59, 185] on input "0" at bounding box center [64, 185] width 36 height 14
type input "50"
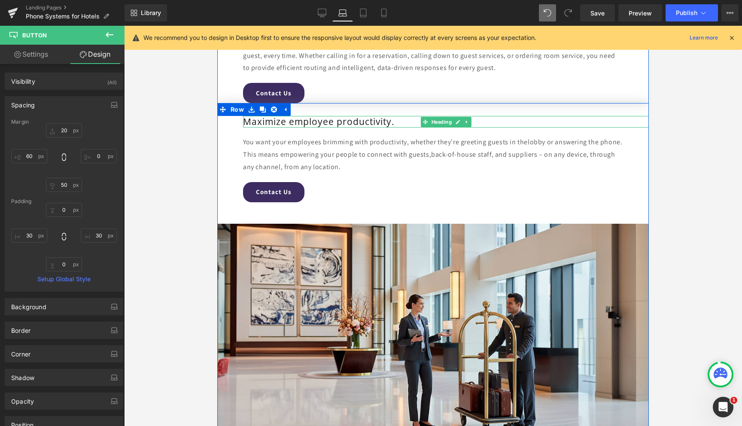
click at [286, 122] on div "Maximize employee productivity." at bounding box center [446, 122] width 406 height 12
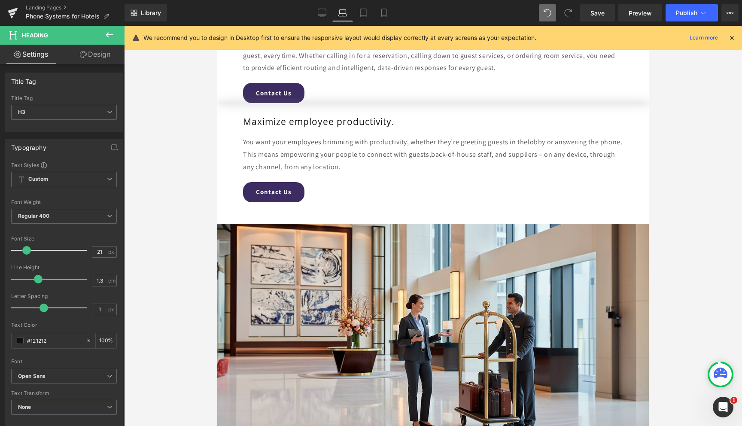
click at [108, 57] on link "Design" at bounding box center [95, 54] width 62 height 19
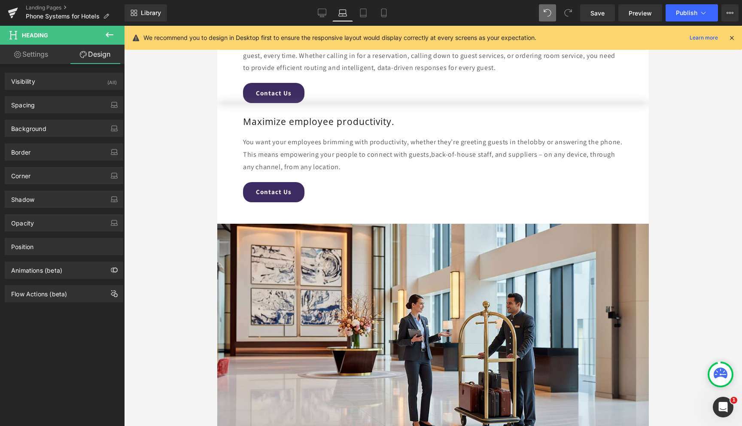
click at [61, 118] on div "Background Color & Image color Color transparent 0 % Image Replace Image Upload…" at bounding box center [64, 125] width 128 height 24
click at [64, 110] on div "Spacing" at bounding box center [64, 105] width 118 height 16
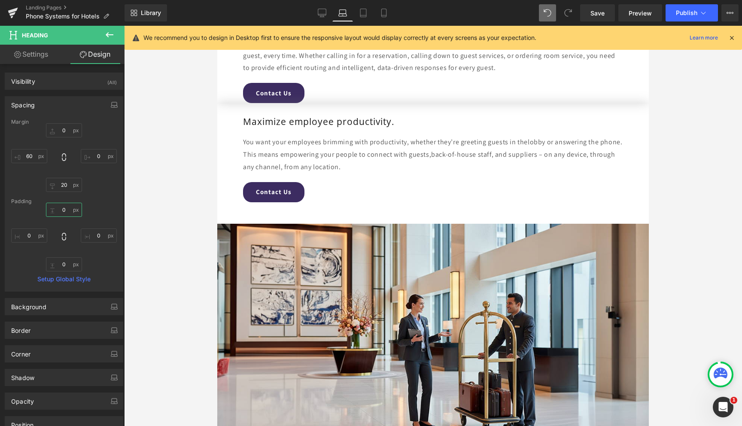
click at [57, 206] on input "0" at bounding box center [64, 210] width 36 height 14
type input "50"
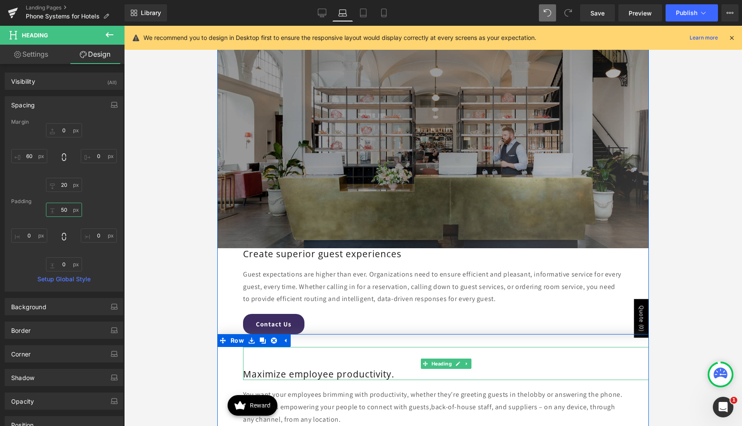
scroll to position [1208, 0]
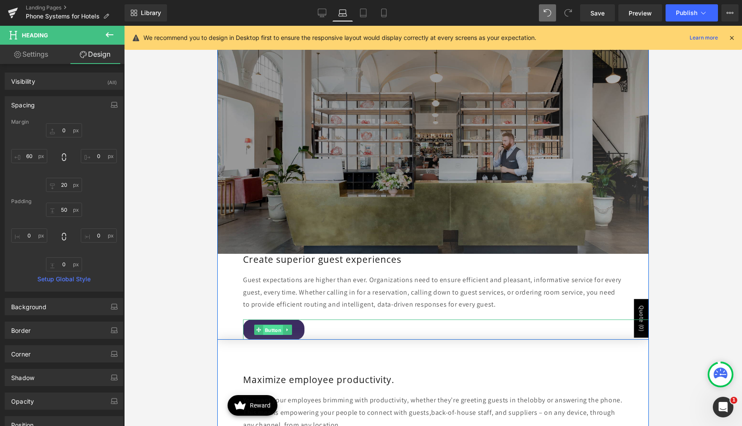
click at [275, 331] on span "Button" at bounding box center [273, 330] width 20 height 10
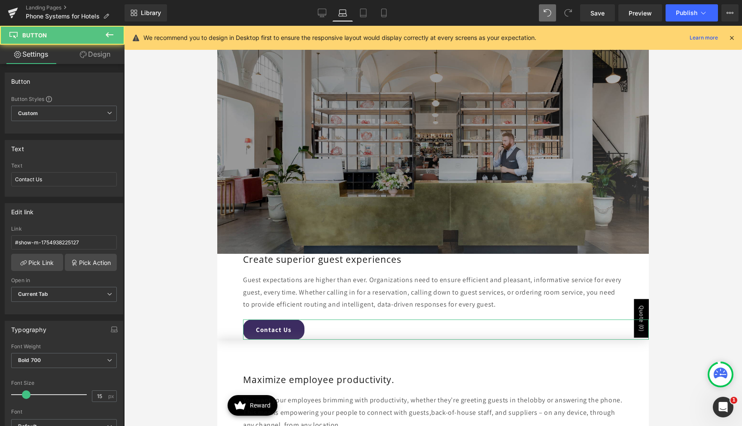
click at [106, 60] on link "Design" at bounding box center [95, 54] width 62 height 19
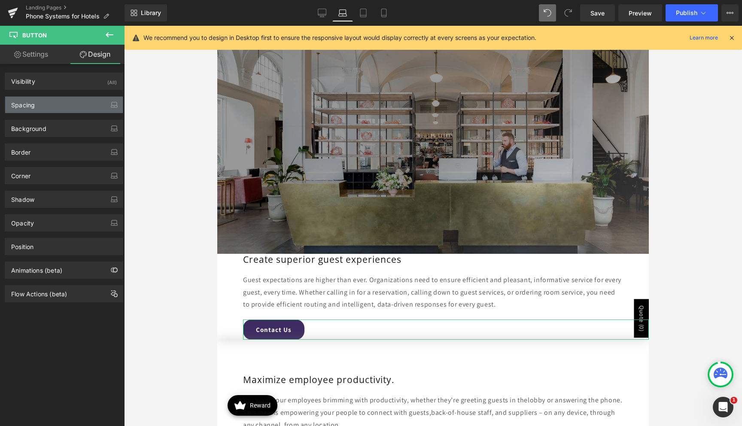
click at [68, 103] on div "Spacing" at bounding box center [64, 105] width 118 height 16
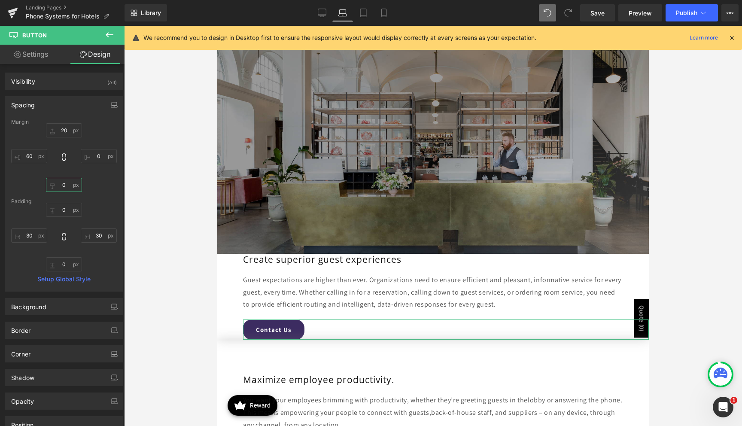
click at [60, 186] on input "0" at bounding box center [64, 185] width 36 height 14
type input "50"
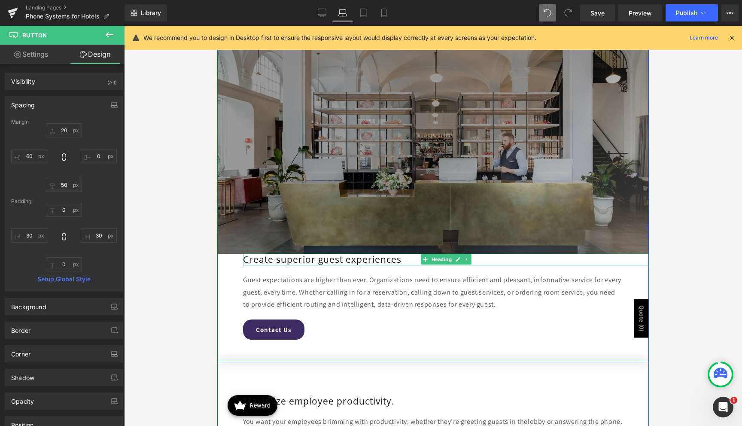
click at [317, 258] on div "Create superior guest experiences" at bounding box center [446, 260] width 406 height 12
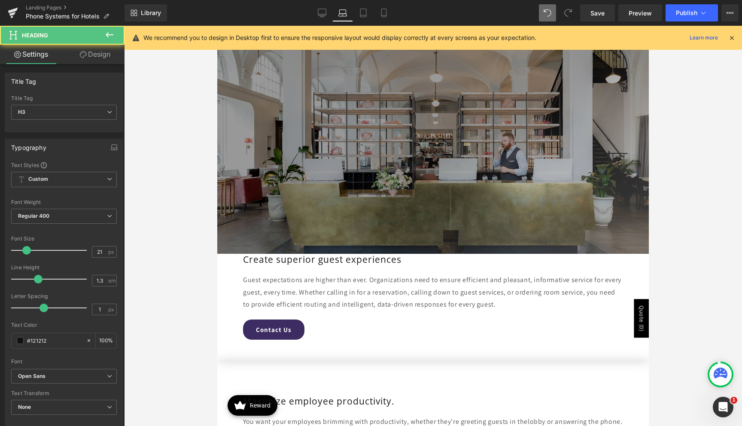
click at [106, 58] on link "Design" at bounding box center [95, 54] width 62 height 19
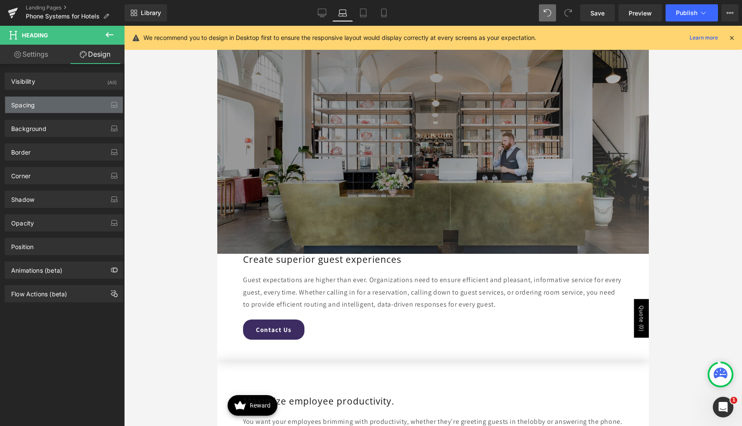
click at [64, 104] on div "Spacing" at bounding box center [64, 105] width 118 height 16
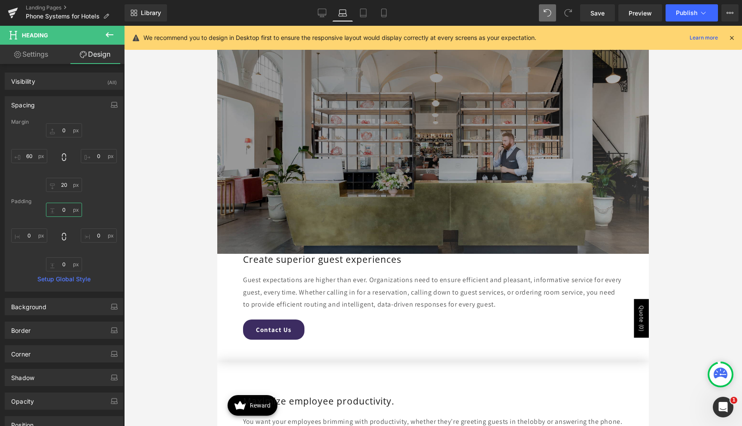
click at [57, 209] on input "text" at bounding box center [64, 210] width 36 height 14
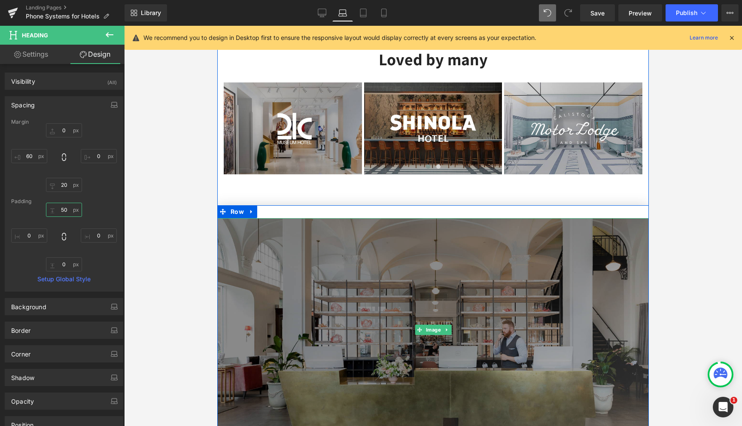
scroll to position [941, 0]
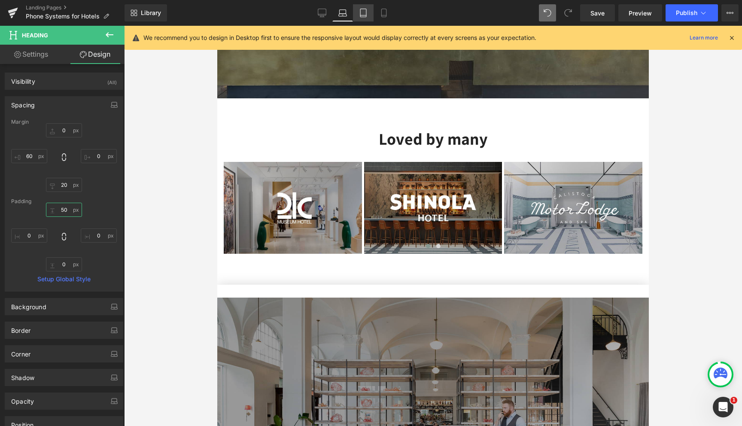
type input "50"
click at [359, 21] on link "Tablet" at bounding box center [363, 12] width 21 height 17
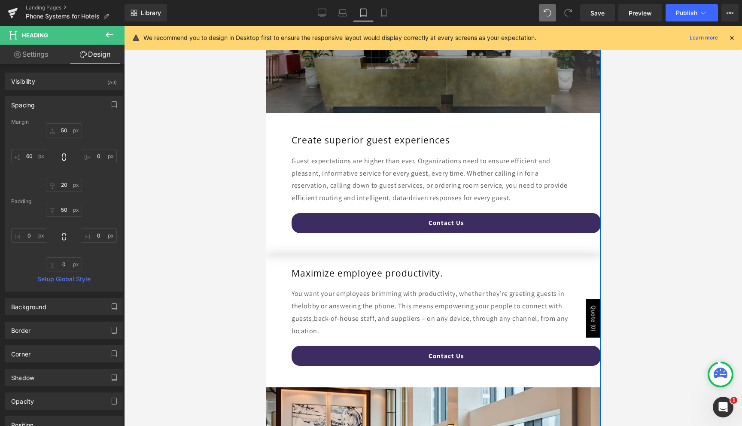
scroll to position [1833, 0]
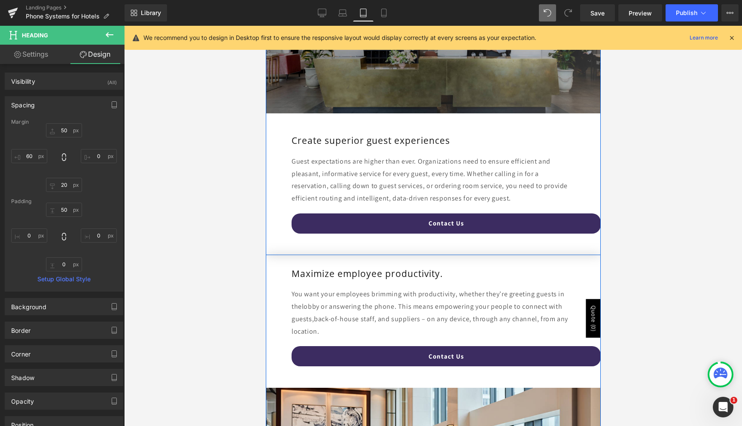
click at [383, 122] on div "Create superior guest experiences Heading 50px Guest expectations are higher th…" at bounding box center [432, 183] width 335 height 141
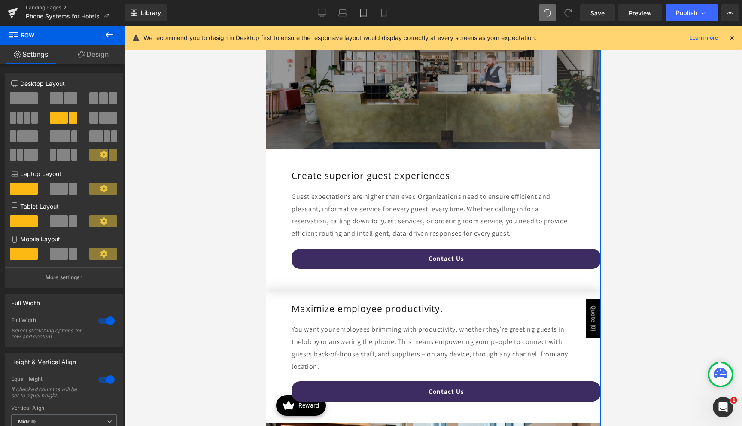
scroll to position [1798, 0]
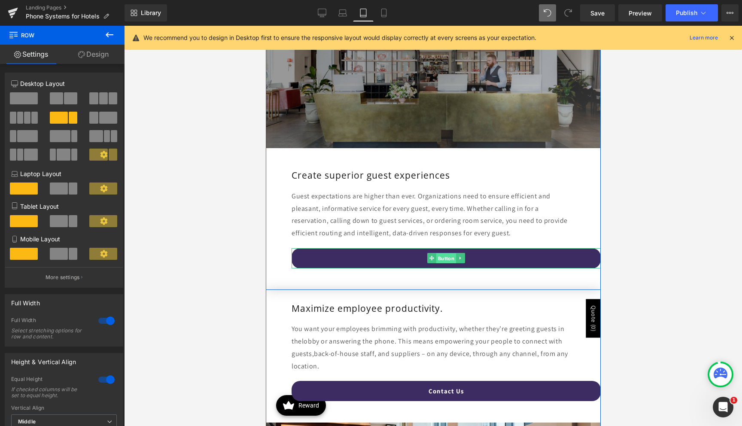
click at [438, 257] on span "Button" at bounding box center [446, 258] width 20 height 10
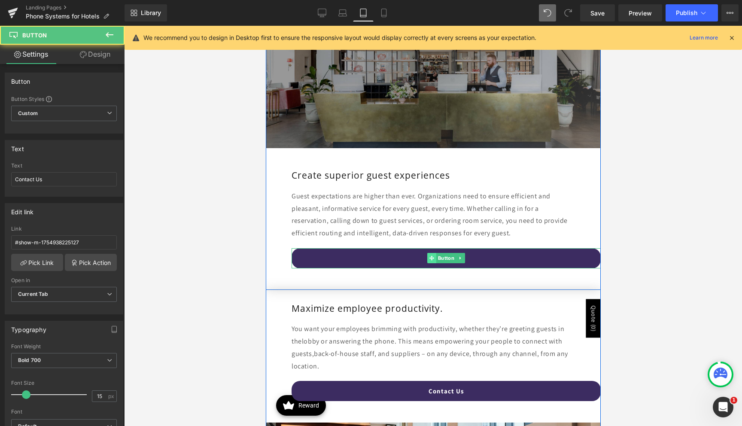
click at [429, 259] on icon at bounding box center [431, 258] width 5 height 5
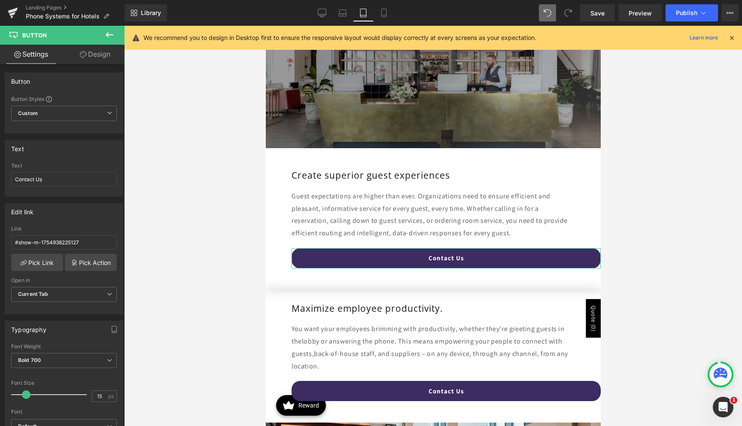
click at [105, 59] on link "Design" at bounding box center [95, 54] width 62 height 19
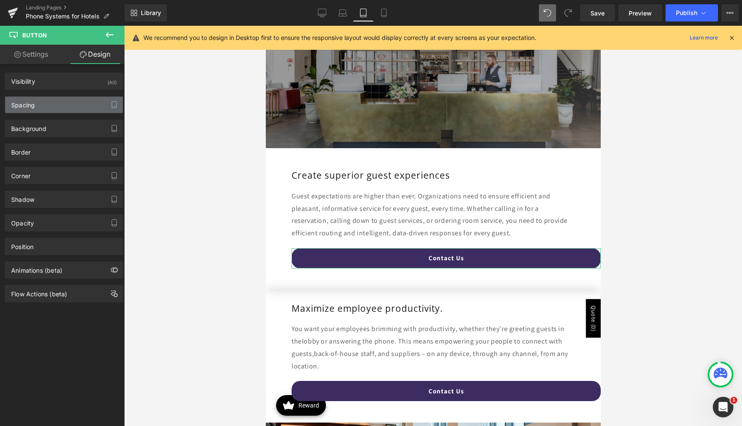
click at [66, 105] on div "Spacing" at bounding box center [64, 105] width 118 height 16
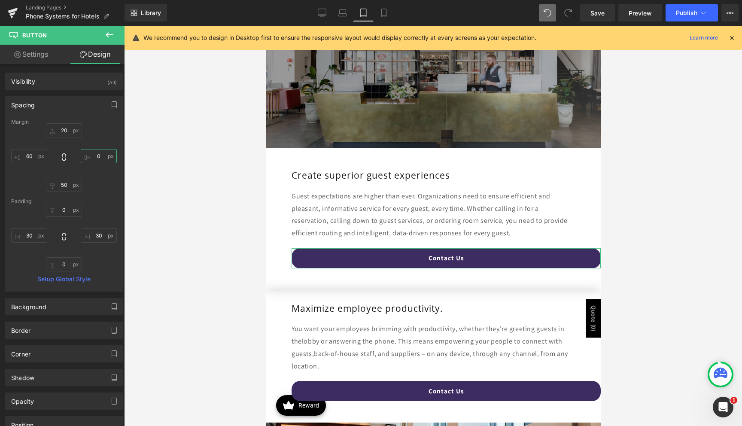
click at [92, 157] on input "0" at bounding box center [99, 156] width 36 height 14
type input "60"
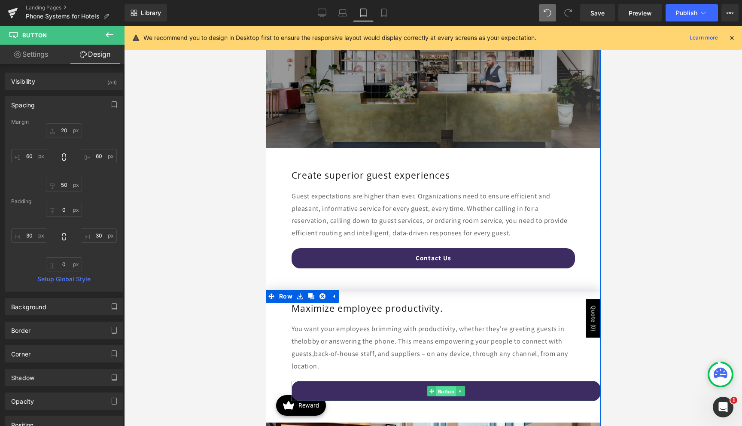
click at [442, 393] on span "Button" at bounding box center [446, 392] width 20 height 10
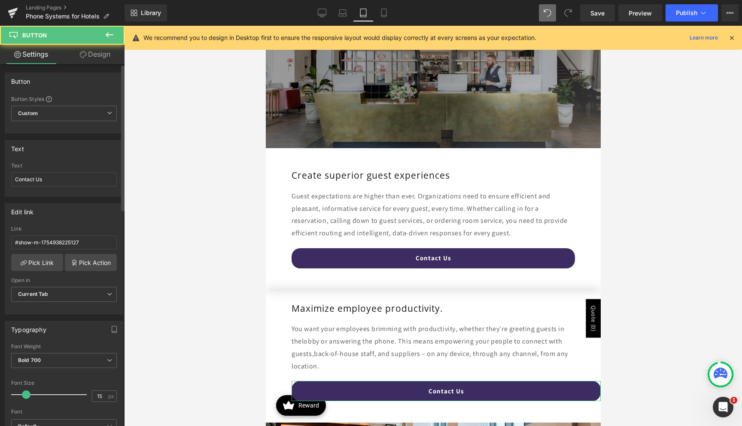
click at [89, 55] on link "Design" at bounding box center [95, 54] width 62 height 19
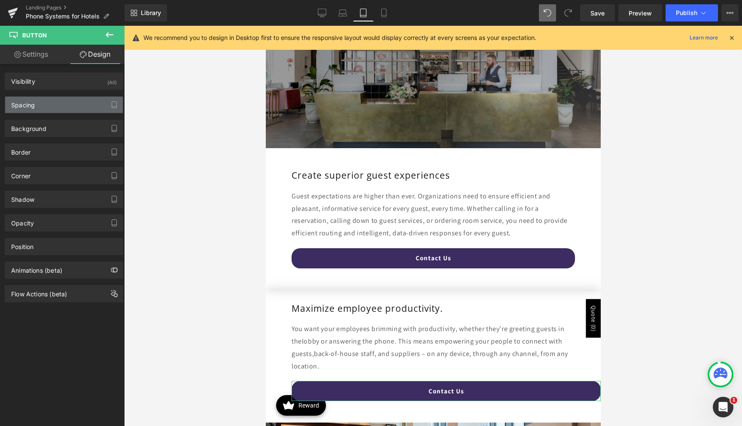
click at [64, 101] on div "Spacing" at bounding box center [64, 105] width 118 height 16
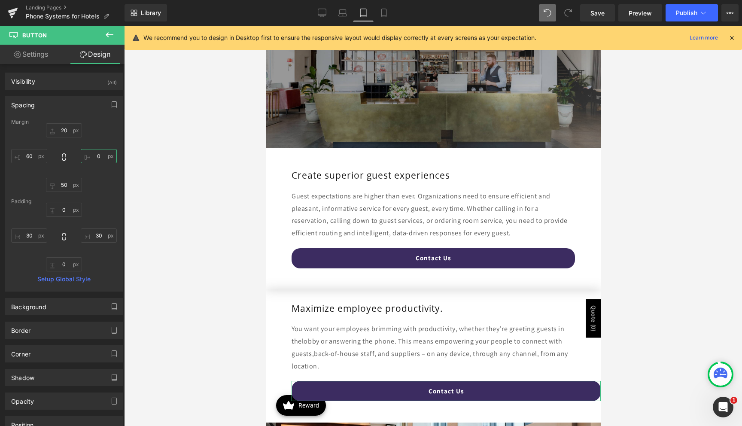
click at [90, 157] on input "0" at bounding box center [99, 156] width 36 height 14
type input "60"
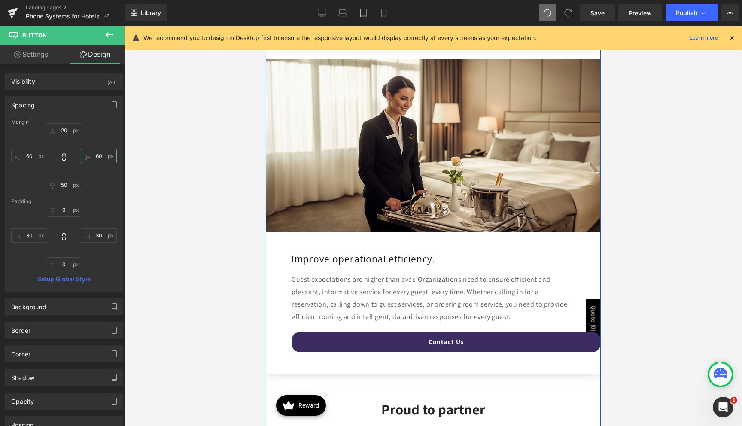
scroll to position [2350, 0]
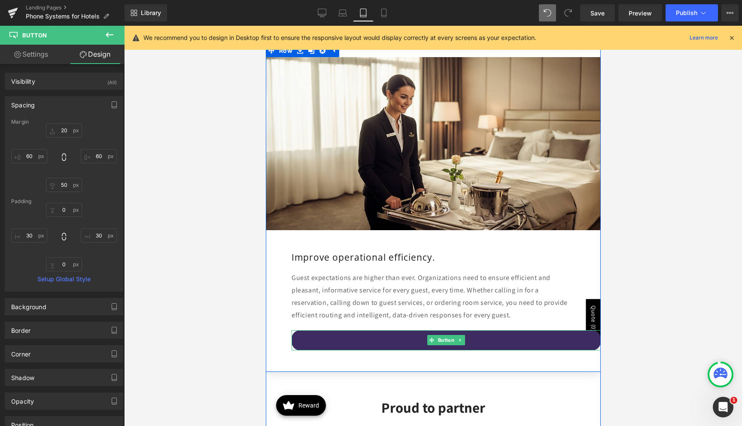
click at [377, 342] on link "Contact Us" at bounding box center [445, 340] width 309 height 20
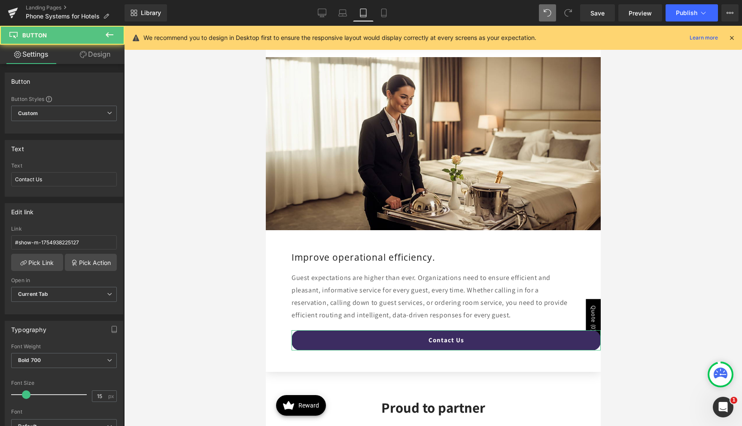
click at [99, 55] on link "Design" at bounding box center [95, 54] width 62 height 19
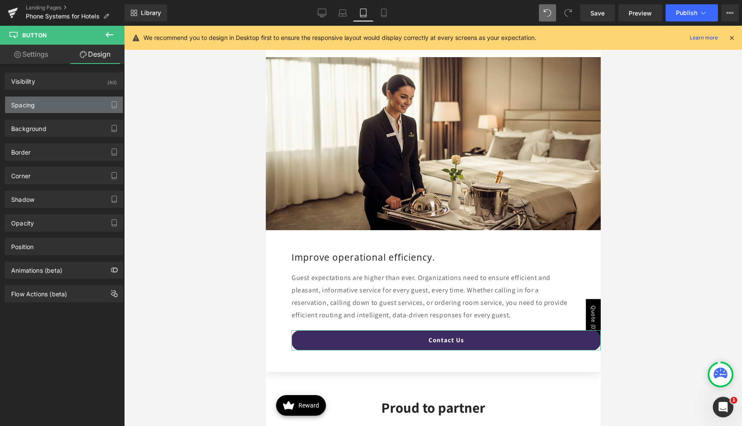
click at [57, 111] on div "Spacing" at bounding box center [64, 105] width 118 height 16
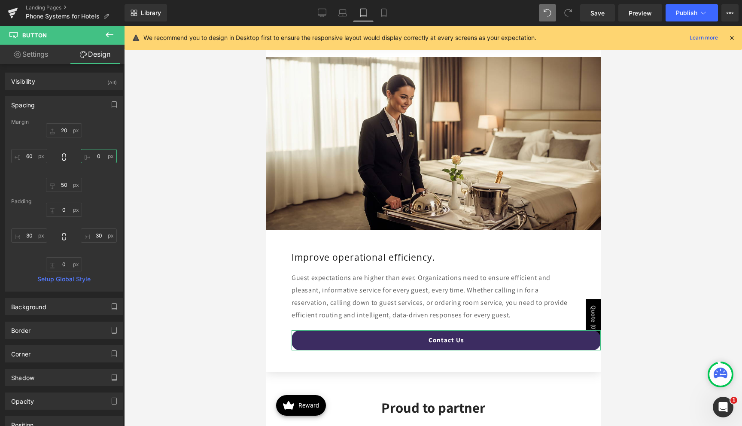
click at [90, 156] on input "0" at bounding box center [99, 156] width 36 height 14
type input "60"
click at [206, 209] on div at bounding box center [433, 226] width 618 height 400
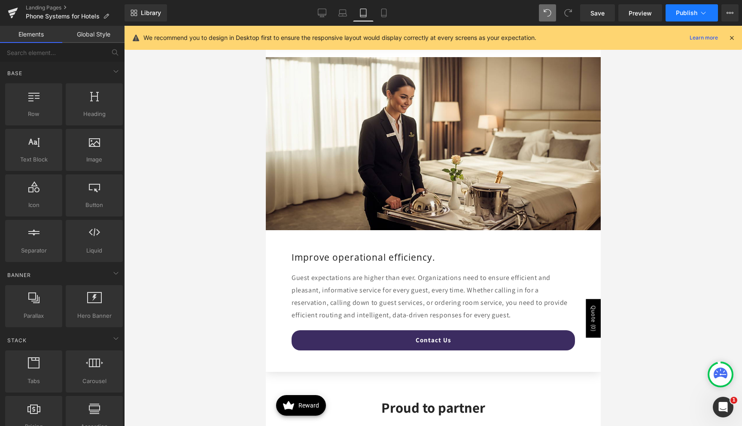
click at [671, 11] on button "Publish" at bounding box center [692, 12] width 52 height 17
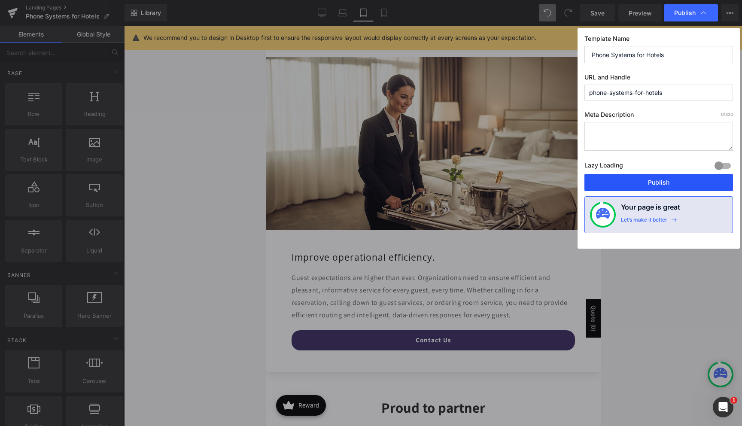
click at [592, 181] on button "Publish" at bounding box center [659, 182] width 149 height 17
